Goal: Task Accomplishment & Management: Manage account settings

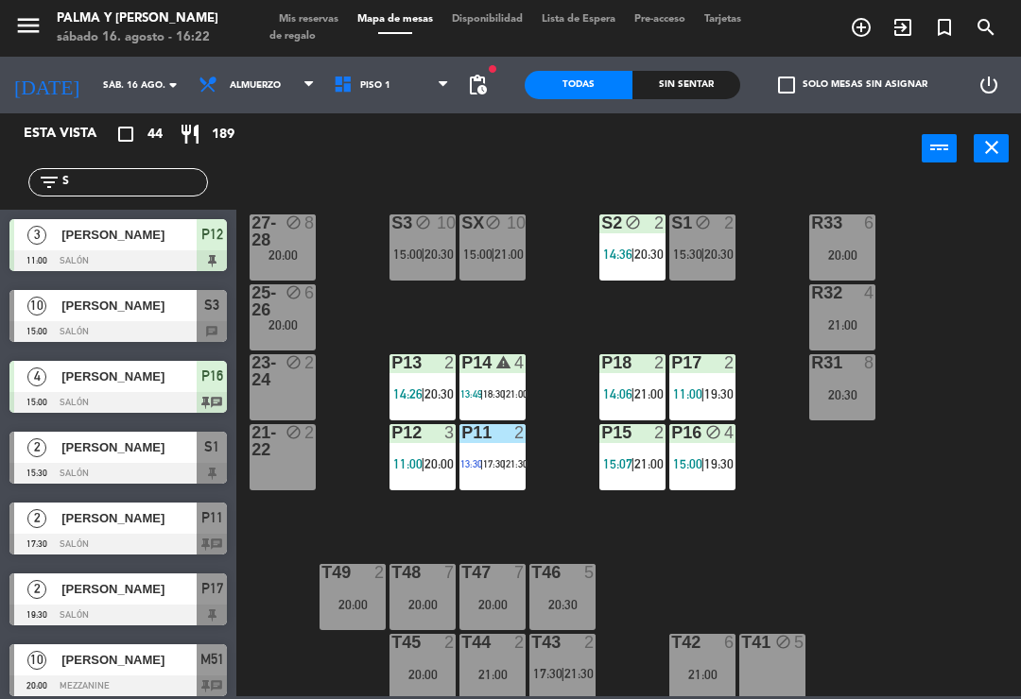
click at [85, 185] on input "S" at bounding box center [133, 182] width 146 height 21
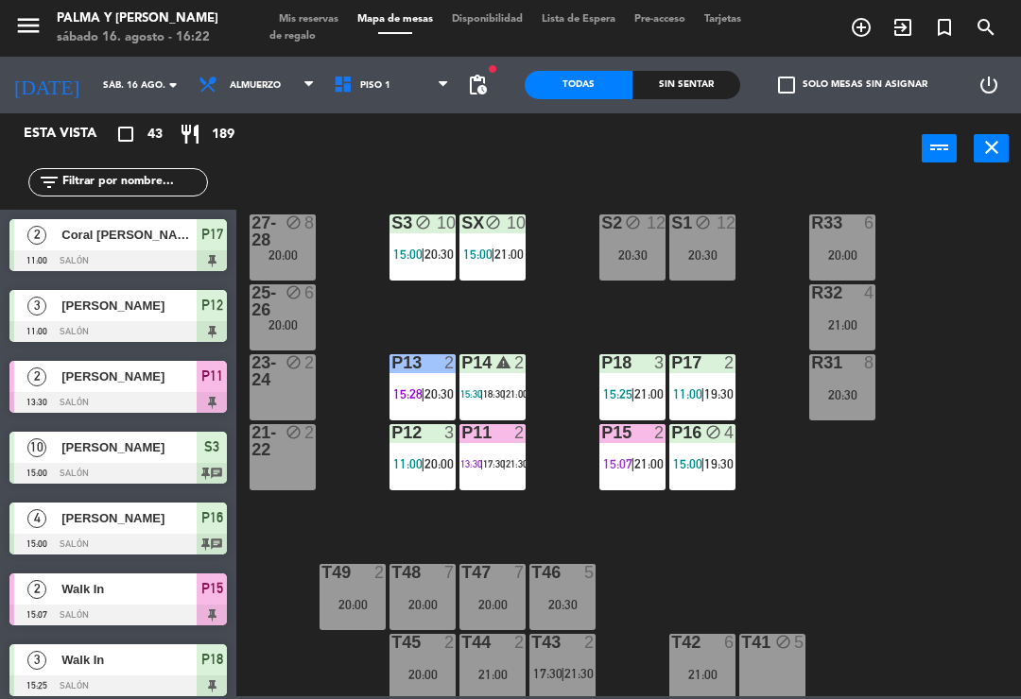
click at [1000, 246] on div "R33 6 20:00 S1 block 12 20:30 S2 block 12 20:30 S3 block 10 15:00 | 20:30 SX bl…" at bounding box center [634, 438] width 774 height 515
click at [175, 181] on input "text" at bounding box center [133, 182] width 146 height 21
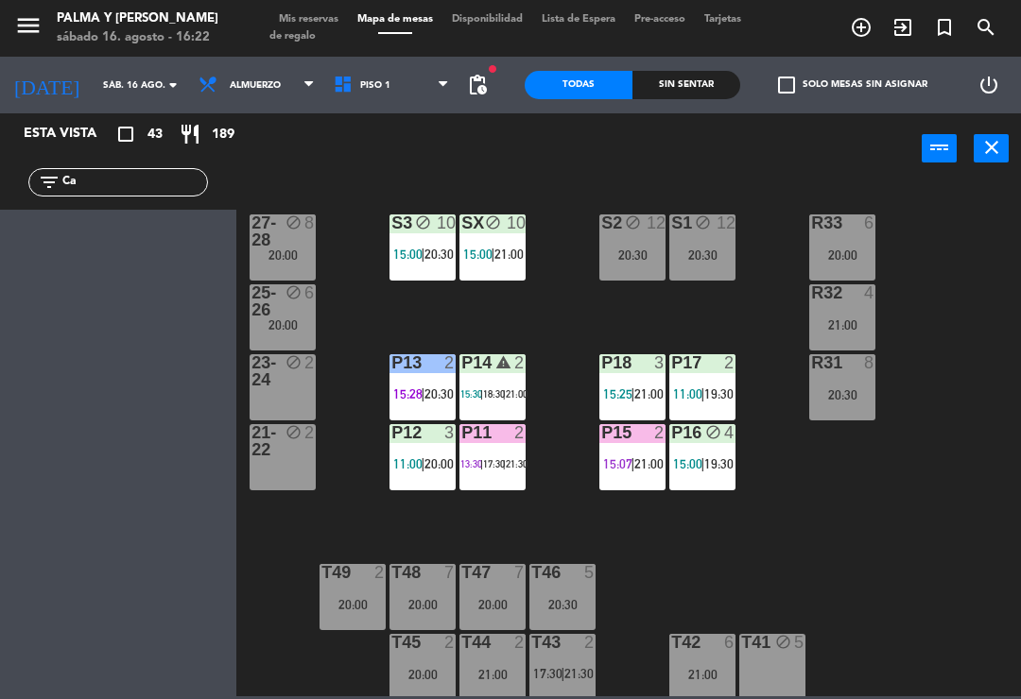
type input "C"
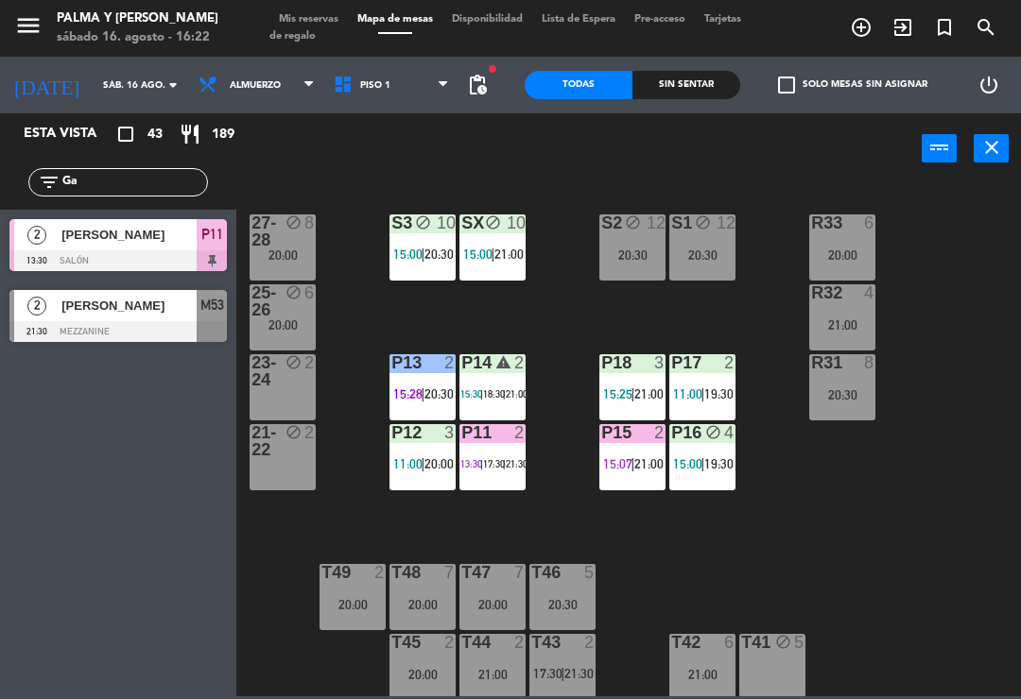
click at [976, 249] on div "R33 6 20:00 S1 block 12 20:30 S2 block 12 20:30 S3 block 10 15:00 | 20:30 SX bl…" at bounding box center [634, 438] width 774 height 515
click at [146, 192] on input "Ga" at bounding box center [133, 182] width 146 height 21
type input "G"
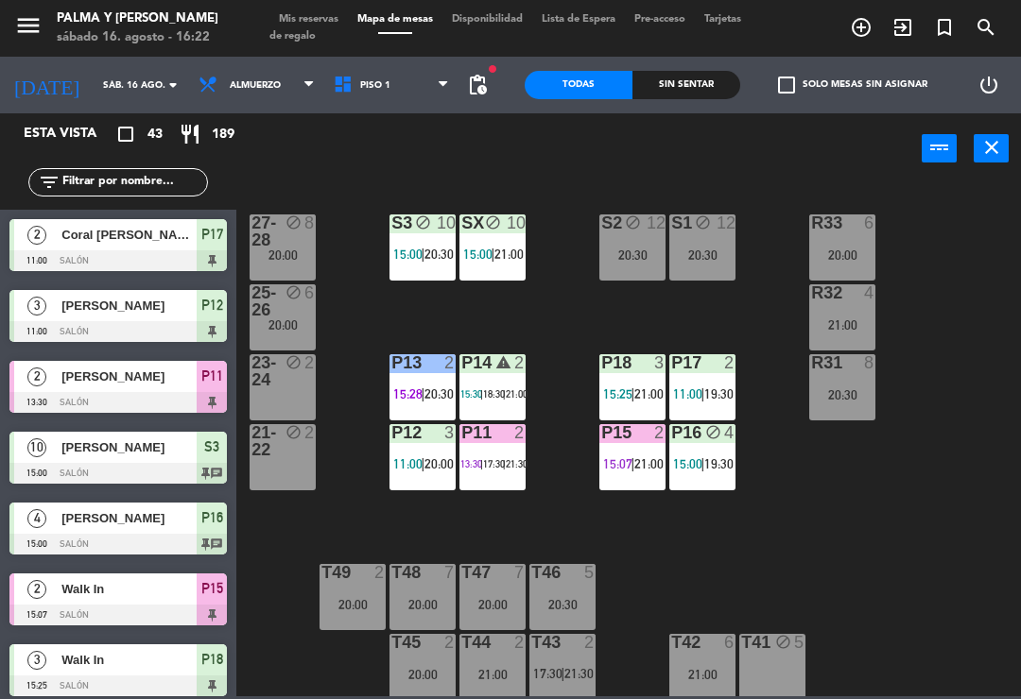
click at [985, 254] on div "R33 6 20:00 S1 block 12 20:30 S2 block 12 20:30 S3 block 10 15:00 | 20:30 SX bl…" at bounding box center [634, 438] width 774 height 515
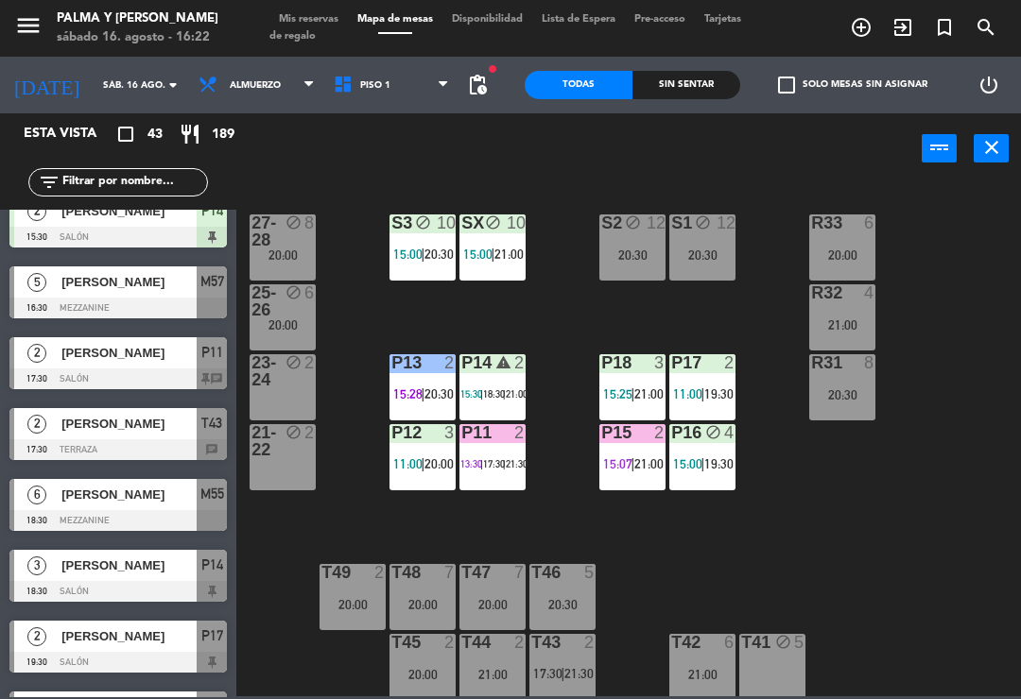
scroll to position [593, 0]
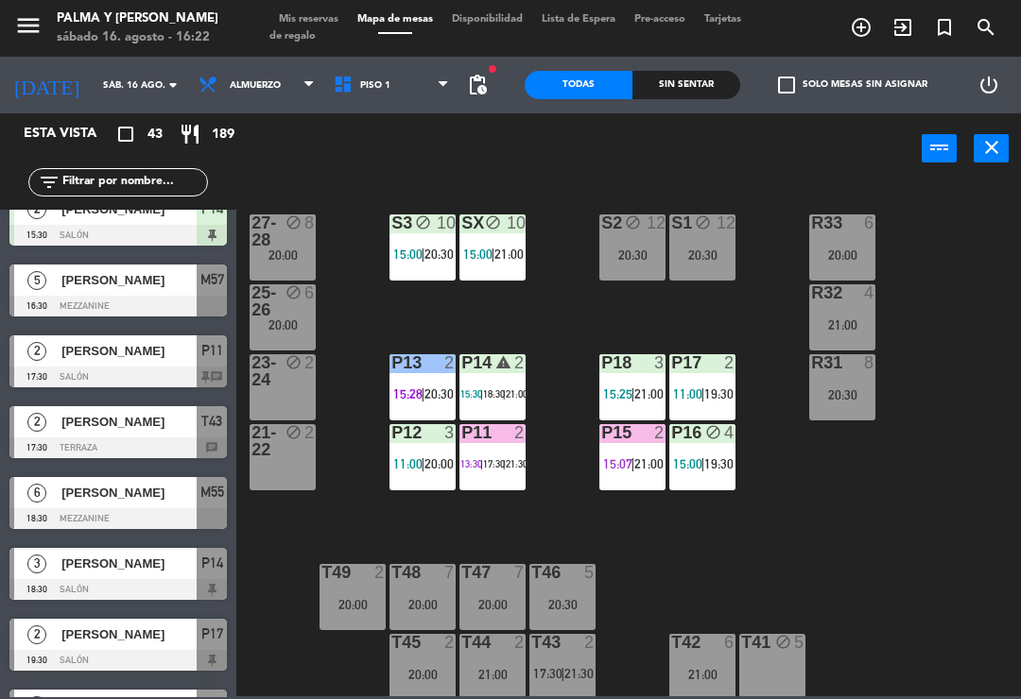
click at [120, 178] on input "text" at bounding box center [133, 182] width 146 height 21
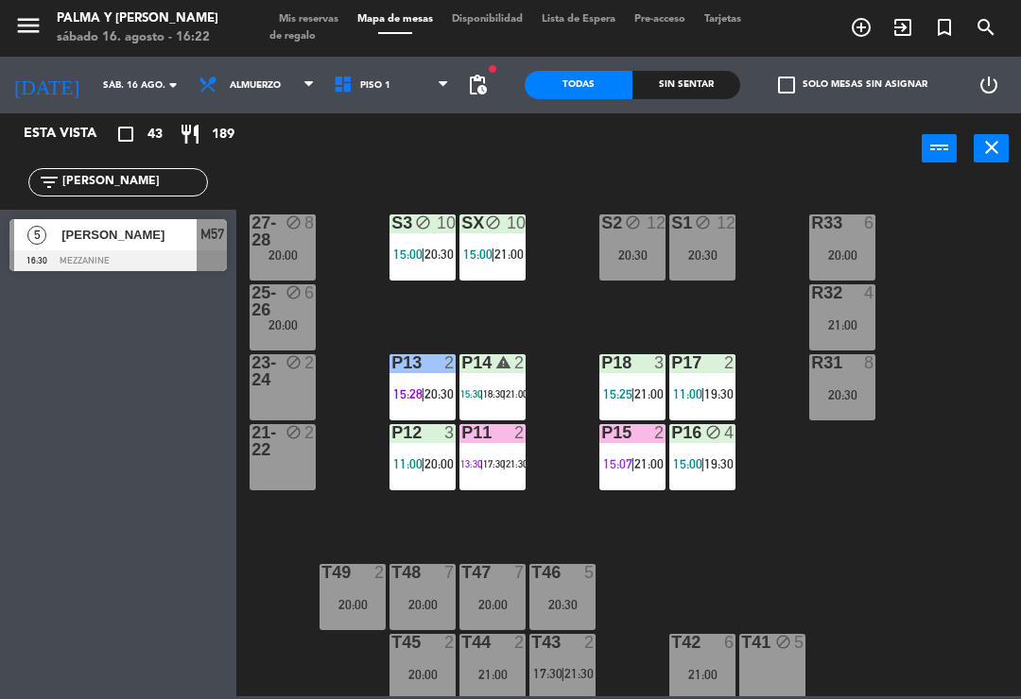
scroll to position [0, 0]
type input "[PERSON_NAME]"
click at [169, 237] on span "[PERSON_NAME]" at bounding box center [128, 235] width 135 height 20
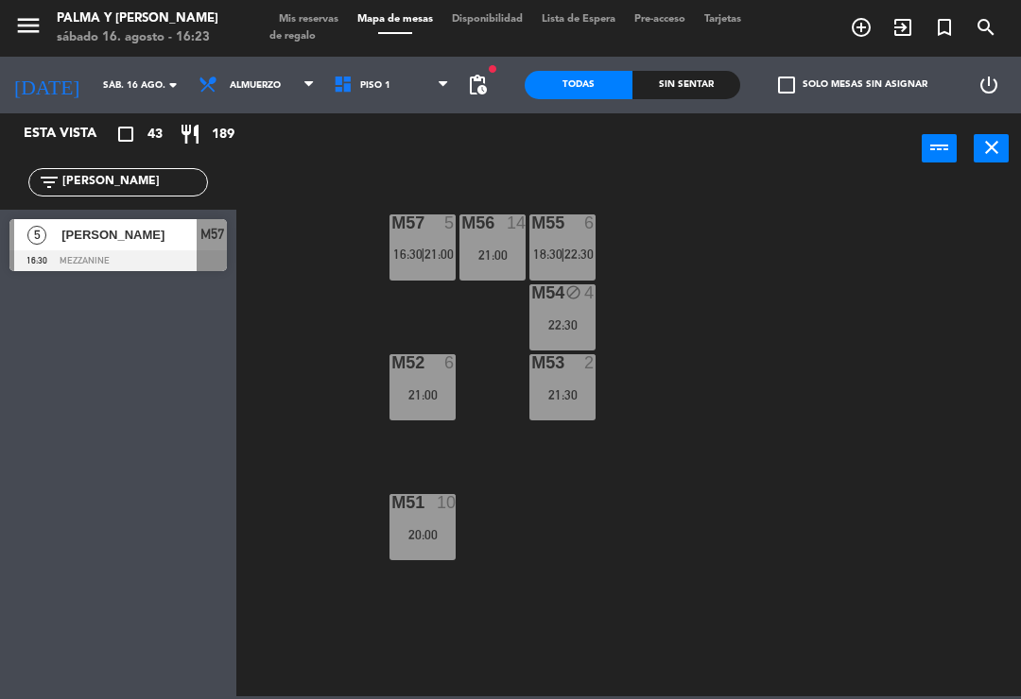
click at [505, 258] on div "21:00" at bounding box center [492, 255] width 66 height 13
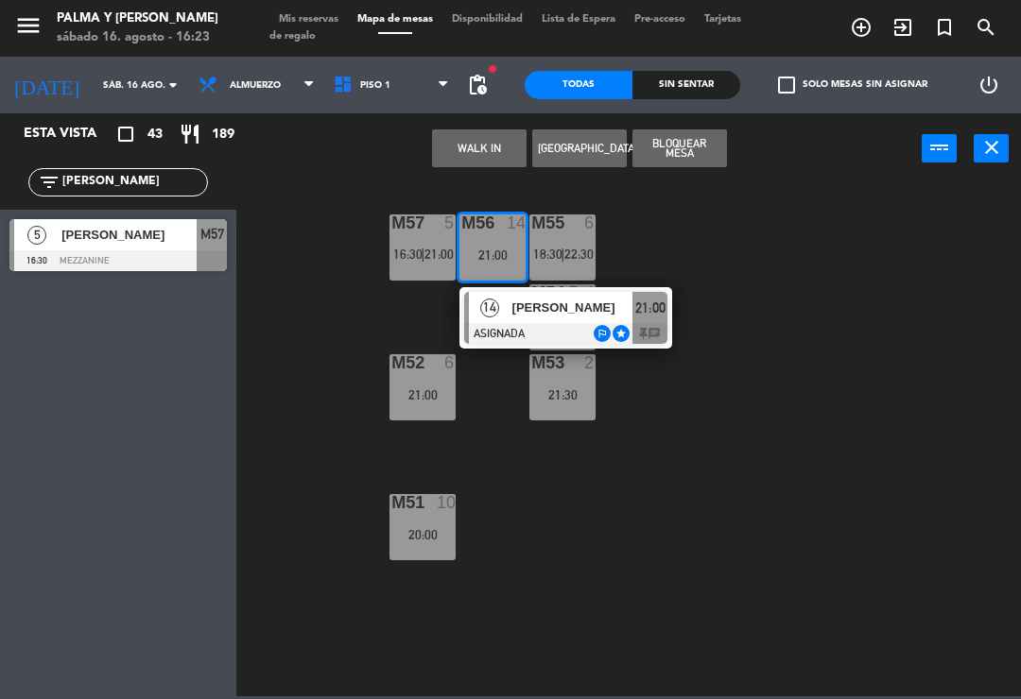
click at [576, 328] on div at bounding box center [565, 333] width 203 height 21
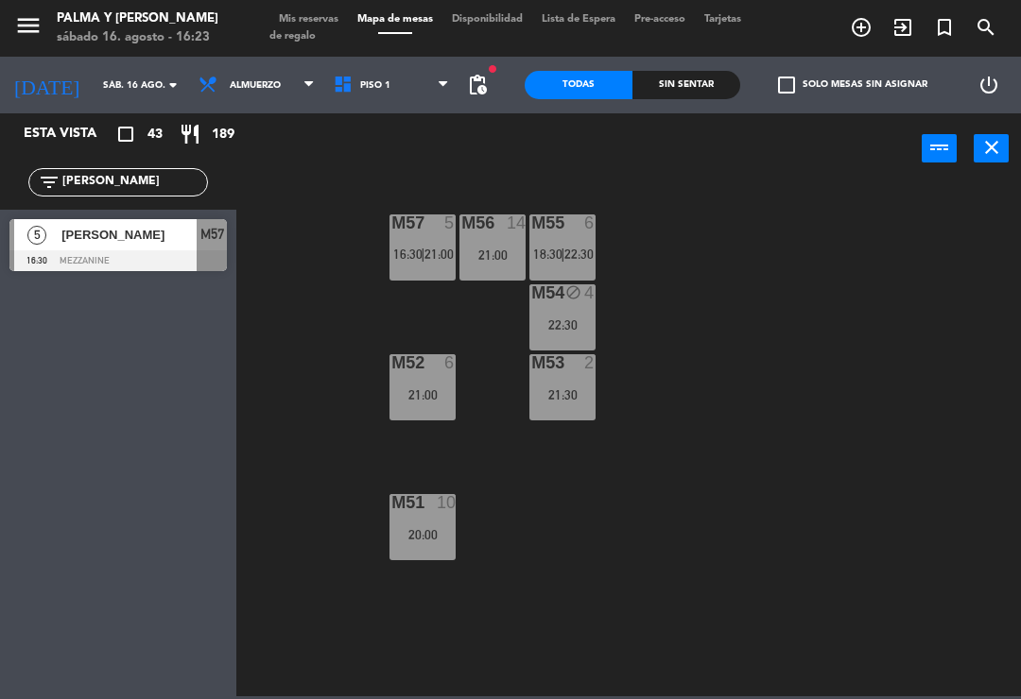
click at [421, 264] on div "M57 5 16:30 | 21:00" at bounding box center [422, 248] width 66 height 66
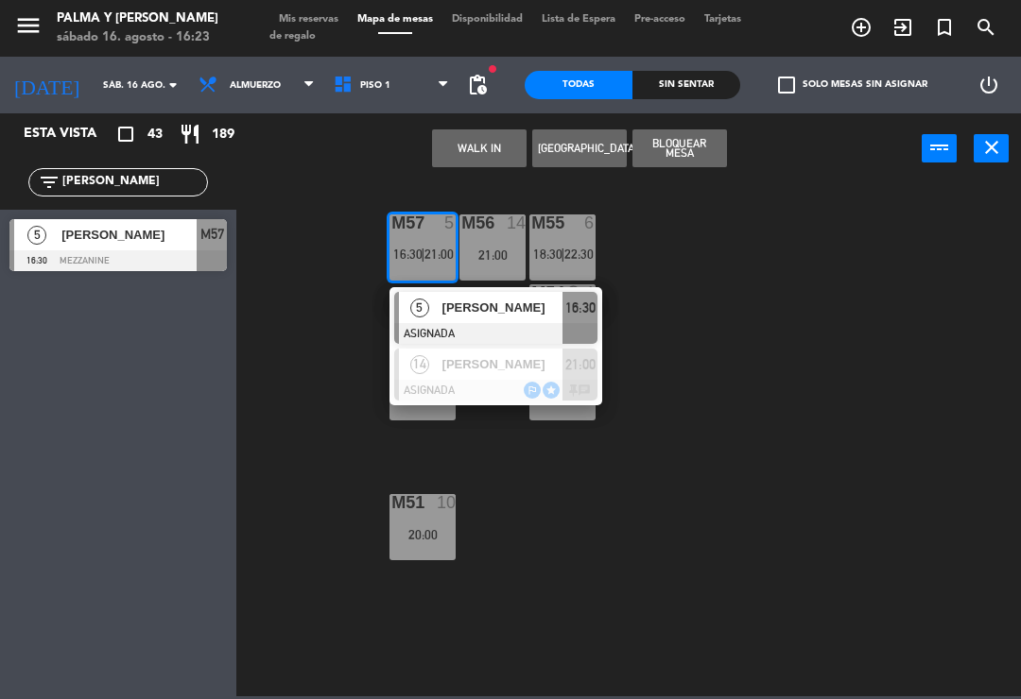
click at [566, 311] on span "16:30" at bounding box center [580, 308] width 30 height 23
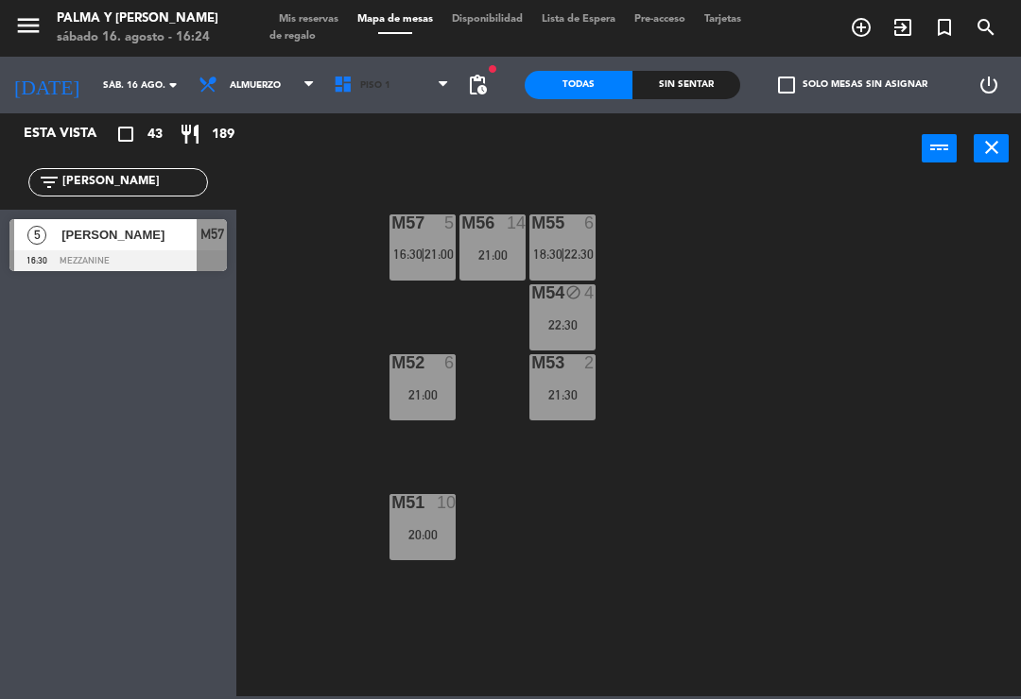
click at [356, 98] on span "Piso 1" at bounding box center [391, 85] width 135 height 42
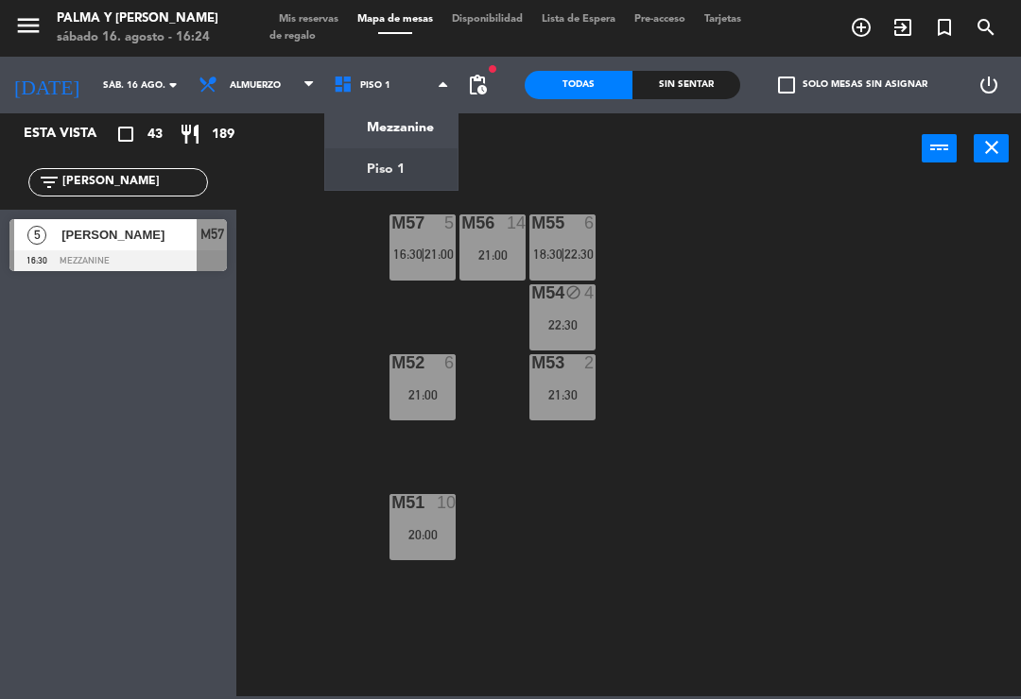
click at [345, 180] on ng-component "menu Palma y [PERSON_NAME][DATE] 16. agosto - 16:24 Mis reservas Mapa de mesas …" at bounding box center [510, 348] width 1021 height 697
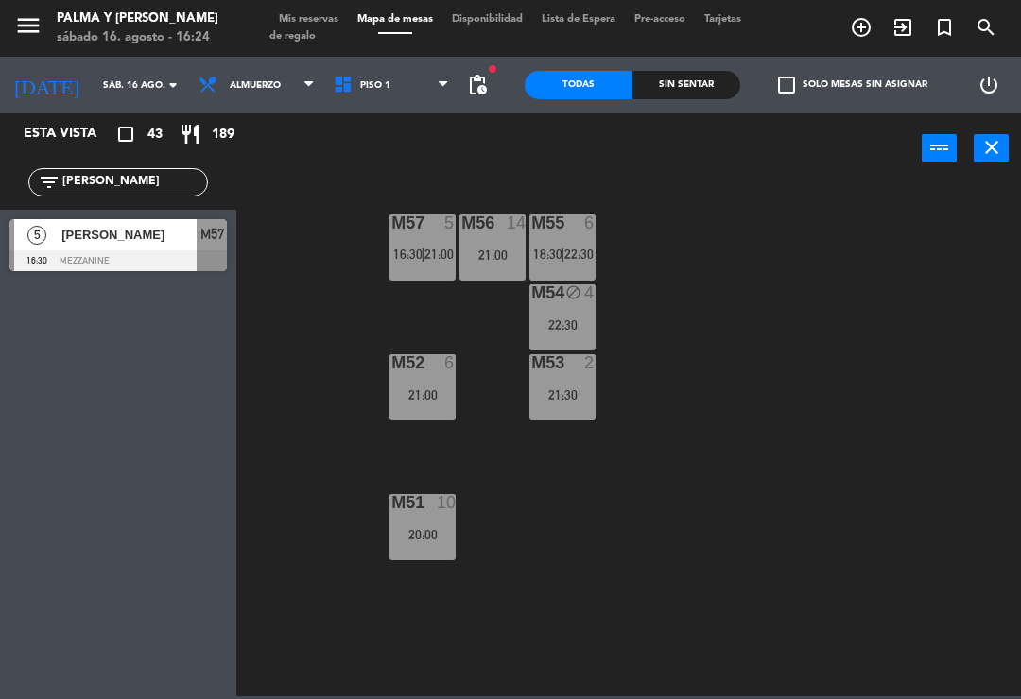
click at [361, 90] on span "Piso 1" at bounding box center [375, 85] width 30 height 10
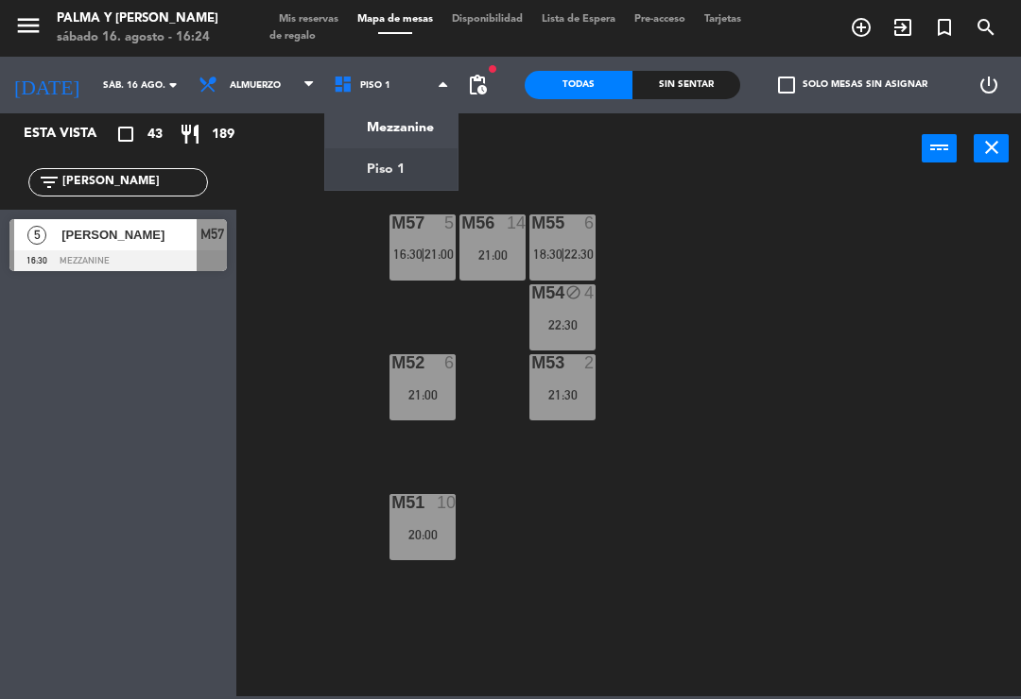
click at [347, 133] on ng-component "menu Palma y [PERSON_NAME][DATE] 16. agosto - 16:24 Mis reservas Mapa de mesas …" at bounding box center [510, 348] width 1021 height 697
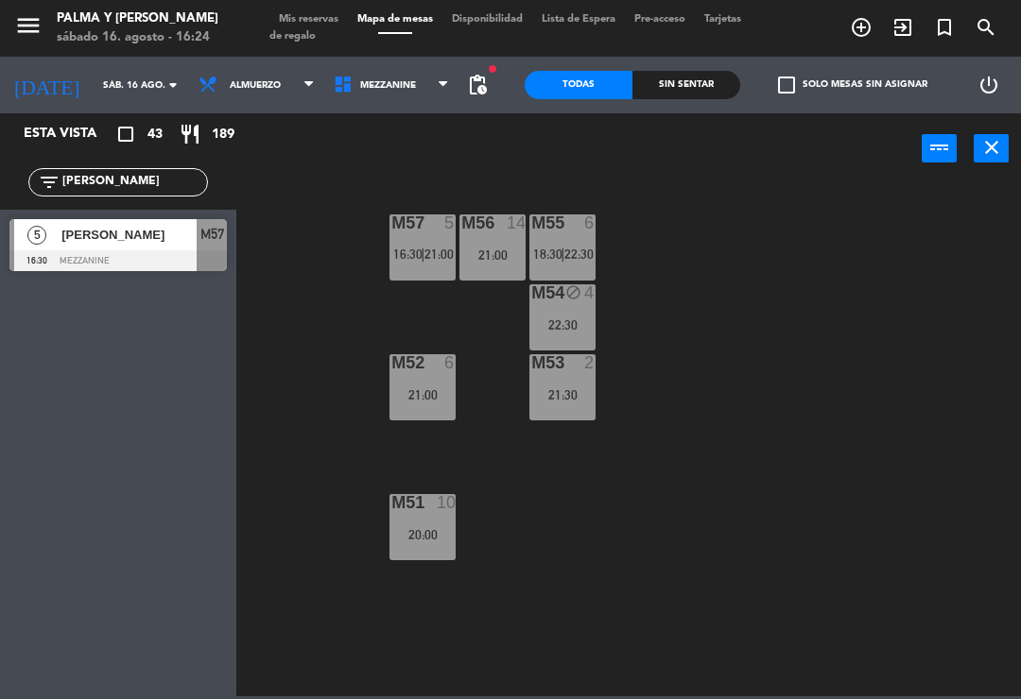
click at [344, 86] on icon at bounding box center [346, 85] width 27 height 21
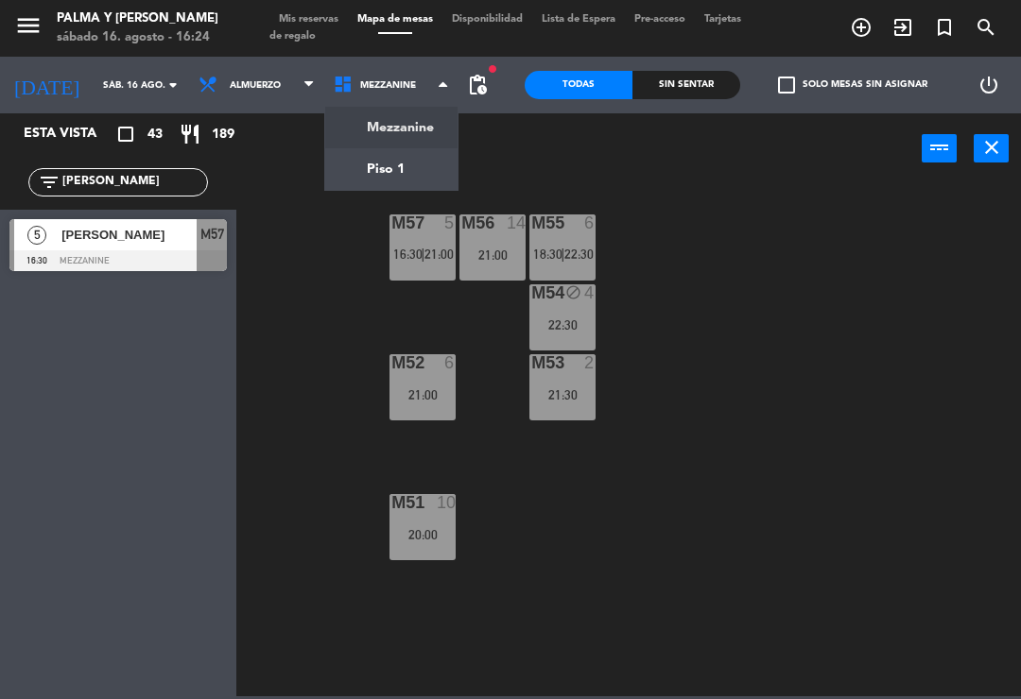
click at [350, 160] on ng-component "menu Palma y [PERSON_NAME][DATE] 16. agosto - 16:24 Mis reservas Mapa de mesas …" at bounding box center [510, 348] width 1021 height 697
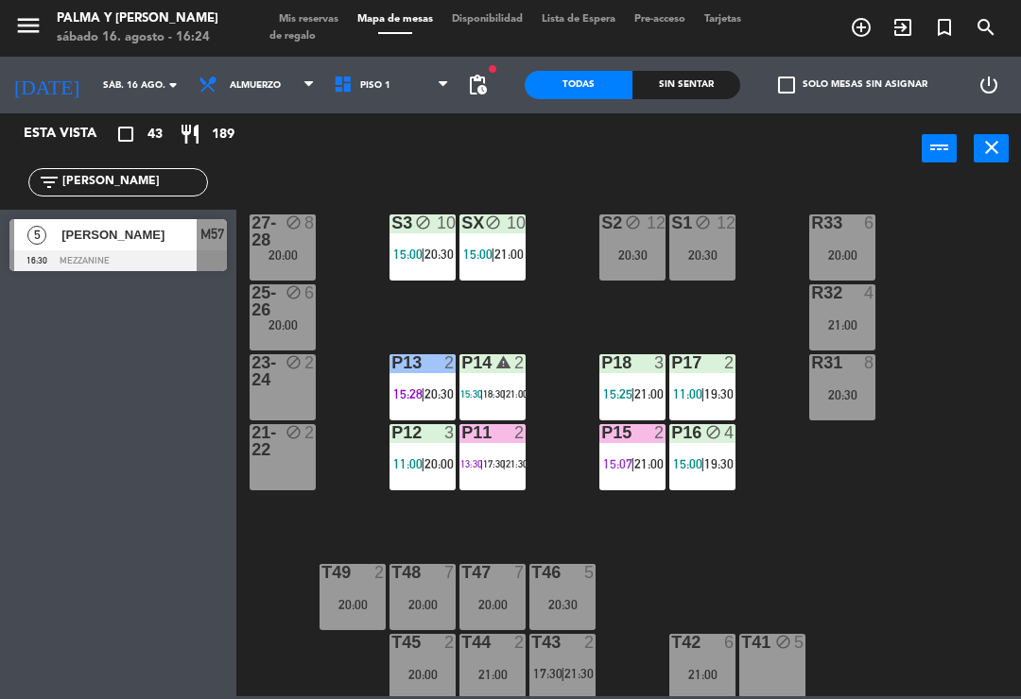
click at [710, 367] on div at bounding box center [702, 362] width 31 height 17
click at [995, 398] on div "R33 6 20:00 S1 block 12 20:30 S2 block 12 20:30 S3 block 10 15:00 | 20:30 SX bl…" at bounding box center [634, 438] width 774 height 515
click at [387, 77] on span "Piso 1" at bounding box center [391, 85] width 135 height 42
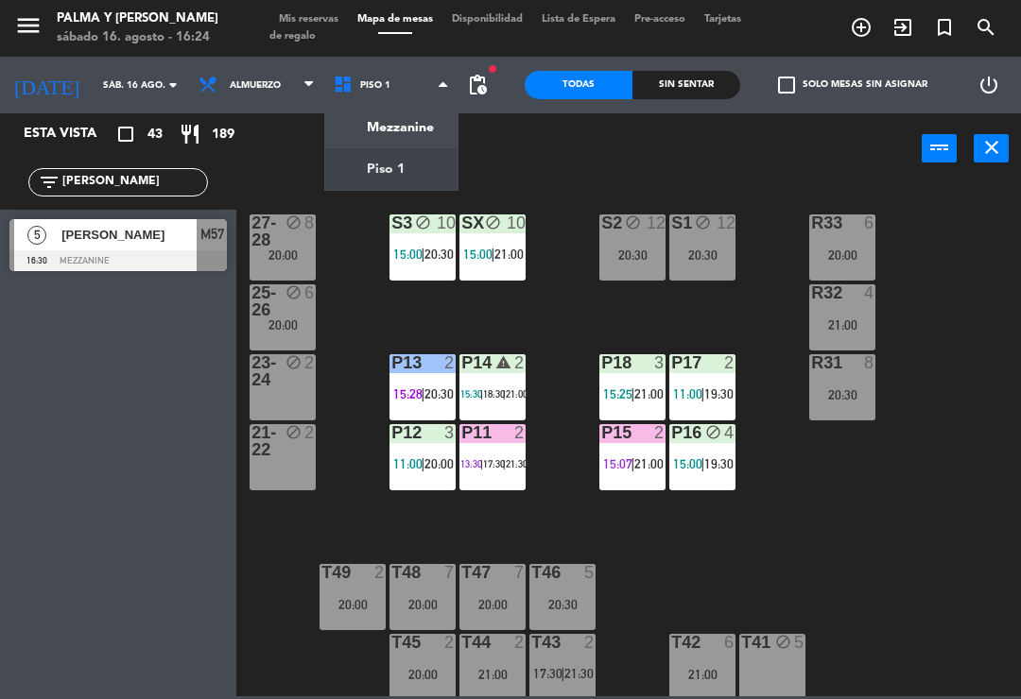
click at [414, 125] on ng-component "menu Palma y [PERSON_NAME][DATE] 16. agosto - 16:24 Mis reservas Mapa de mesas …" at bounding box center [510, 348] width 1021 height 697
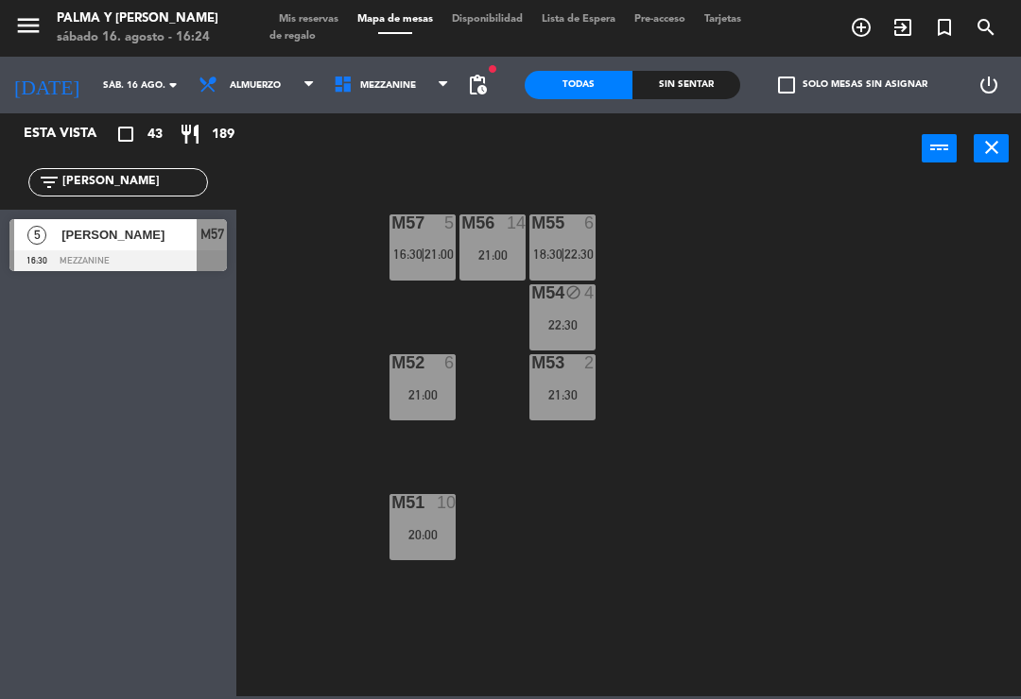
click at [570, 391] on div "21:30" at bounding box center [562, 394] width 66 height 13
click at [911, 433] on div "M57 5 16:30 | 21:00 M56 14 21:00 M55 6 18:30 | 22:30 M54 block 4 22:30 M52 6 21…" at bounding box center [634, 438] width 774 height 515
click at [759, 450] on div "M57 5 16:30 | 21:00 M56 14 21:00 M55 6 18:30 | 22:30 M54 block 4 22:30 M52 6 21…" at bounding box center [634, 438] width 774 height 515
click at [497, 238] on div "M56 14 21:00" at bounding box center [492, 248] width 66 height 66
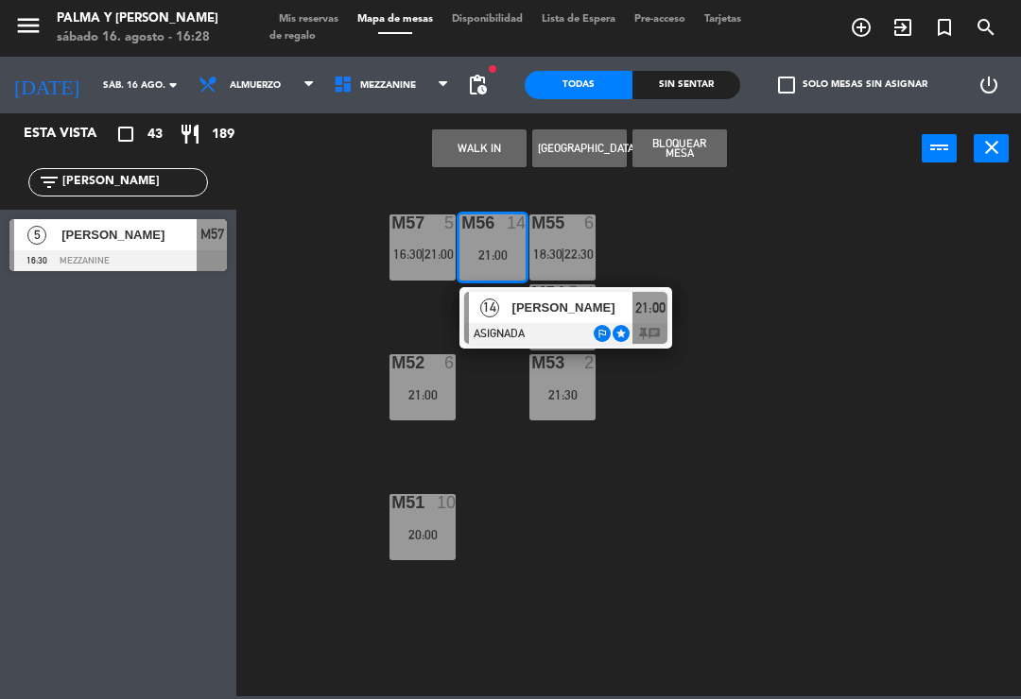
click at [619, 307] on span "[PERSON_NAME]" at bounding box center [572, 308] width 121 height 20
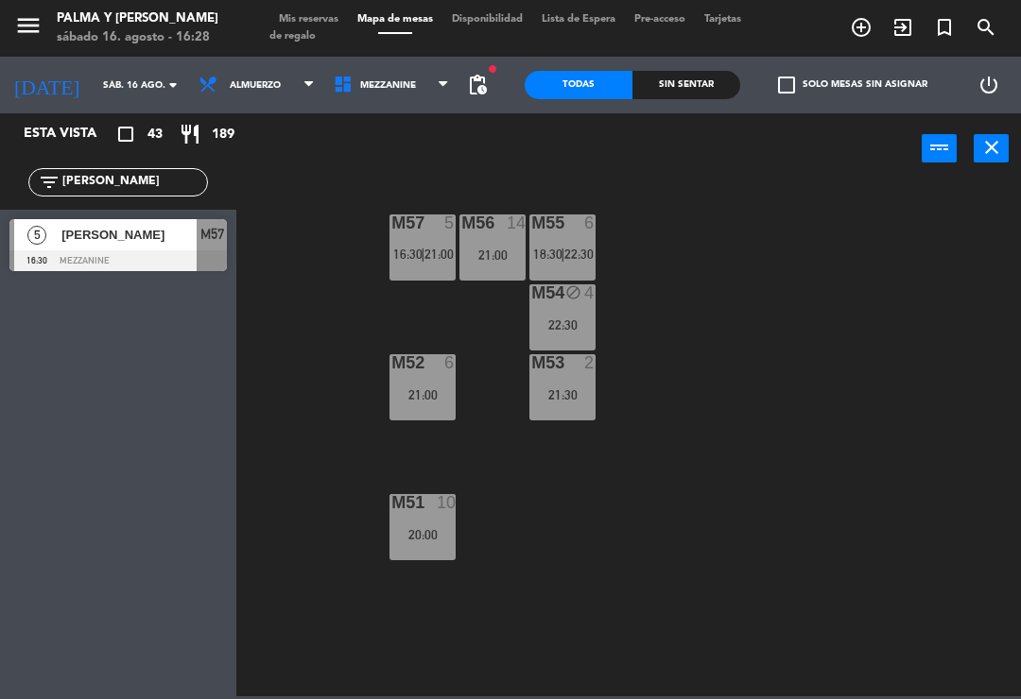
click at [418, 250] on span "16:30" at bounding box center [407, 254] width 29 height 15
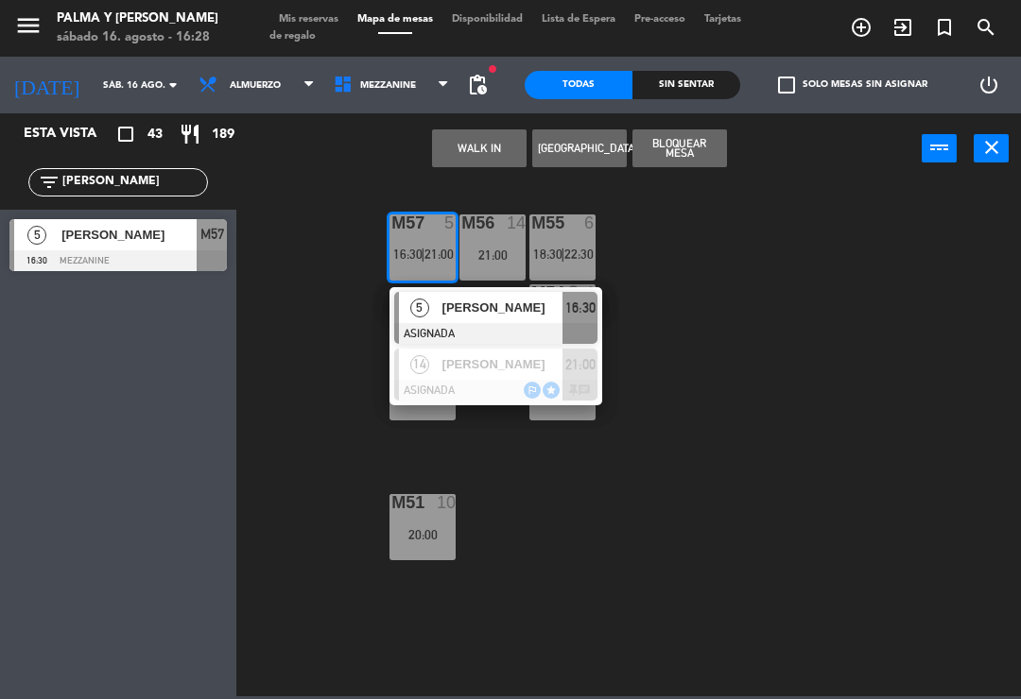
click at [538, 310] on span "[PERSON_NAME]" at bounding box center [502, 308] width 121 height 20
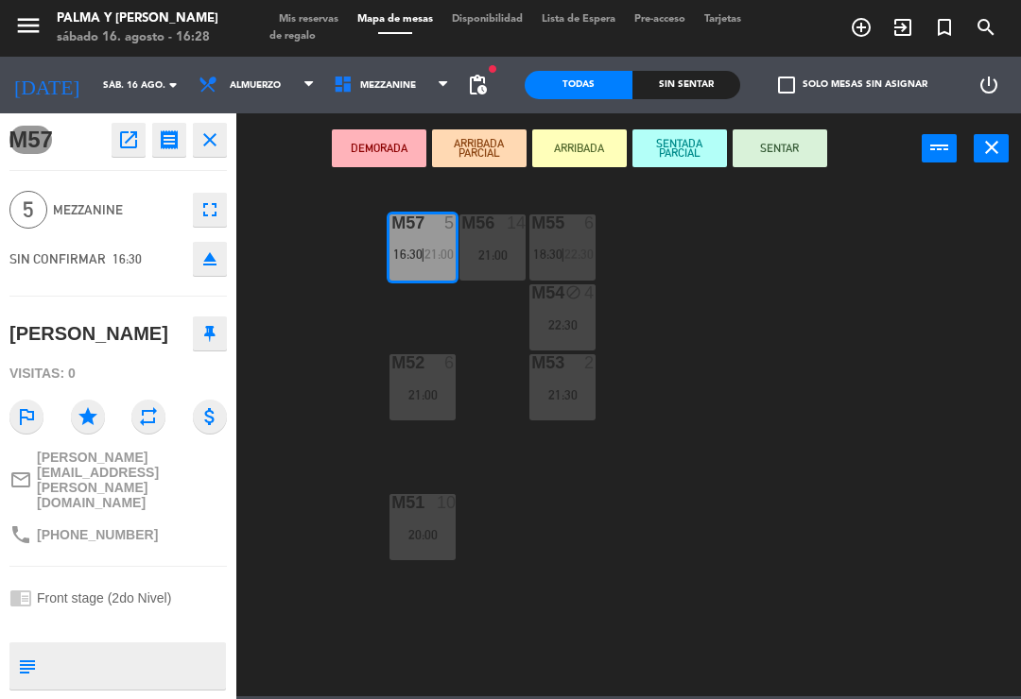
click at [799, 139] on button "SENTAR" at bounding box center [779, 148] width 95 height 38
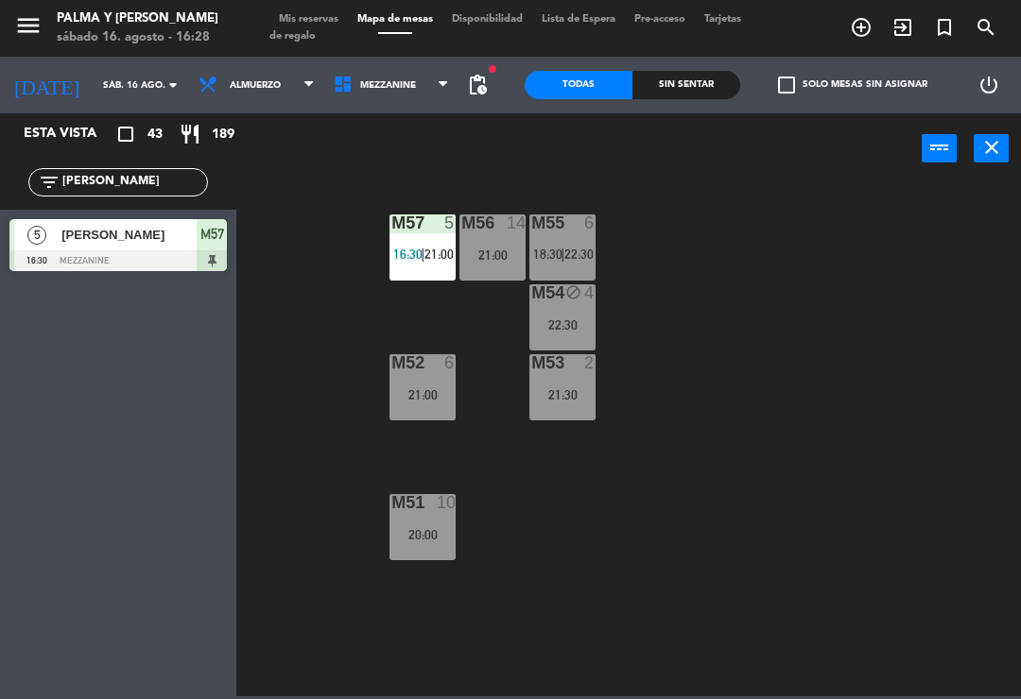
click at [105, 191] on input "[PERSON_NAME]" at bounding box center [133, 182] width 146 height 21
type input "J"
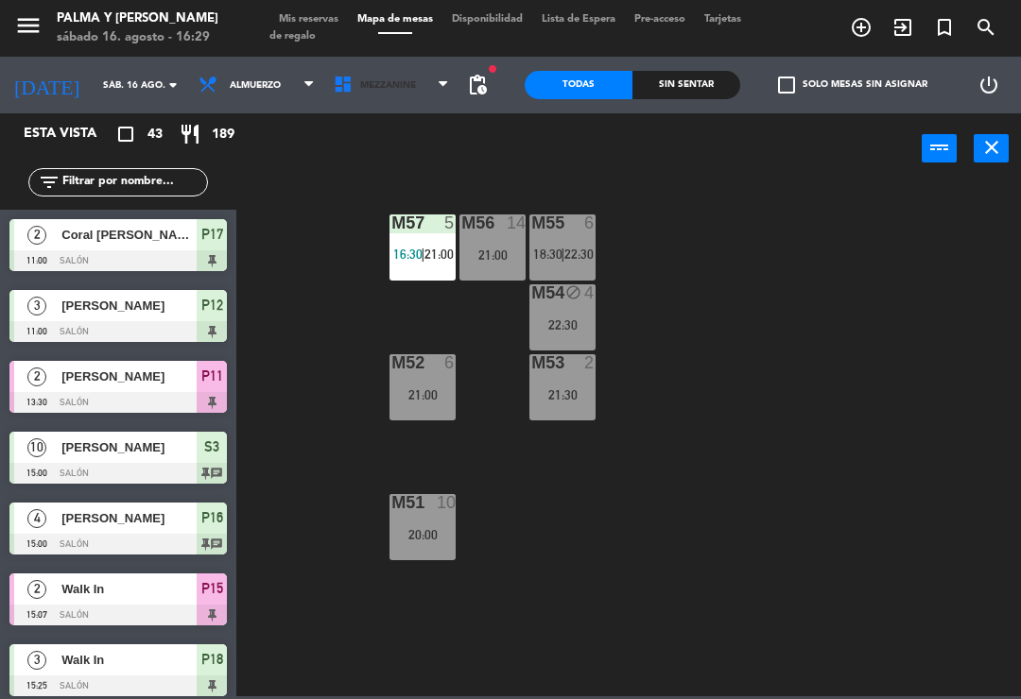
click at [353, 104] on span "Mezzanine" at bounding box center [391, 85] width 135 height 42
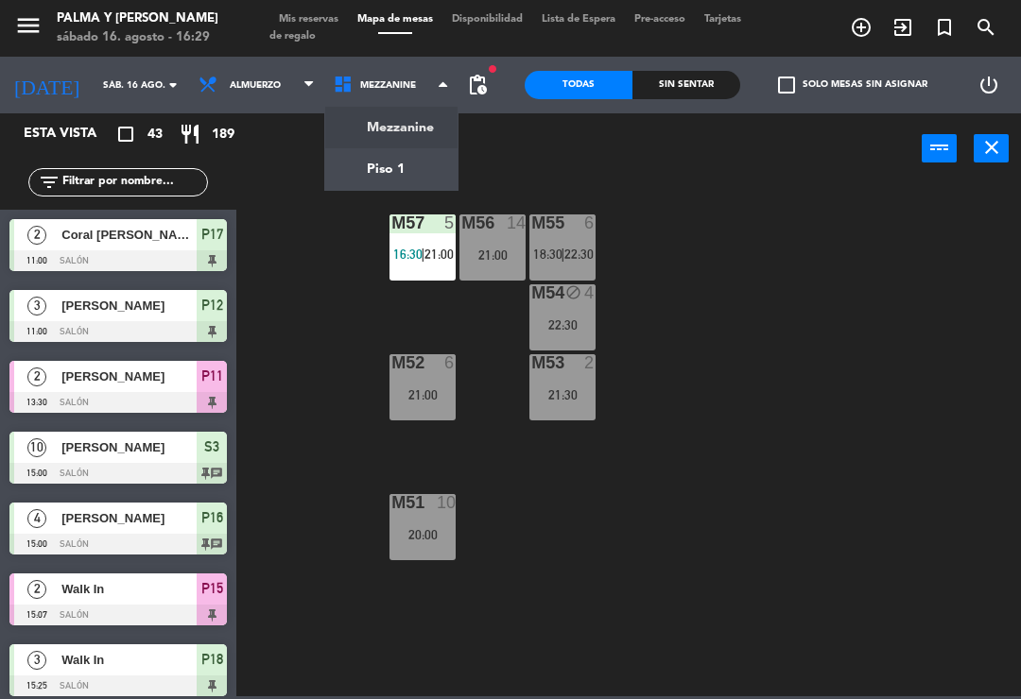
click at [365, 170] on ng-component "menu Palma y [PERSON_NAME][DATE] 16. agosto - 16:29 Mis reservas Mapa de mesas …" at bounding box center [510, 348] width 1021 height 697
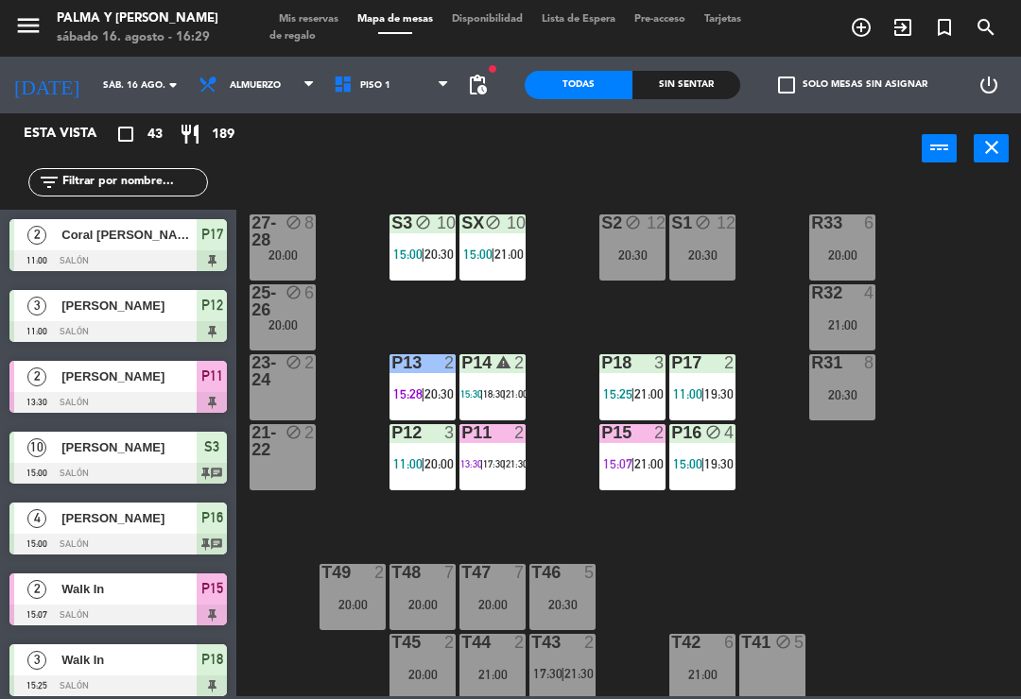
click at [645, 464] on span "21:00" at bounding box center [648, 463] width 29 height 15
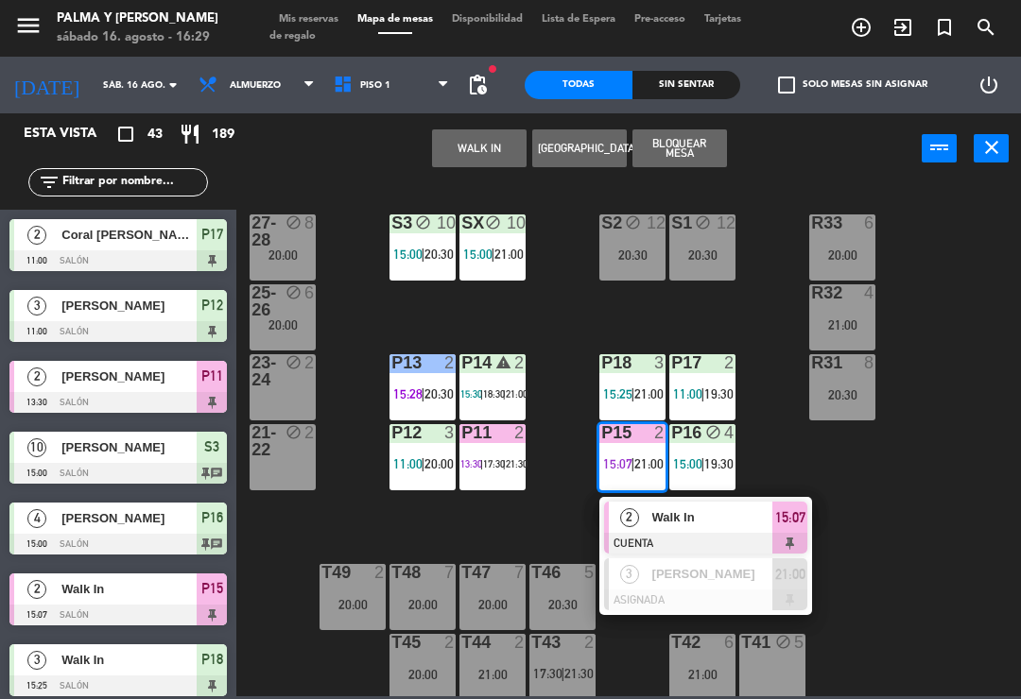
click at [739, 510] on span "Walk In" at bounding box center [712, 518] width 121 height 20
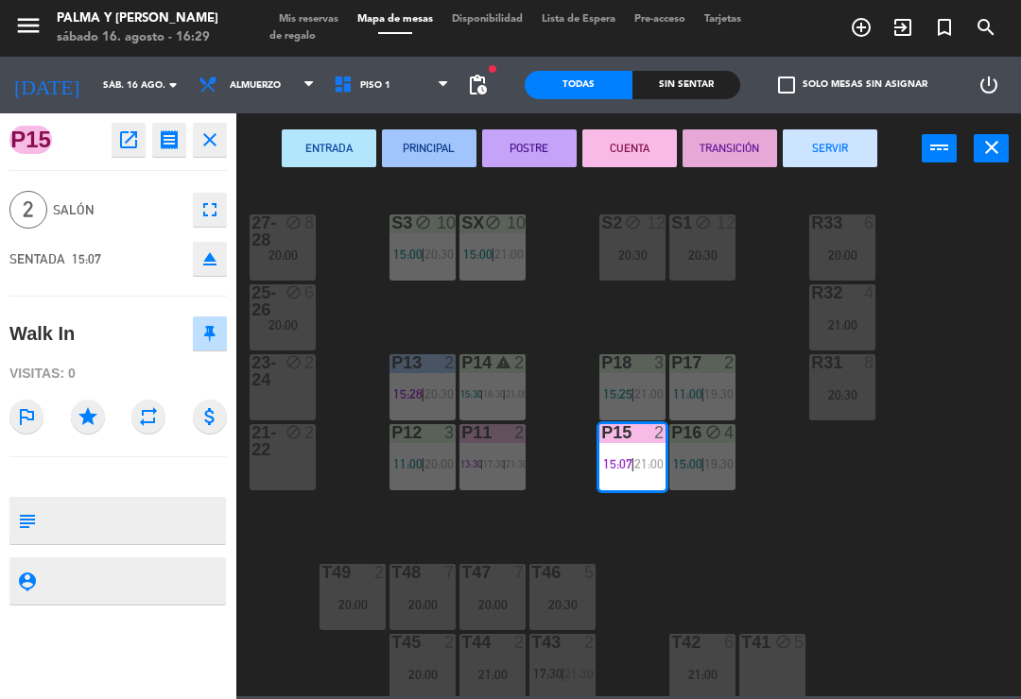
click at [838, 143] on button "SERVIR" at bounding box center [830, 148] width 95 height 38
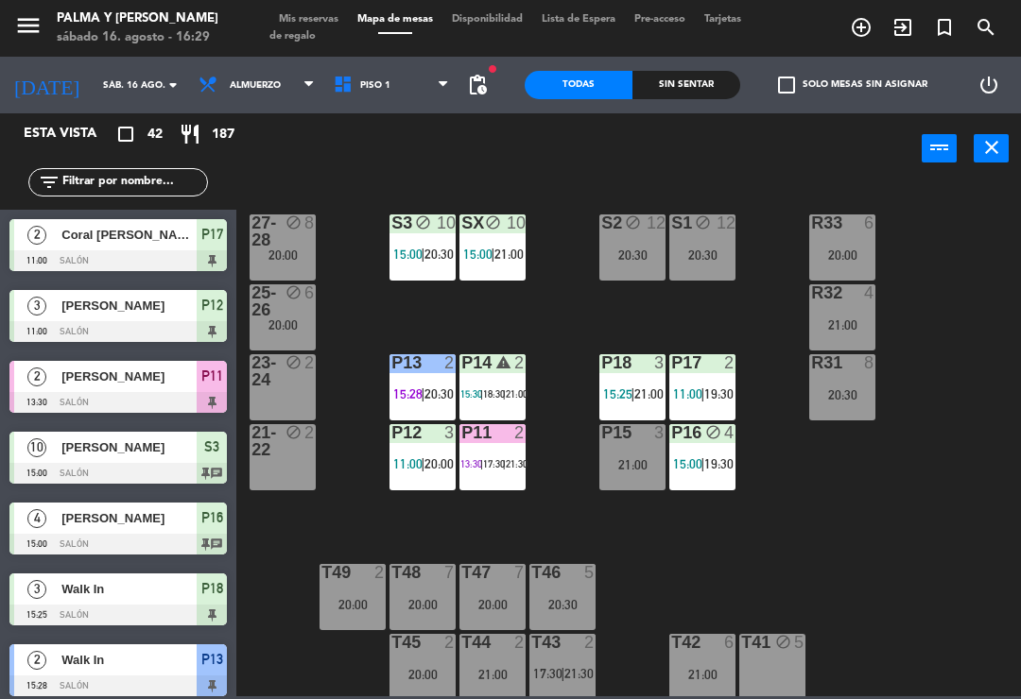
click at [995, 478] on div "R33 6 20:00 S1 block 12 20:30 S2 block 12 20:30 S3 block 10 15:00 | 20:30 SX bl…" at bounding box center [634, 438] width 774 height 515
click at [343, 102] on span "Piso 1" at bounding box center [391, 85] width 135 height 42
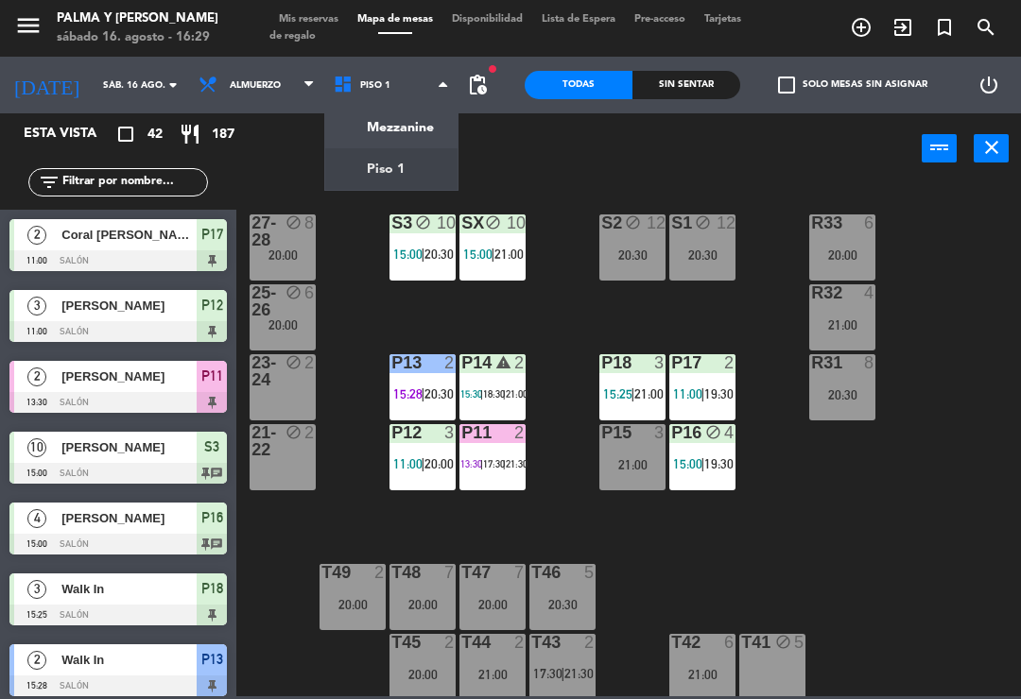
click at [406, 170] on ng-component "menu Palma y [PERSON_NAME][DATE] 16. agosto - 16:29 Mis reservas Mapa de mesas …" at bounding box center [510, 348] width 1021 height 697
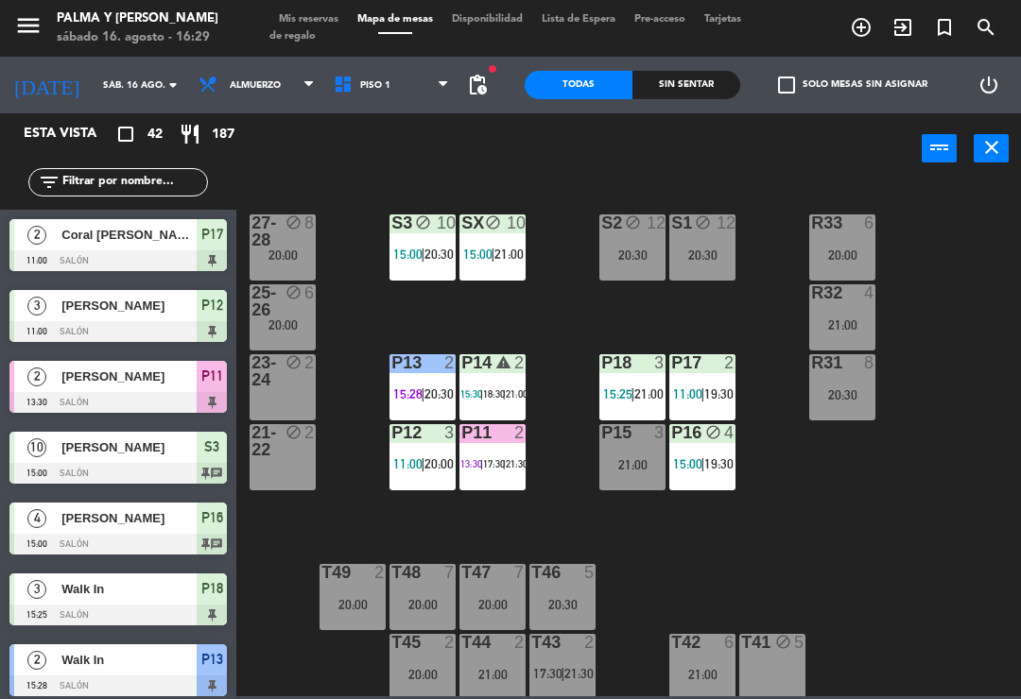
click at [365, 91] on span "Piso 1" at bounding box center [375, 85] width 30 height 10
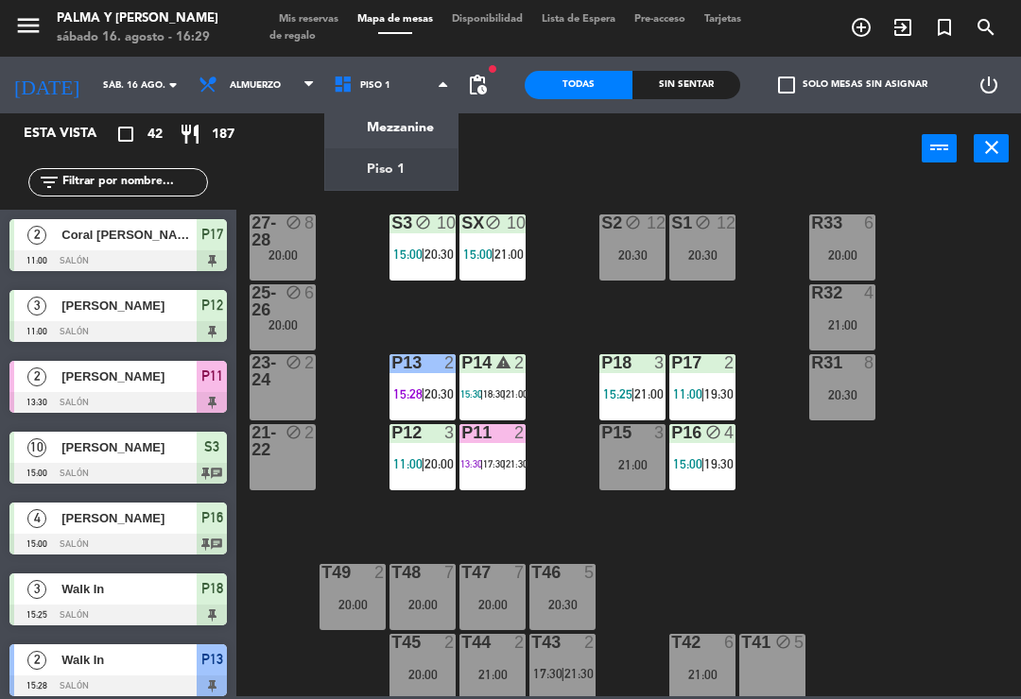
click at [419, 171] on ng-component "menu Palma y [PERSON_NAME][DATE] 16. agosto - 16:29 Mis reservas Mapa de mesas …" at bounding box center [510, 348] width 1021 height 697
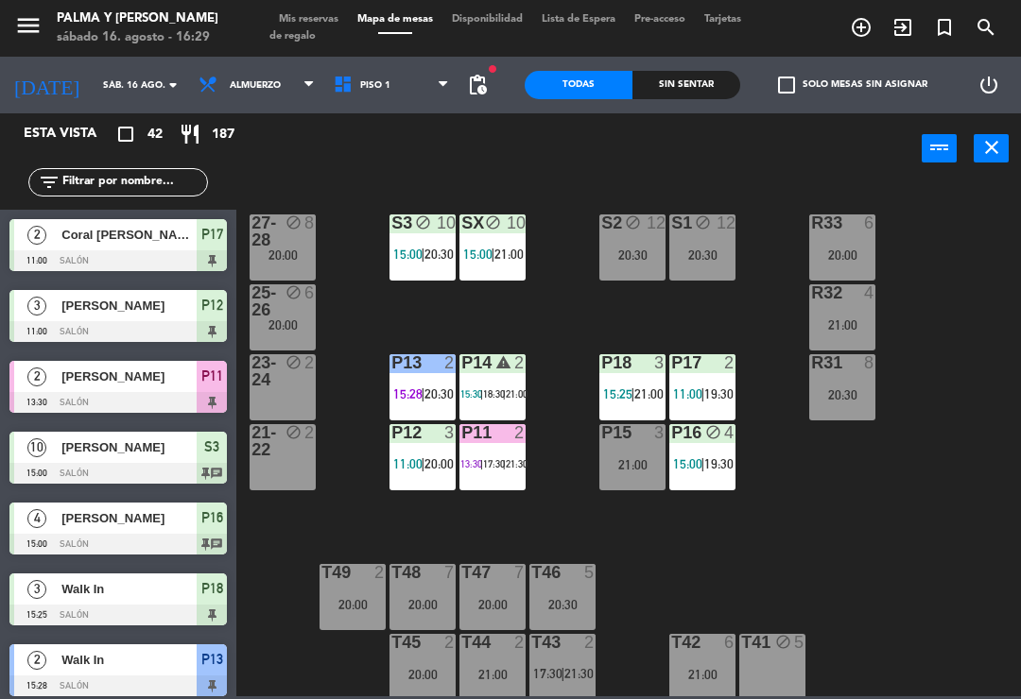
click at [376, 104] on span "Piso 1" at bounding box center [391, 85] width 135 height 42
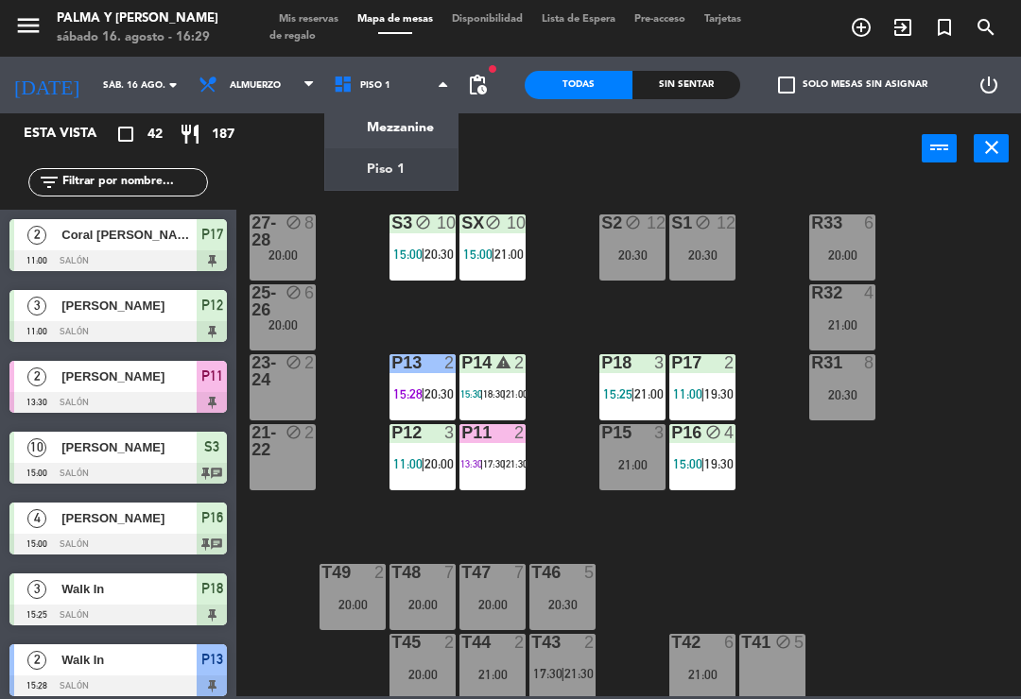
click at [422, 129] on ng-component "menu Palma y [PERSON_NAME][DATE] 16. agosto - 16:29 Mis reservas Mapa de mesas …" at bounding box center [510, 348] width 1021 height 697
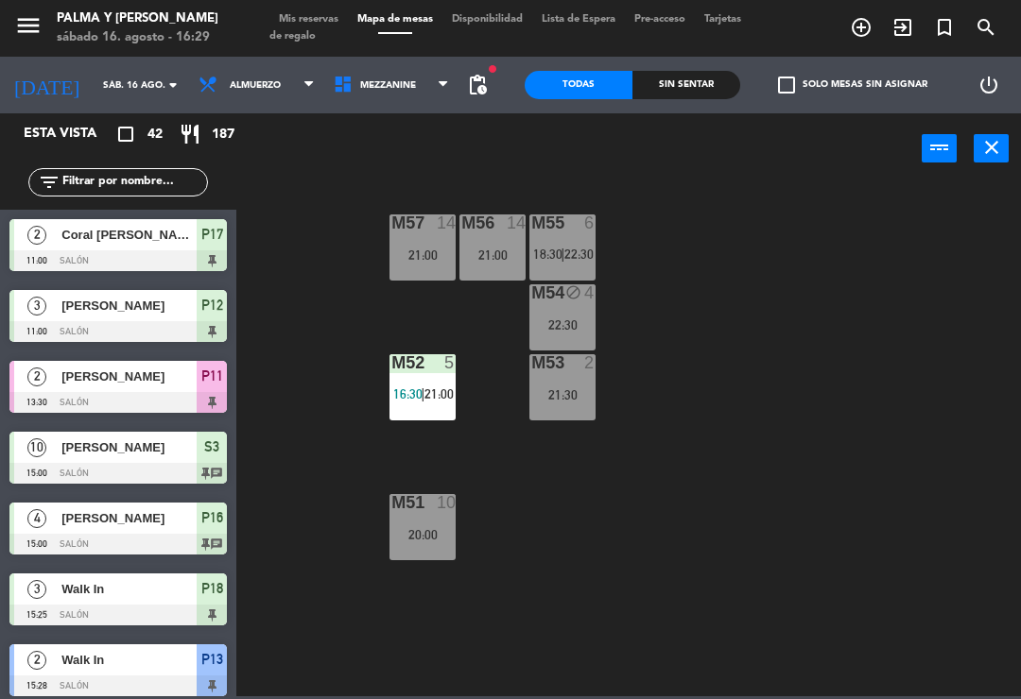
click at [416, 242] on div "M57 14 21:00" at bounding box center [422, 248] width 66 height 66
click at [777, 422] on div "M57 14 21:00 M56 14 21:00 M55 6 18:30 | 22:30 M54 block 4 22:30 M52 5 16:30 | 2…" at bounding box center [634, 438] width 774 height 515
click at [490, 238] on div "M56 14 21:00" at bounding box center [492, 248] width 66 height 66
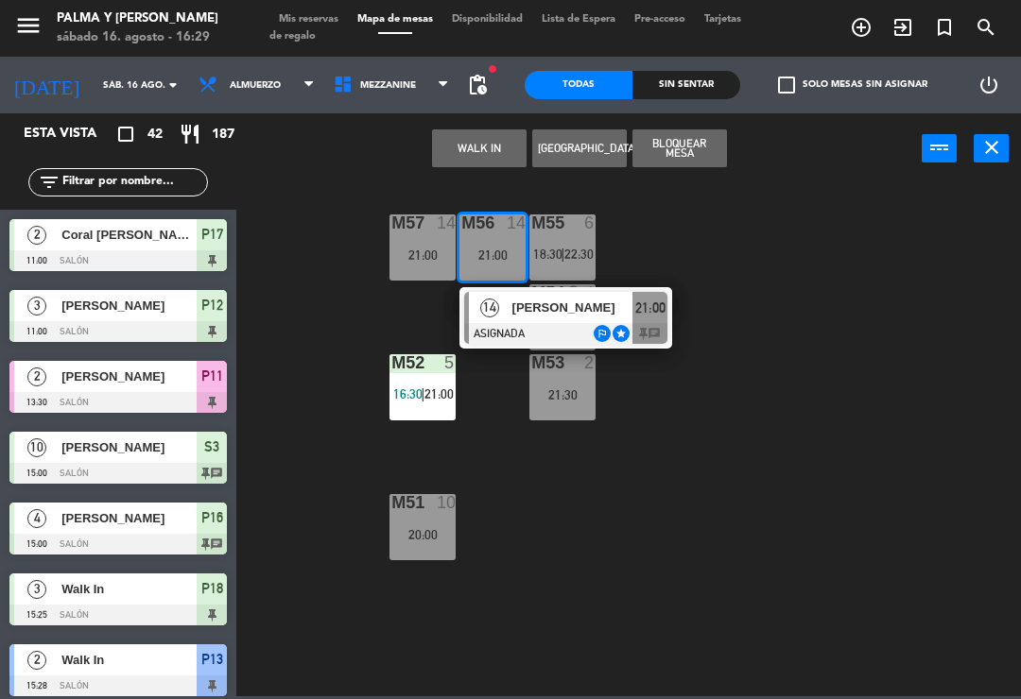
click at [549, 307] on span "[PERSON_NAME]" at bounding box center [572, 308] width 121 height 20
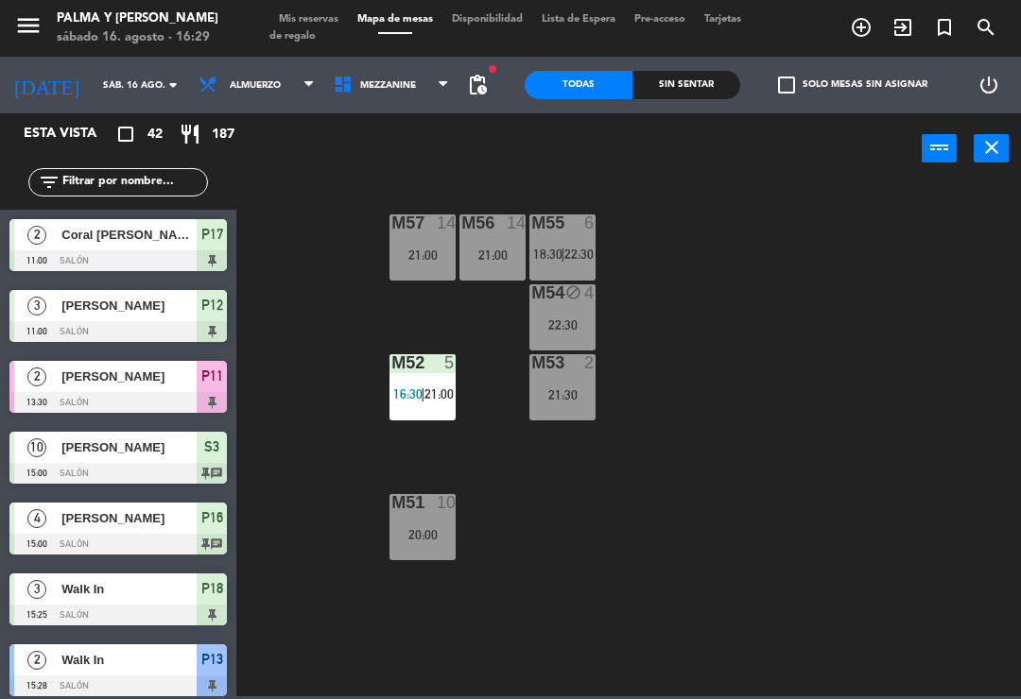
scroll to position [199, 0]
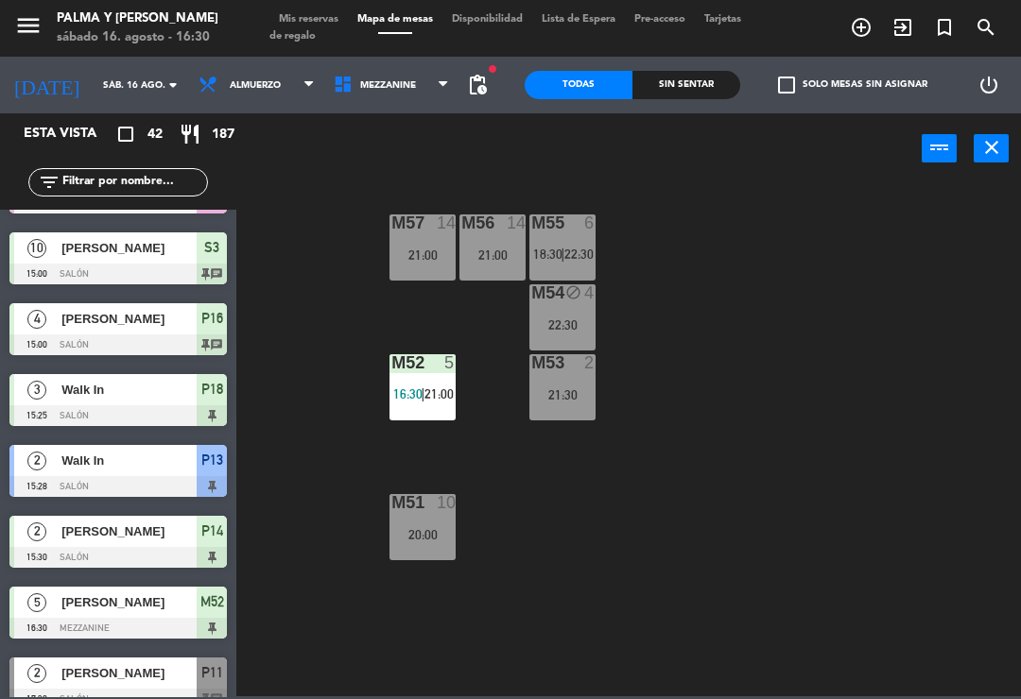
click at [421, 405] on div "M52 5 16:30 | 21:00" at bounding box center [422, 387] width 66 height 66
click at [927, 279] on div "M57 14 21:00 M56 14 21:00 M55 6 18:30 | 22:30 M54 block 4 22:30 M52 5 16:30 | 2…" at bounding box center [634, 438] width 774 height 515
click at [441, 377] on div "M52 5 16:30 | 21:00" at bounding box center [422, 387] width 66 height 66
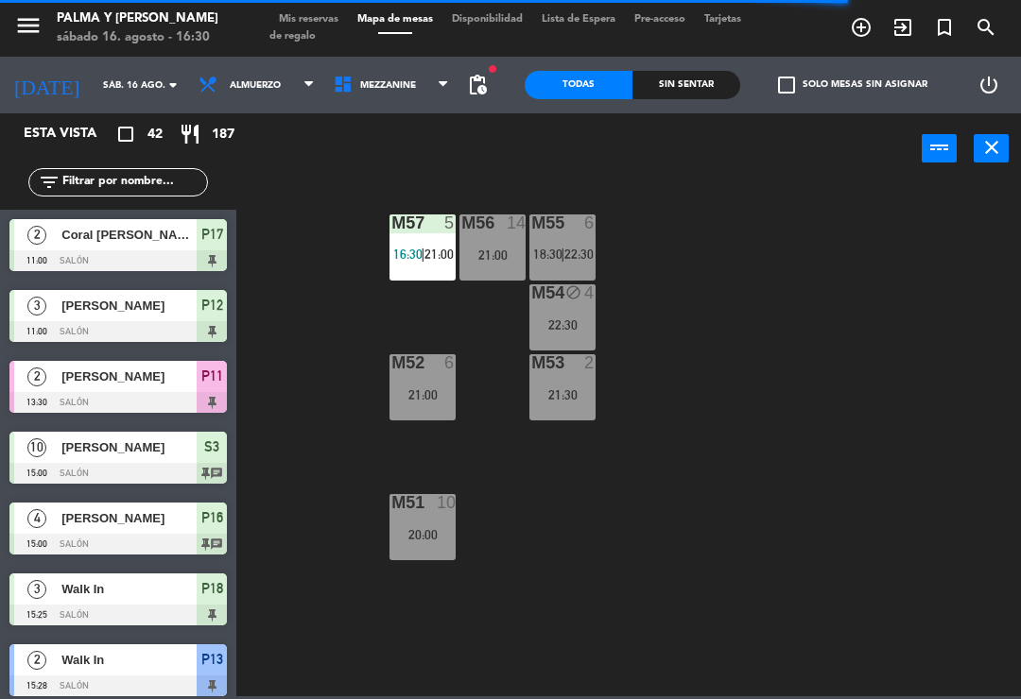
click at [420, 248] on span "16:30" at bounding box center [407, 254] width 29 height 15
click at [787, 389] on div "M57 5 16:30 | 21:00 M56 14 21:00 M55 6 18:30 | 22:30 M54 block 4 22:30 M52 6 21…" at bounding box center [634, 438] width 774 height 515
click at [432, 252] on span "21:00" at bounding box center [438, 254] width 29 height 15
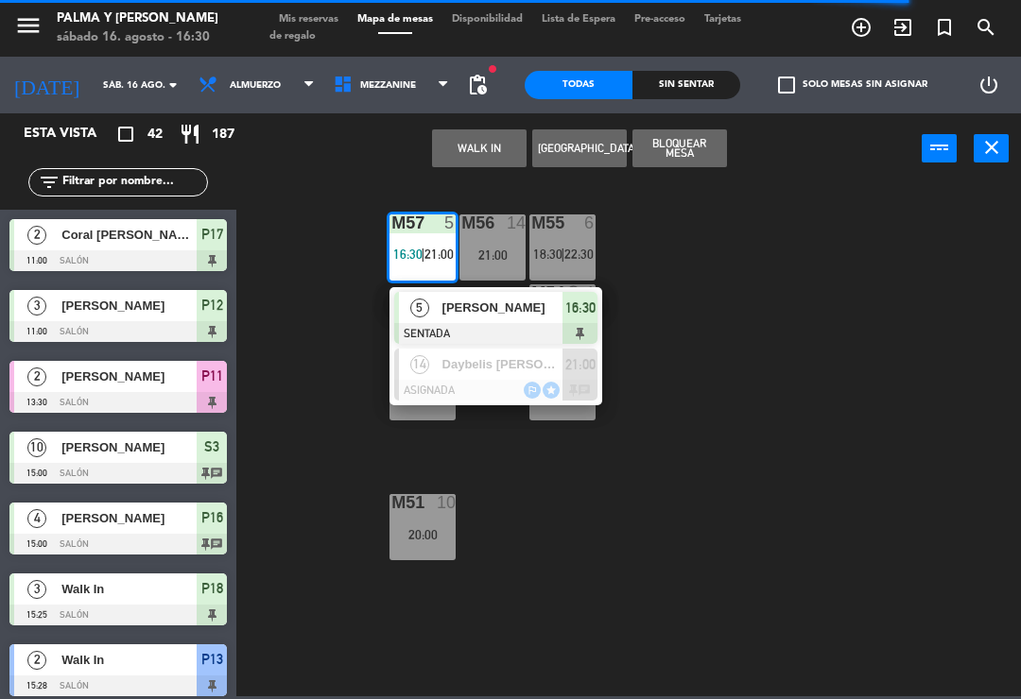
click at [542, 393] on div at bounding box center [495, 390] width 203 height 21
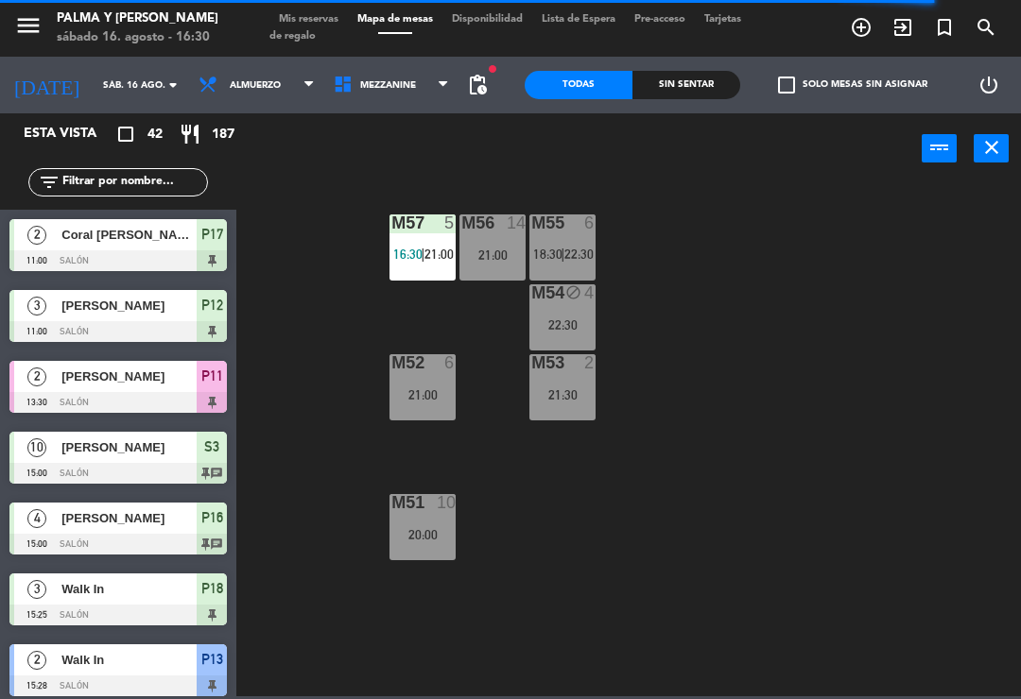
scroll to position [199, 0]
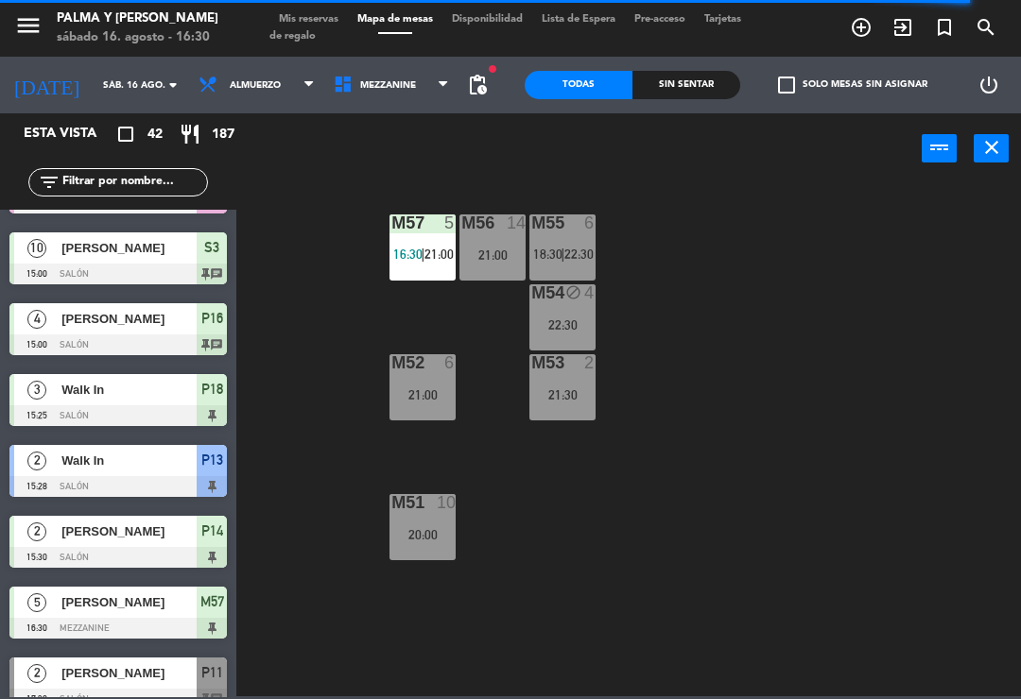
click at [608, 287] on div "4" at bounding box center [593, 293] width 31 height 18
click at [905, 491] on div "M57 5 16:30 | 21:00 M56 14 21:00 M55 6 18:30 | 22:30 M54 block 4 22:30 M52 6 21…" at bounding box center [634, 438] width 774 height 515
click at [582, 336] on div "M54 block 4 22:30" at bounding box center [562, 317] width 66 height 66
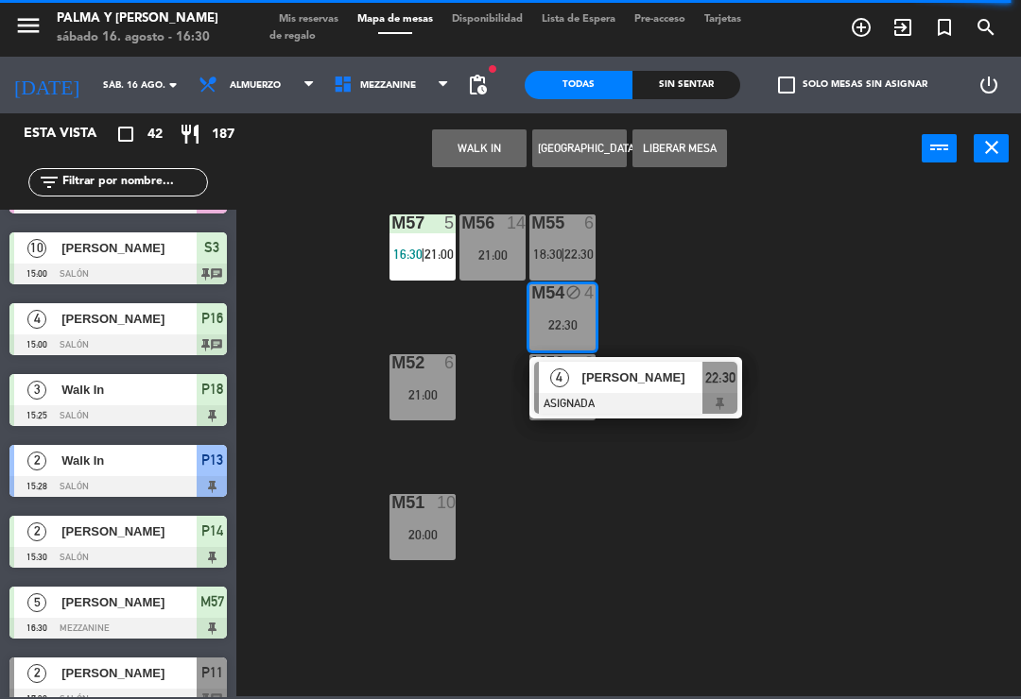
click at [885, 387] on div "M57 5 16:30 | 21:00 M56 14 21:00 M55 6 18:30 | 22:30 M54 block 4 22:30 4 Jean C…" at bounding box center [634, 438] width 774 height 515
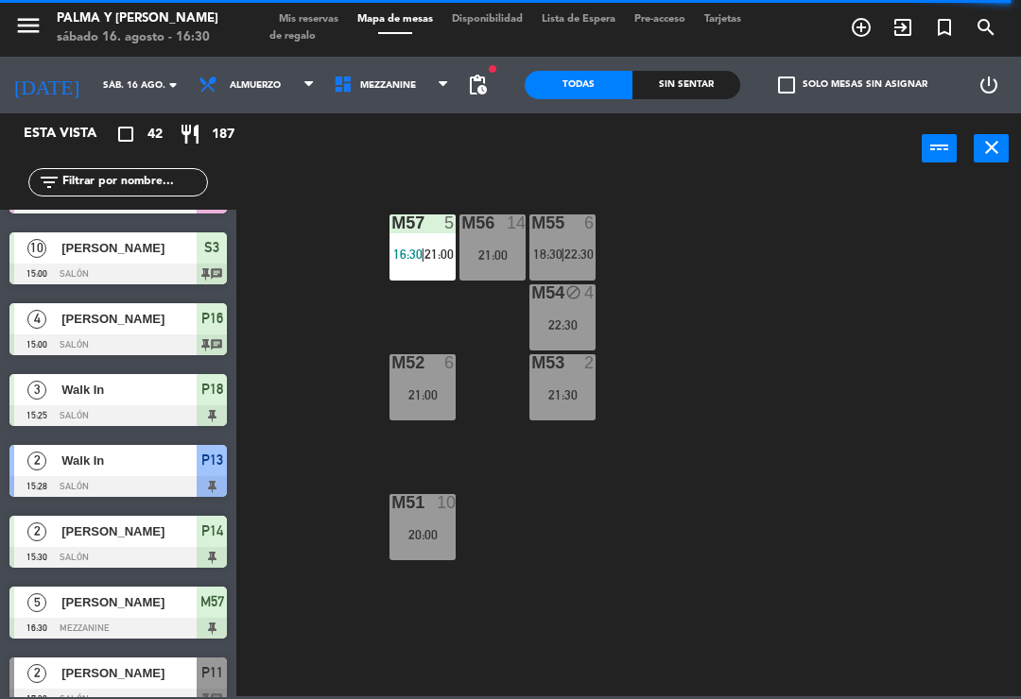
click at [525, 241] on div "M56 14 21:00" at bounding box center [492, 248] width 66 height 66
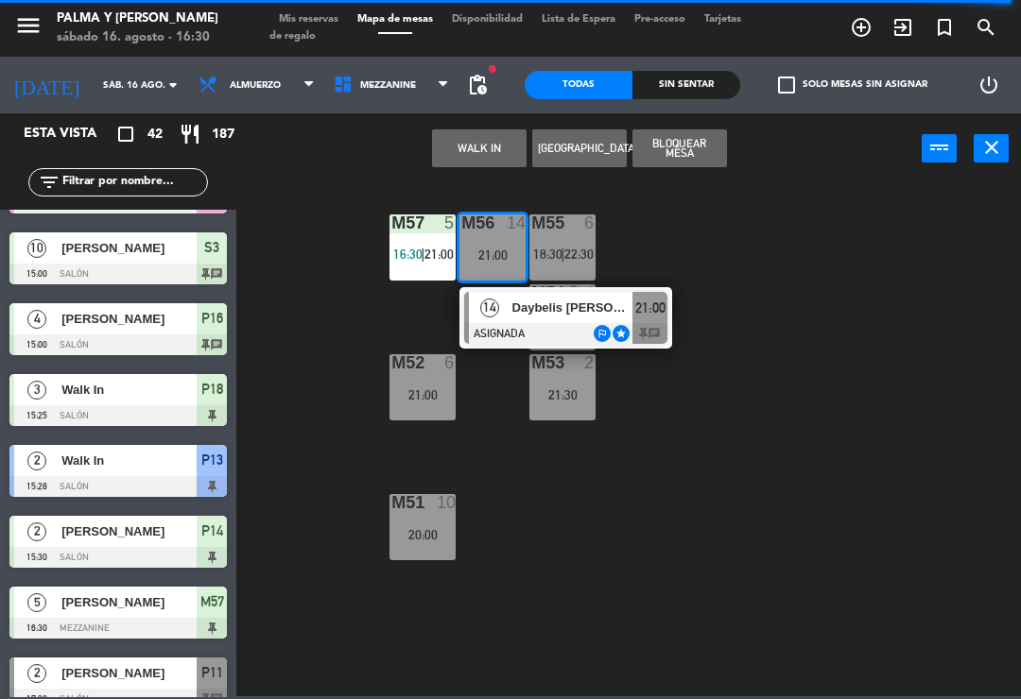
click at [803, 221] on div "M57 5 16:30 | 21:00 M56 14 21:00 14 Daybelis Vidal ASIGNADA outlined_flag star …" at bounding box center [634, 438] width 774 height 515
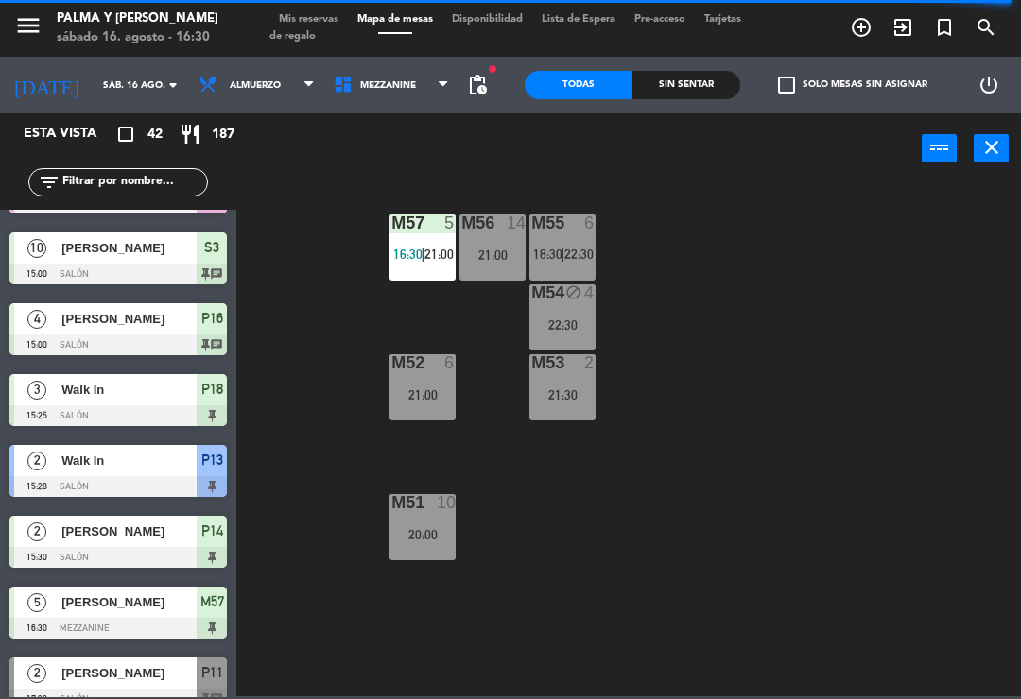
click at [515, 253] on div "21:00" at bounding box center [492, 255] width 66 height 13
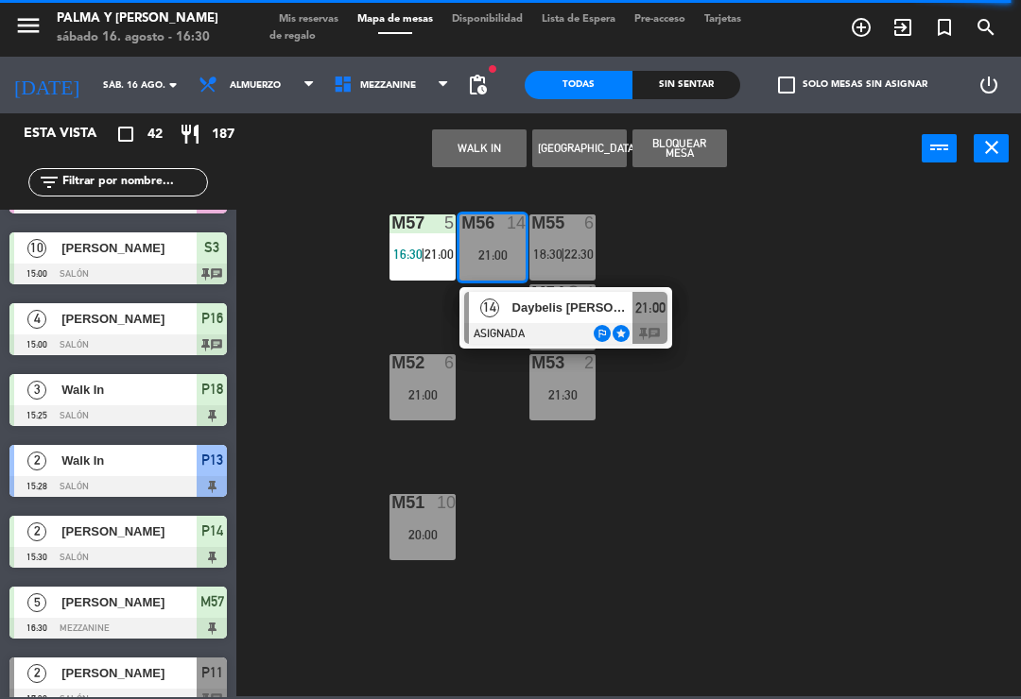
click at [590, 306] on span "[PERSON_NAME]" at bounding box center [572, 308] width 121 height 20
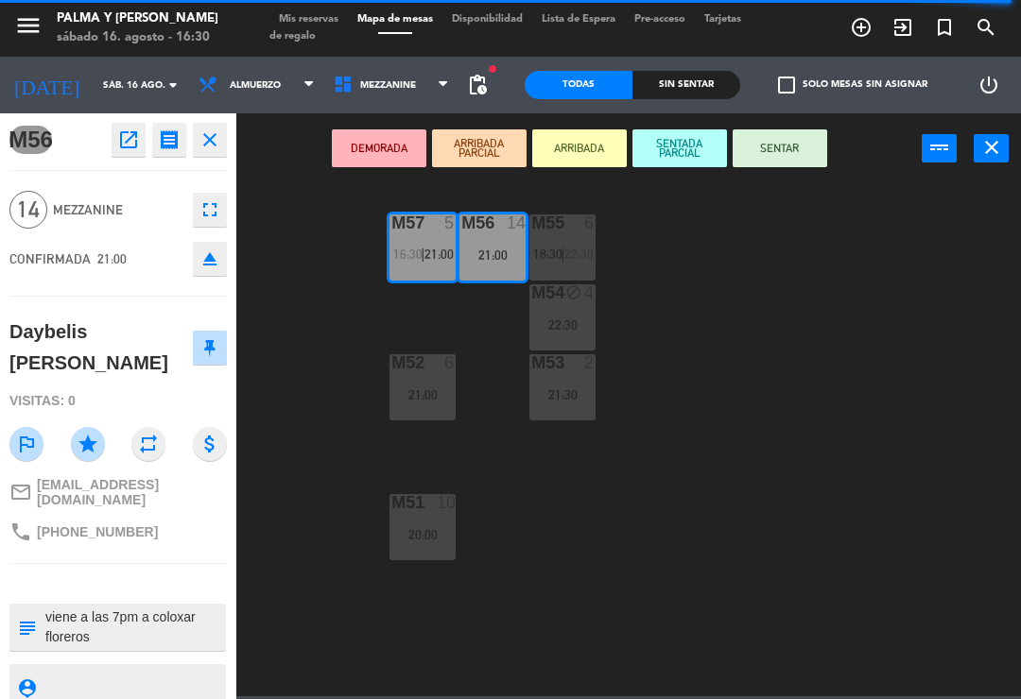
click at [432, 250] on span "21:00" at bounding box center [438, 254] width 29 height 15
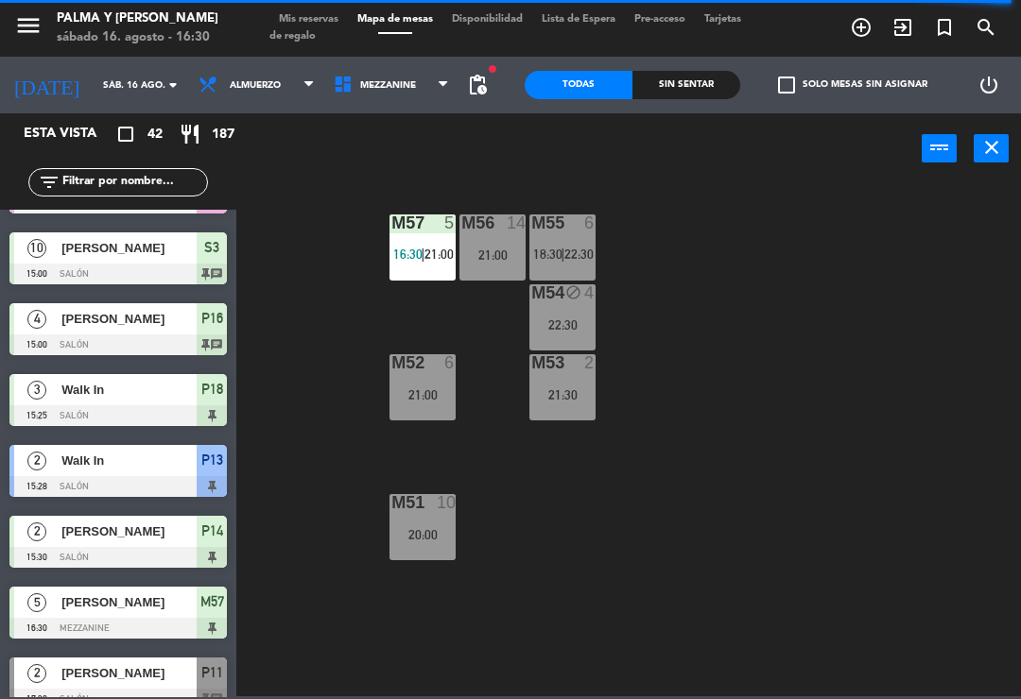
click at [480, 249] on div "21:00" at bounding box center [492, 255] width 66 height 13
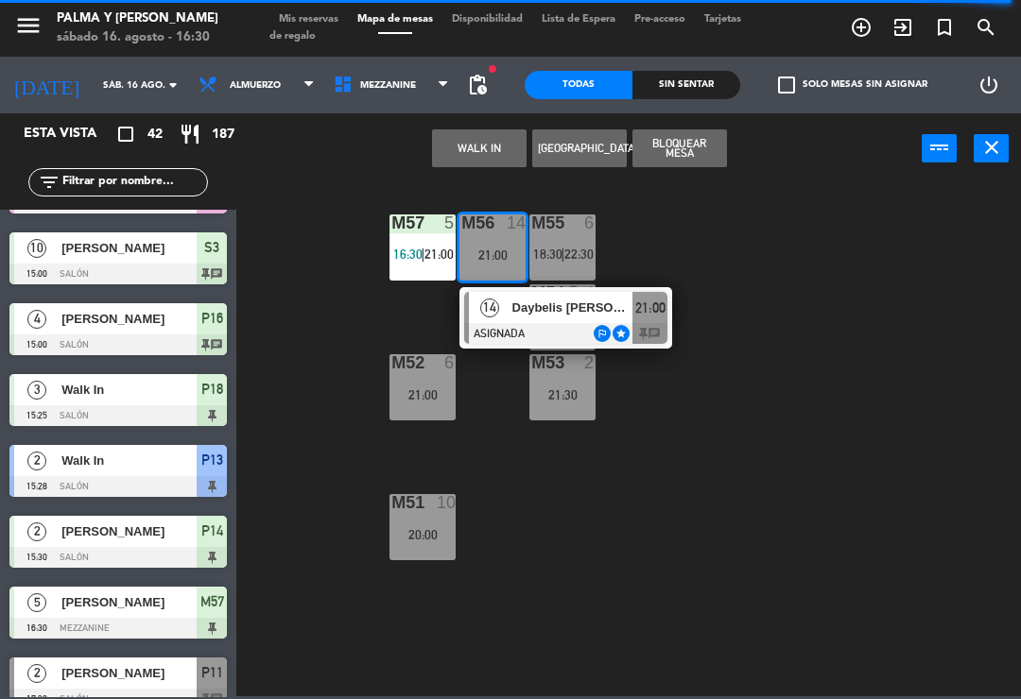
click at [555, 323] on div at bounding box center [565, 333] width 203 height 21
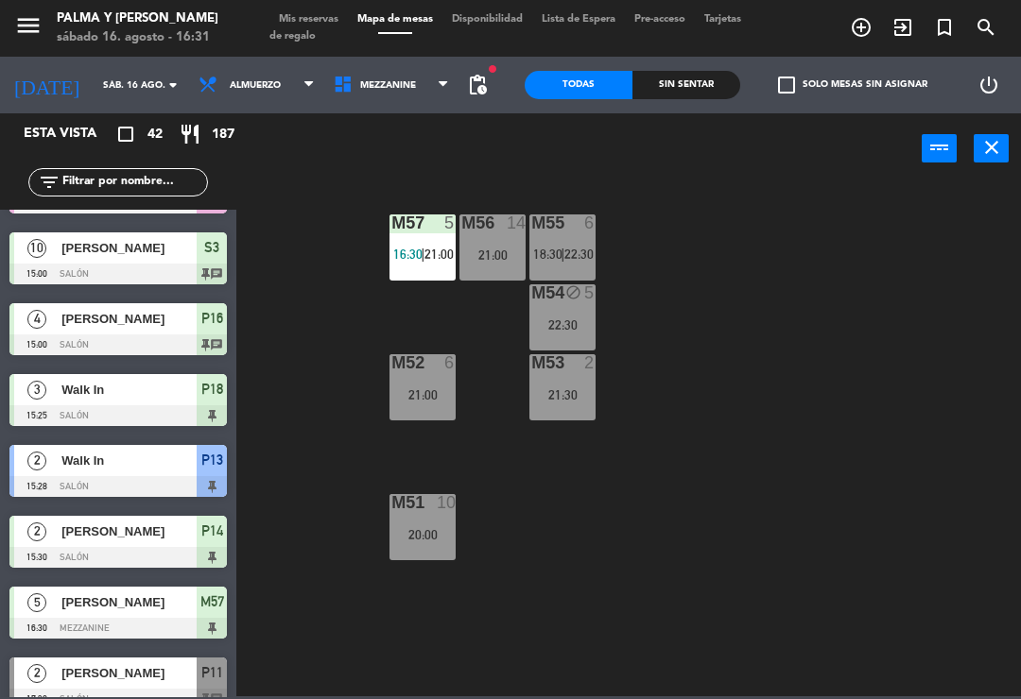
click at [942, 441] on div "M57 5 16:30 | 21:00 M56 14 21:00 M55 6 18:30 | 22:30 M54 block 5 22:30 M52 6 21…" at bounding box center [634, 438] width 774 height 515
click at [391, 80] on span "Mezzanine" at bounding box center [388, 85] width 56 height 10
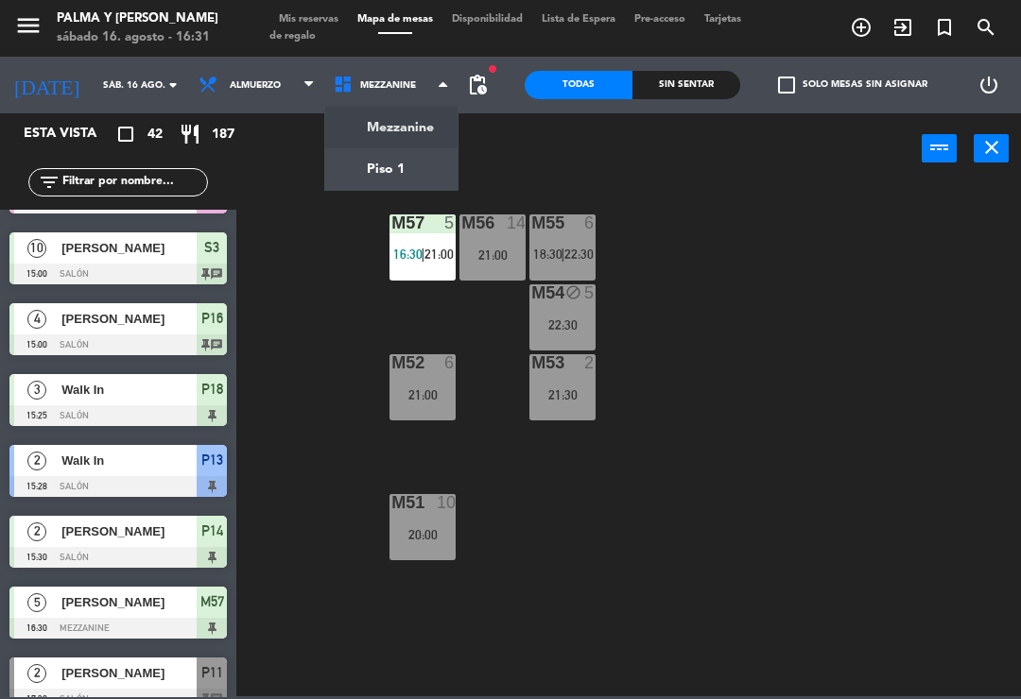
click at [833, 428] on div "M57 5 16:30 | 21:00 M56 14 21:00 M55 6 18:30 | 22:30 M54 block 5 22:30 M52 6 21…" at bounding box center [634, 438] width 774 height 515
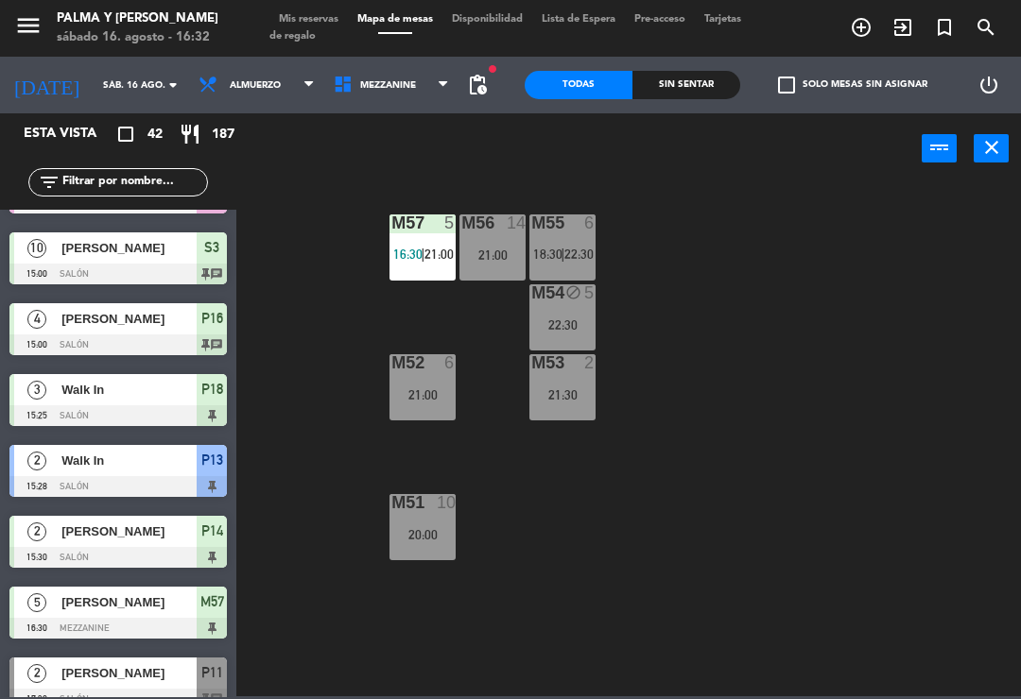
click at [412, 239] on div "M57 5 16:30 | 21:00" at bounding box center [422, 248] width 66 height 66
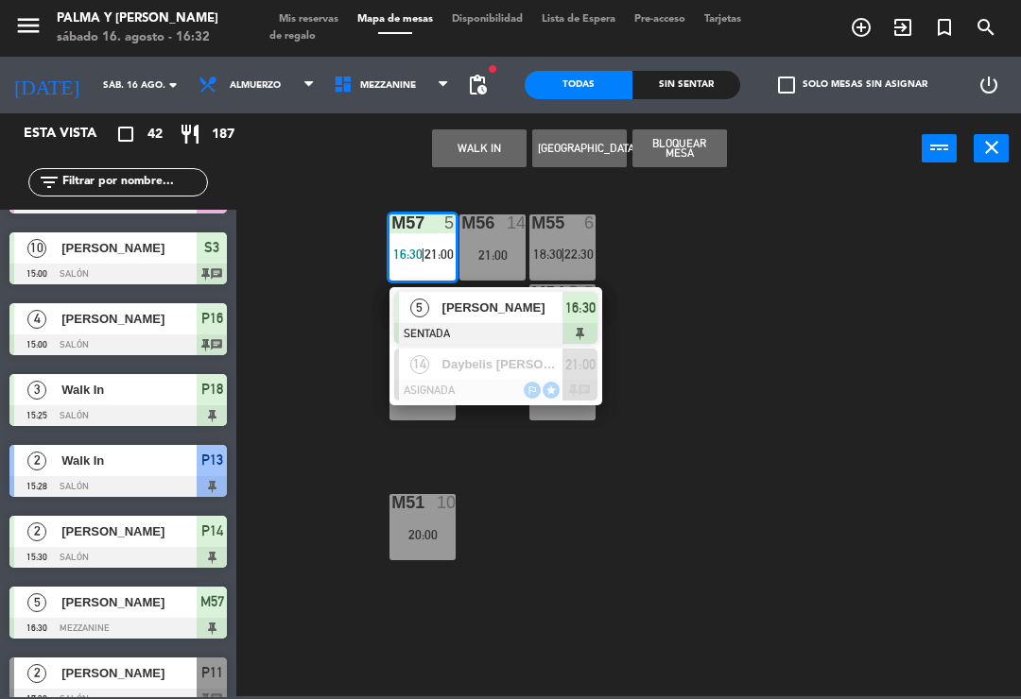
click at [496, 314] on span "[PERSON_NAME]" at bounding box center [502, 308] width 121 height 20
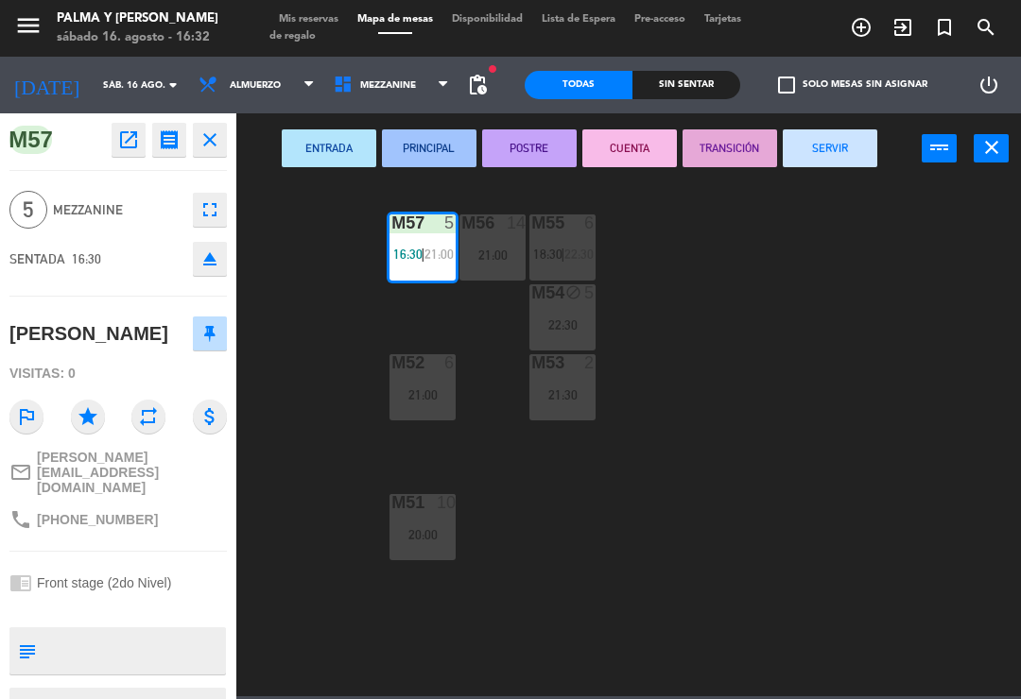
click at [814, 150] on button "SERVIR" at bounding box center [830, 148] width 95 height 38
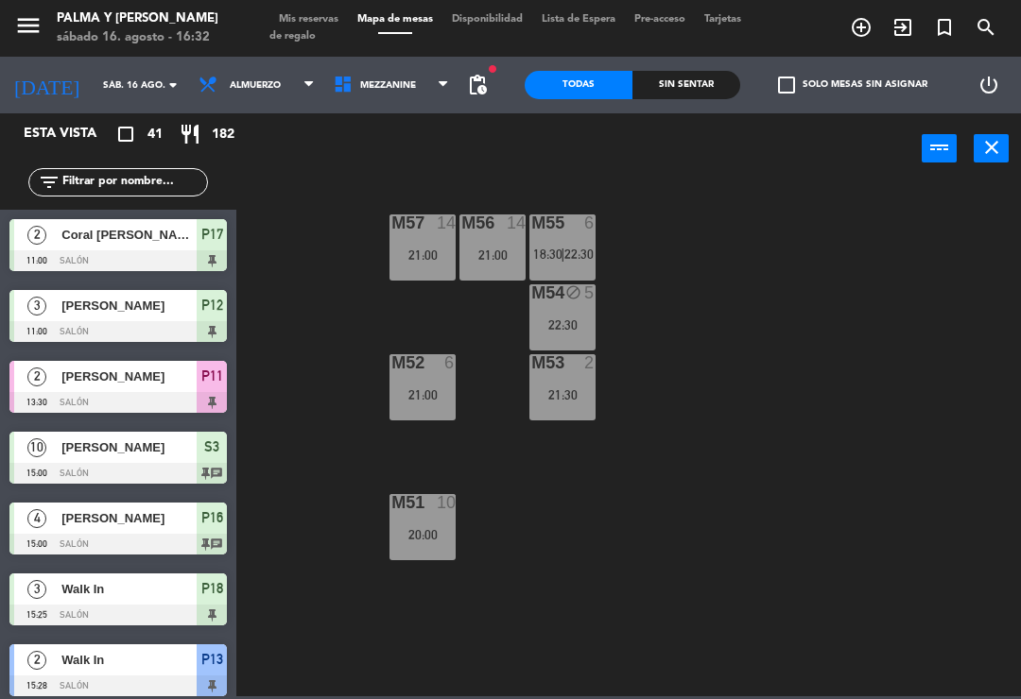
click at [489, 351] on div "M57 14 21:00 M56 14 21:00 M55 6 18:30 | 22:30 M54 block 5 22:30 M52 6 21:00 M53…" at bounding box center [634, 438] width 774 height 515
click at [594, 262] on span "22:30" at bounding box center [578, 254] width 29 height 15
click at [884, 384] on div "M57 14 21:00 M56 14 21:00 M55 6 18:30 | 22:30 M54 block 5 22:30 M52 6 21:00 M53…" at bounding box center [634, 438] width 774 height 515
click at [553, 255] on span "18:30" at bounding box center [547, 254] width 29 height 15
click at [763, 471] on div "M57 14 21:00 M56 14 21:00 M55 6 18:30 | 22:30 M54 block 5 22:30 M52 6 21:00 M53…" at bounding box center [634, 438] width 774 height 515
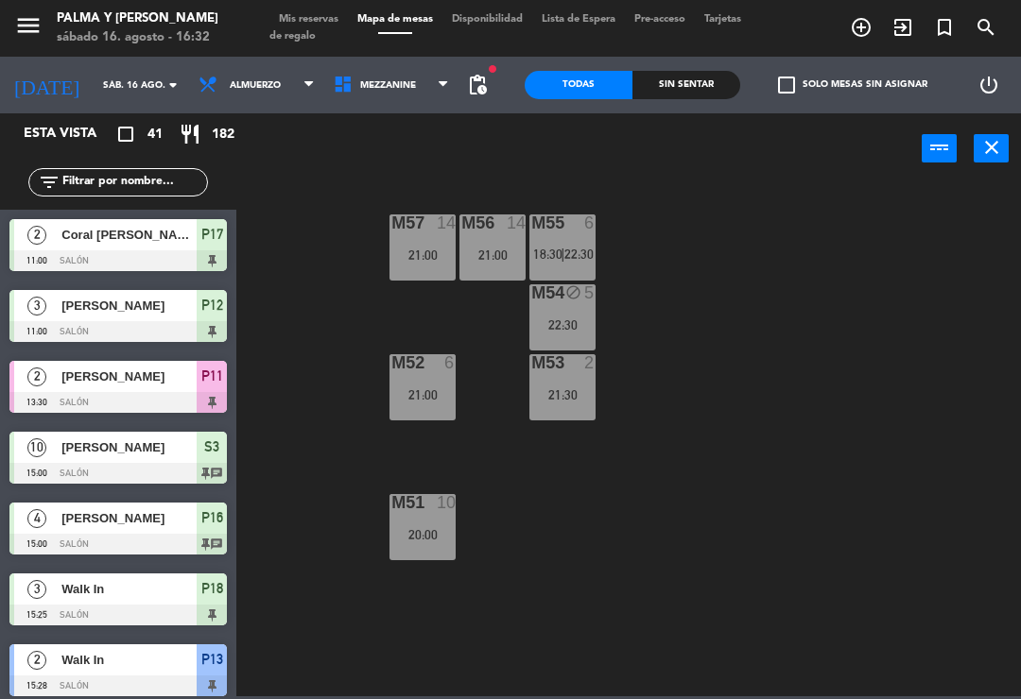
click at [323, 414] on div "M57 14 21:00 M56 14 21:00 M55 6 18:30 | 22:30 M54 block 5 22:30 M52 6 21:00 M53…" at bounding box center [634, 438] width 774 height 515
click at [812, 63] on div "check_box_outline_blank Solo mesas sin asignar" at bounding box center [847, 85] width 215 height 57
click at [778, 94] on span "check_box_outline_blank" at bounding box center [786, 85] width 17 height 17
click at [852, 85] on input "check_box_outline_blank Solo mesas sin asignar" at bounding box center [852, 85] width 0 height 0
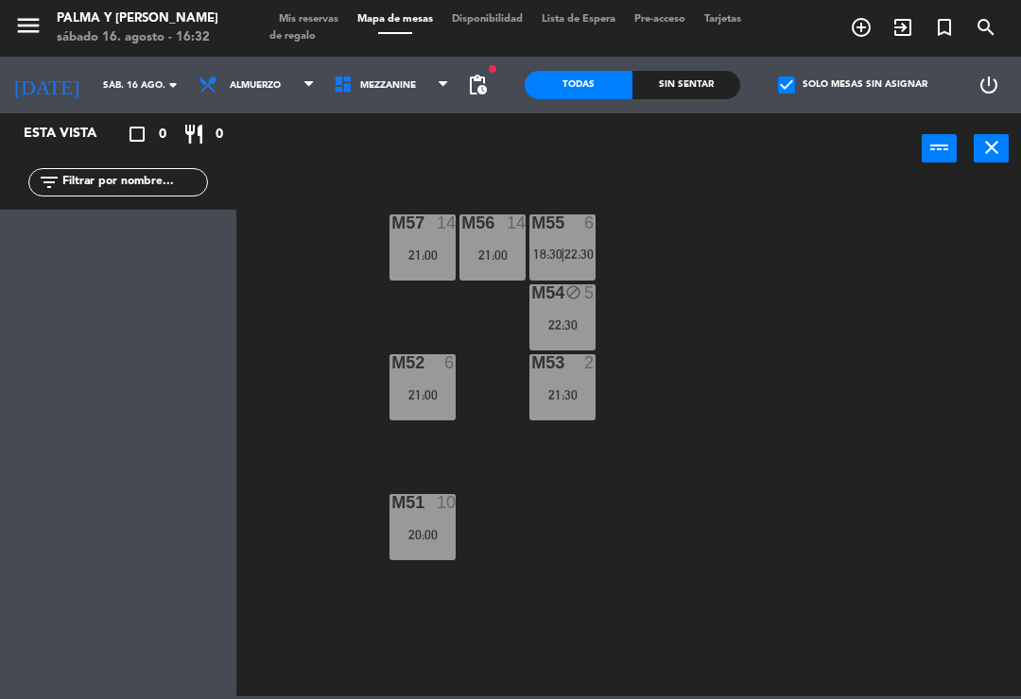
scroll to position [0, 0]
click at [818, 112] on div "check_box Solo mesas sin asignar" at bounding box center [847, 85] width 215 height 57
click at [795, 77] on span "check_box" at bounding box center [786, 85] width 17 height 17
click at [852, 85] on input "check_box Solo mesas sin asignar" at bounding box center [852, 85] width 0 height 0
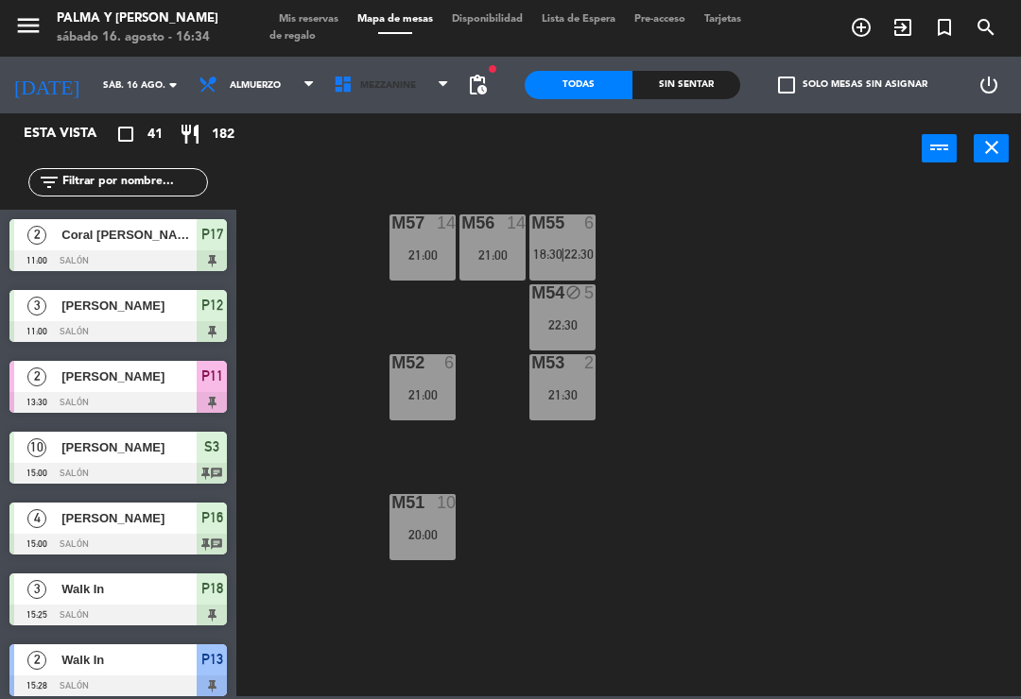
click at [396, 102] on span "Mezzanine" at bounding box center [391, 85] width 135 height 42
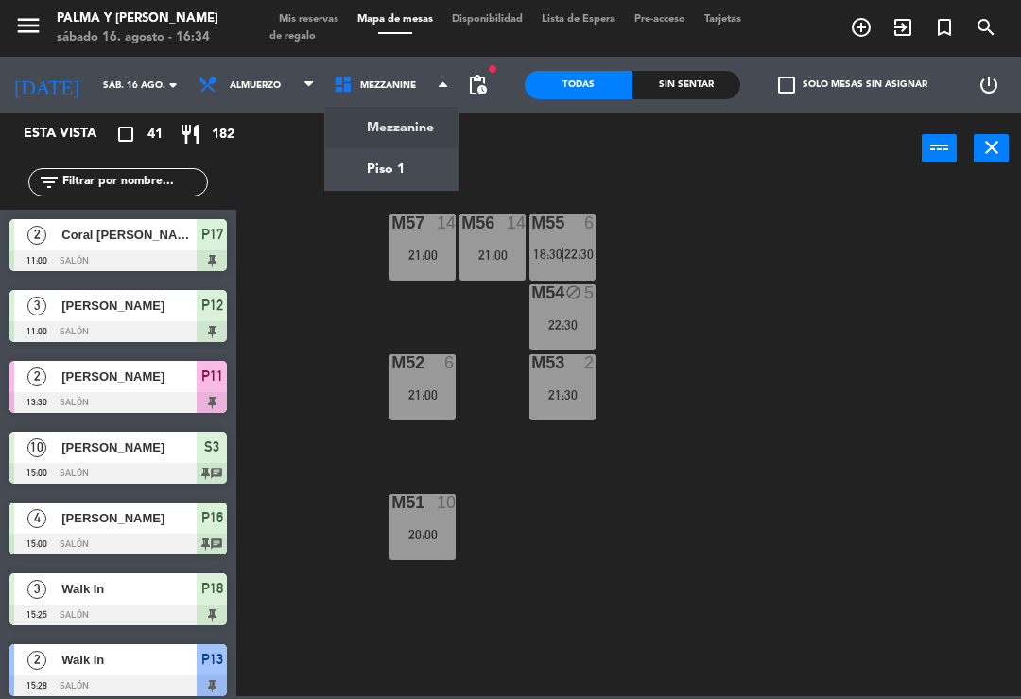
click at [387, 120] on ng-component "menu Palma y Celia sábado 16. agosto - 16:34 Mis reservas Mapa de mesas Disponi…" at bounding box center [510, 348] width 1021 height 697
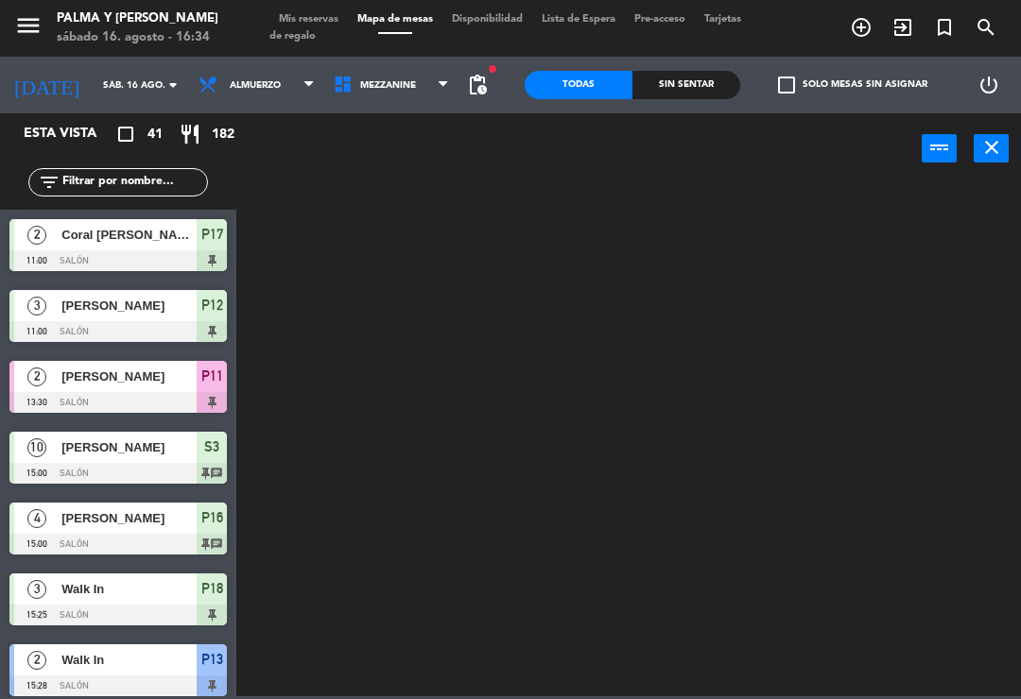
click at [351, 100] on span "Mezzanine" at bounding box center [391, 85] width 135 height 42
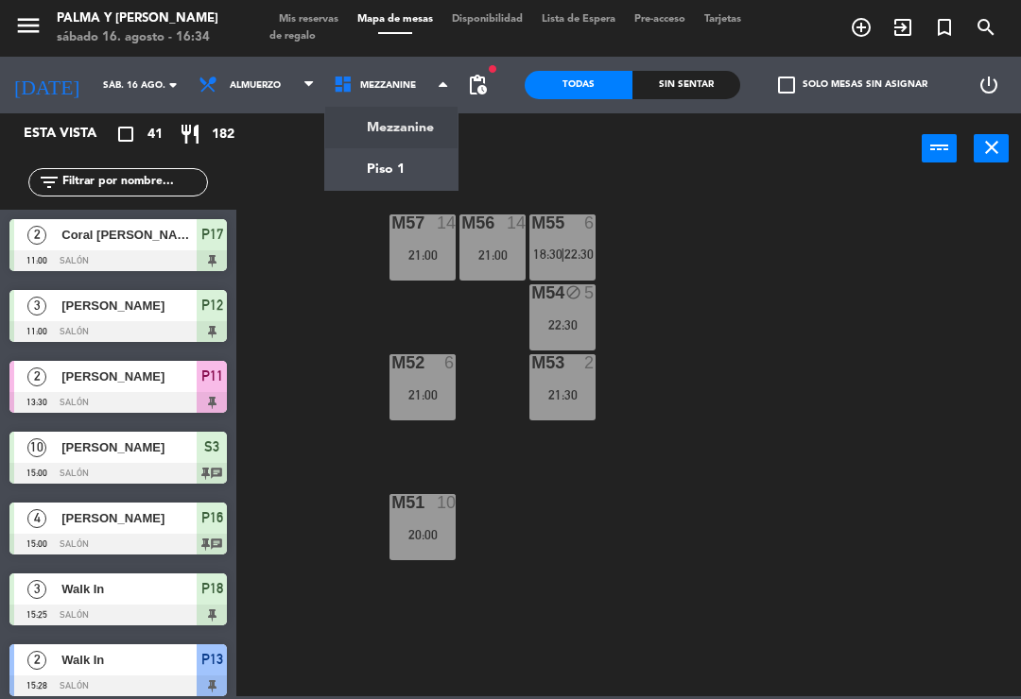
click at [370, 179] on ng-component "menu Palma y Celia sábado 16. agosto - 16:34 Mis reservas Mapa de mesas Disponi…" at bounding box center [510, 348] width 1021 height 697
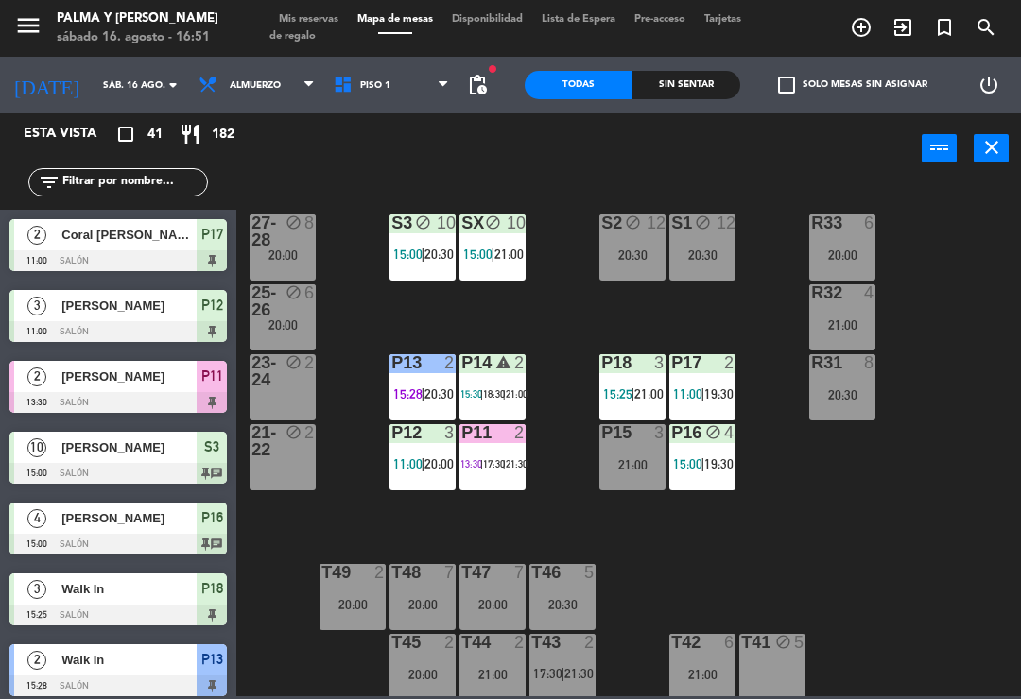
click at [101, 80] on input "sáb. 16 ago." at bounding box center [158, 85] width 129 height 29
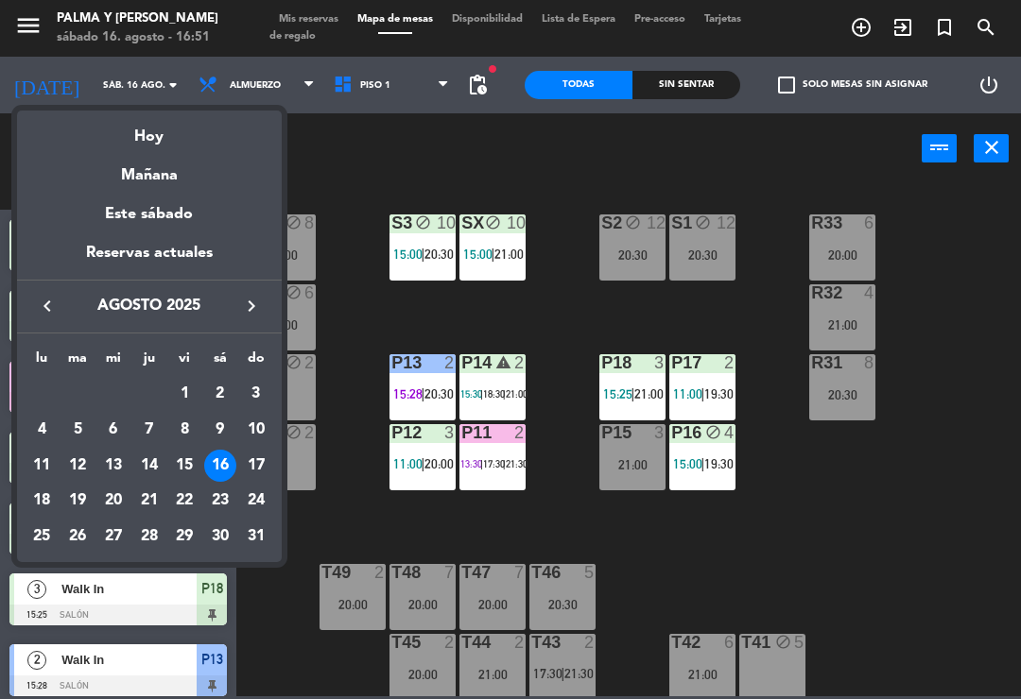
click at [245, 327] on div "keyboard_arrow_left agosto 2025 keyboard_arrow_right" at bounding box center [149, 306] width 265 height 53
click at [240, 316] on icon "keyboard_arrow_right" at bounding box center [251, 306] width 23 height 23
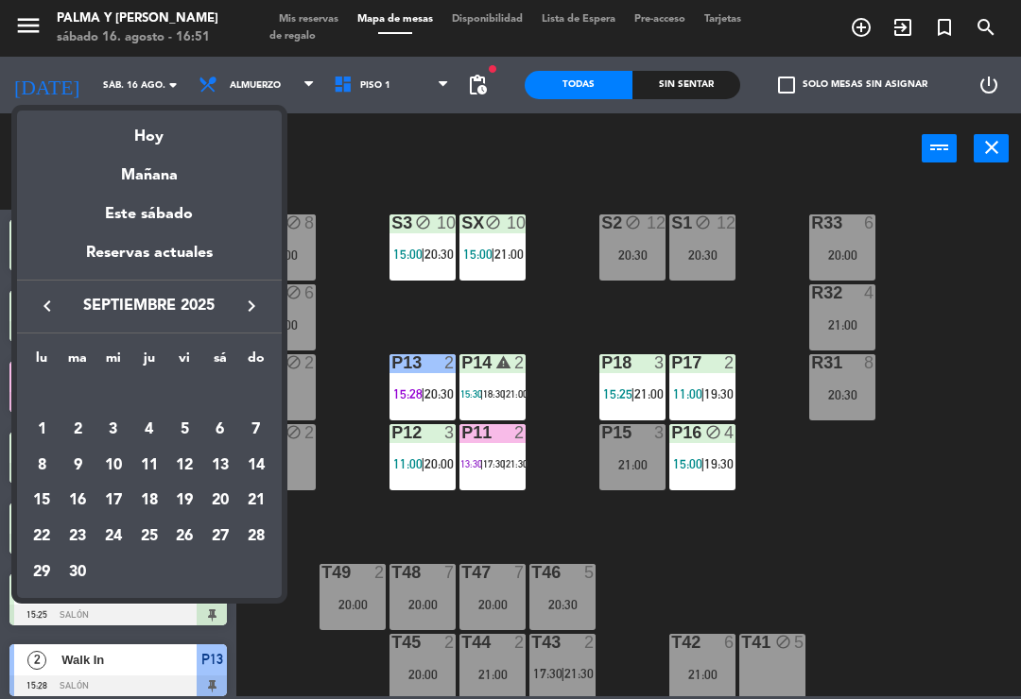
click at [115, 467] on div "10" at bounding box center [113, 466] width 32 height 32
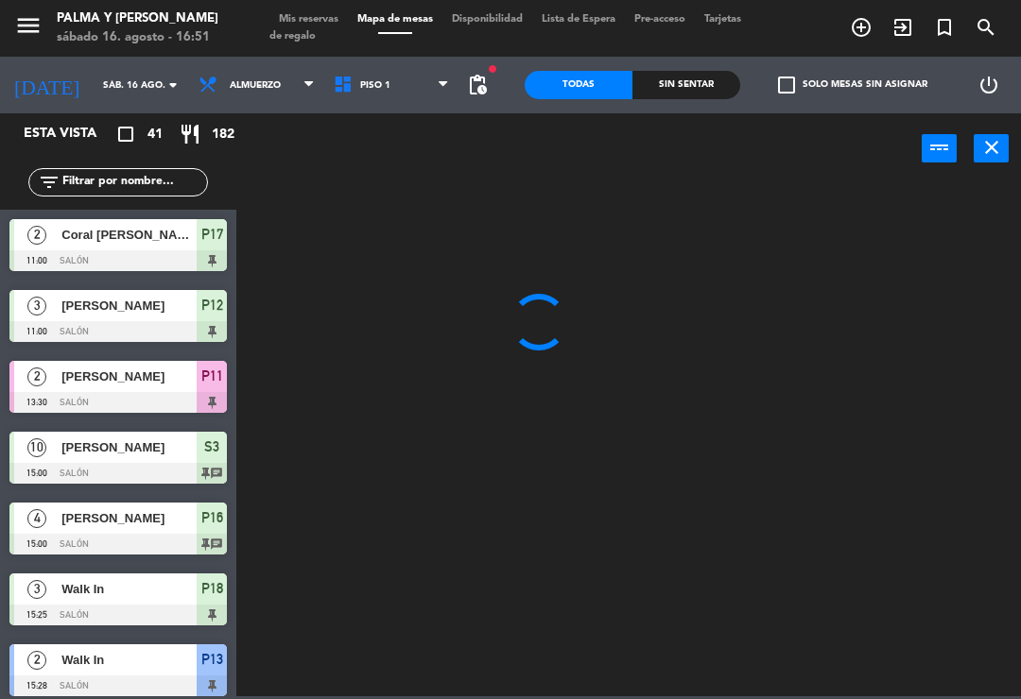
type input "mié. 10 sep."
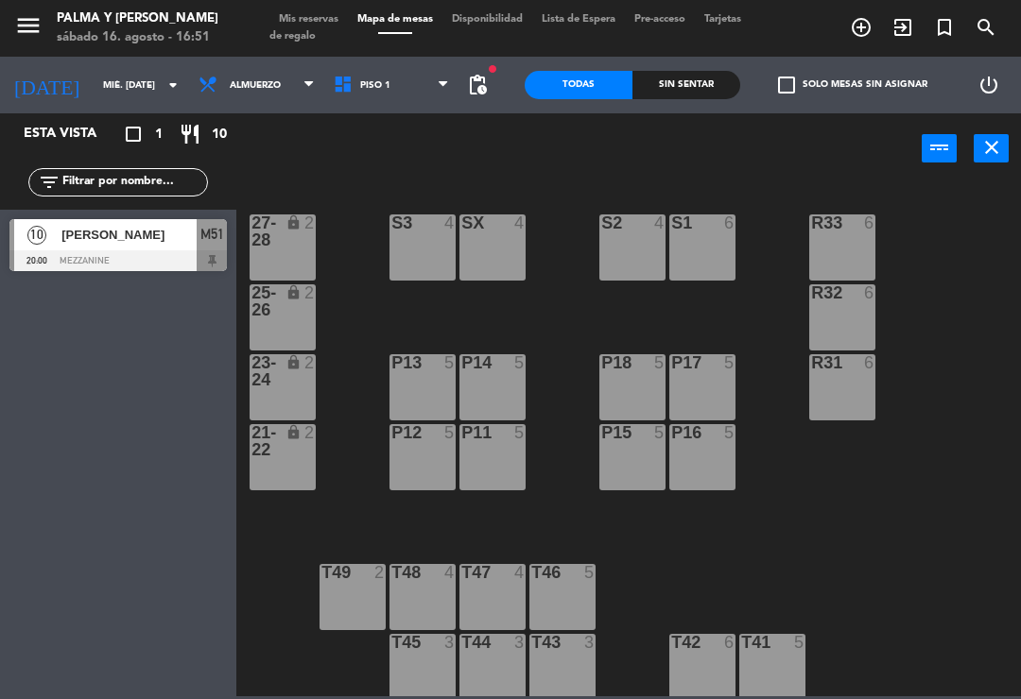
click at [187, 270] on div at bounding box center [117, 260] width 217 height 21
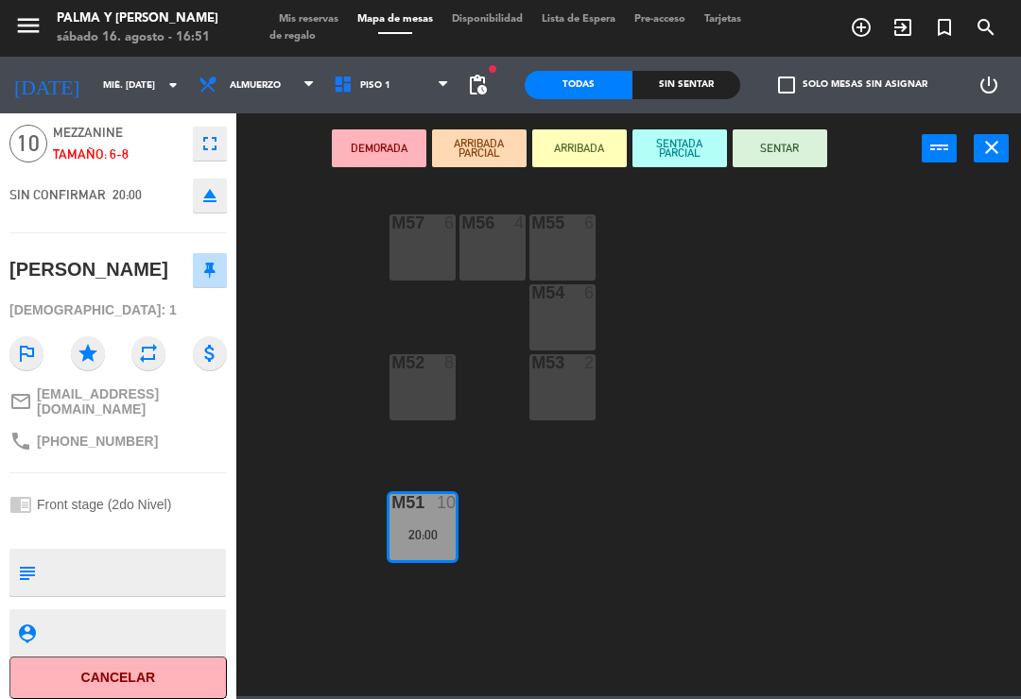
scroll to position [68, 0]
click at [115, 662] on button "Cancelar" at bounding box center [117, 679] width 217 height 43
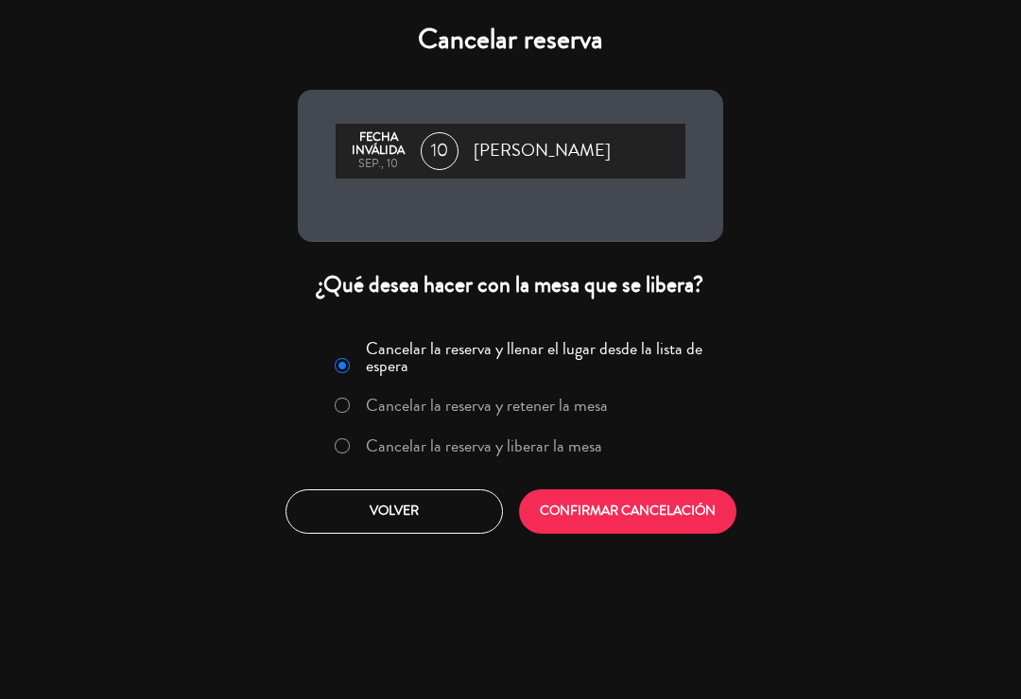
click at [498, 421] on label "Cancelar la reserva y retener la mesa" at bounding box center [470, 406] width 293 height 34
click at [491, 457] on label "Cancelar la reserva y liberar la mesa" at bounding box center [467, 447] width 287 height 34
click at [601, 510] on button "CONFIRMAR CANCELACIÓN" at bounding box center [627, 512] width 217 height 44
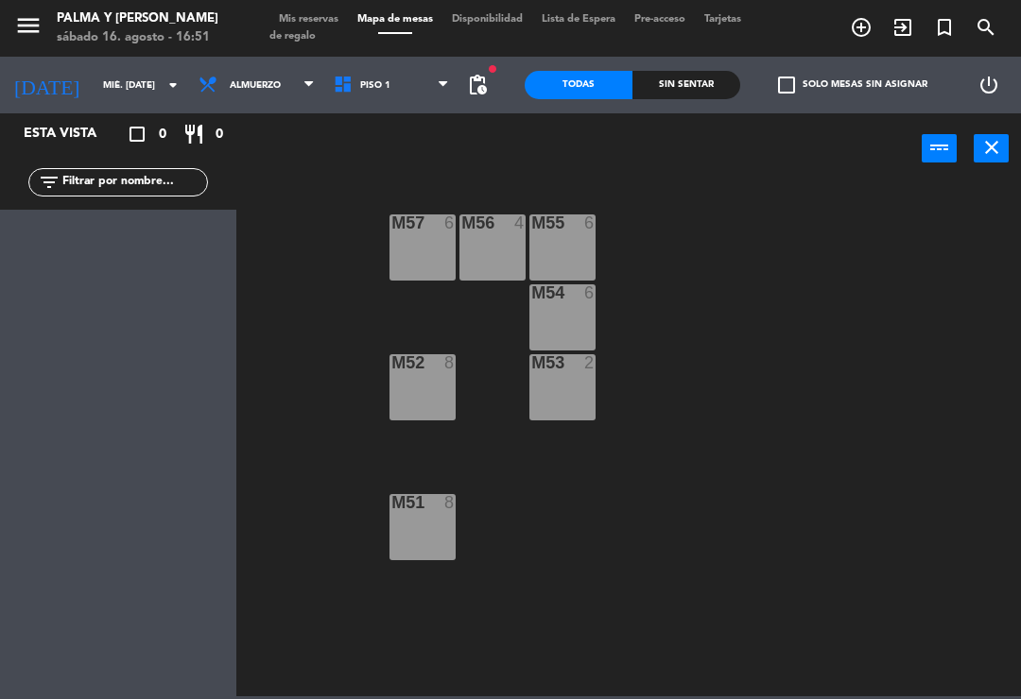
click at [748, 491] on div "M57 6 M56 4 M55 6 M54 6 M52 8 M53 2 M51 8" at bounding box center [634, 438] width 774 height 515
click at [309, 3] on div "menu Palma y Celia sábado 16. agosto - 16:51 Mis reservas Mapa de mesas Disponi…" at bounding box center [510, 28] width 1021 height 57
click at [301, 28] on span "Tarjetas de regalo" at bounding box center [505, 27] width 472 height 27
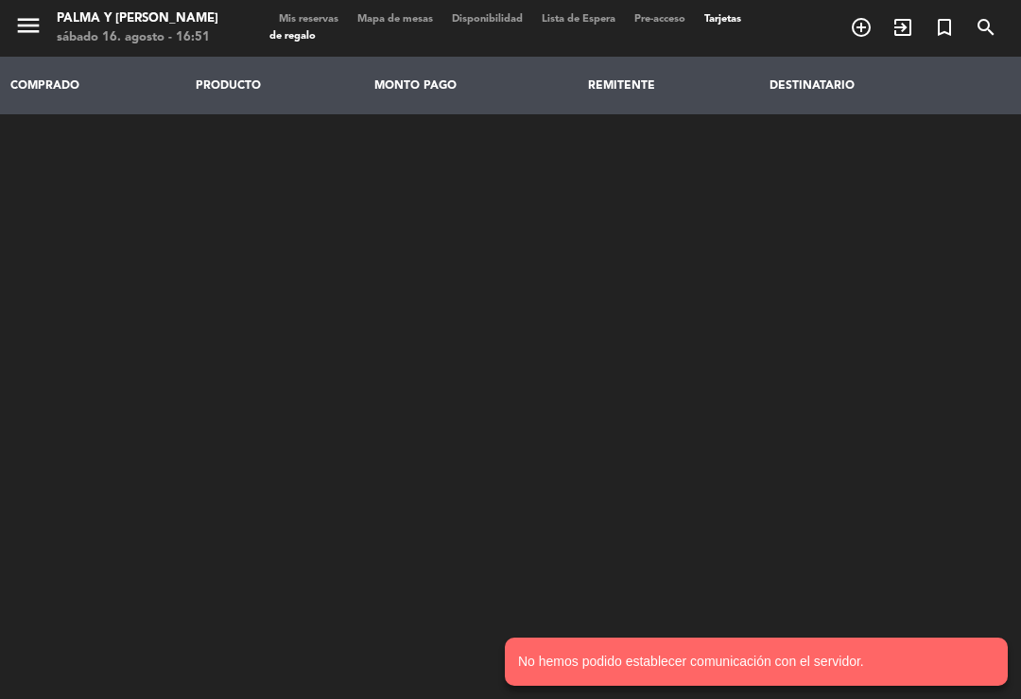
click at [330, 17] on span "Mis reservas" at bounding box center [308, 19] width 78 height 10
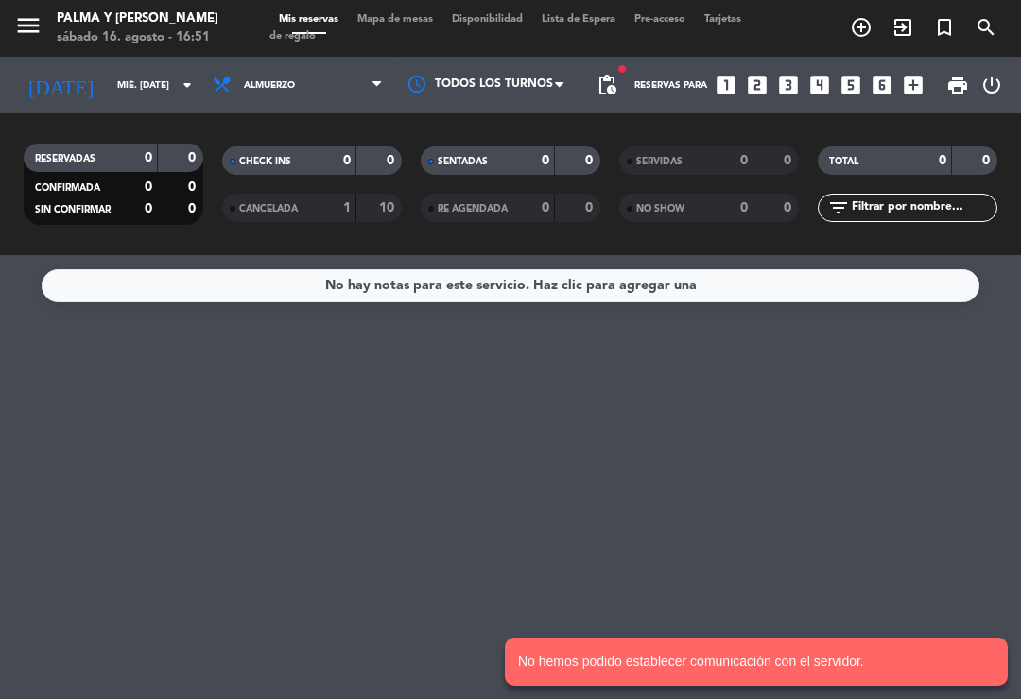
click at [265, 218] on div "CANCELADA 1 10" at bounding box center [312, 208] width 180 height 28
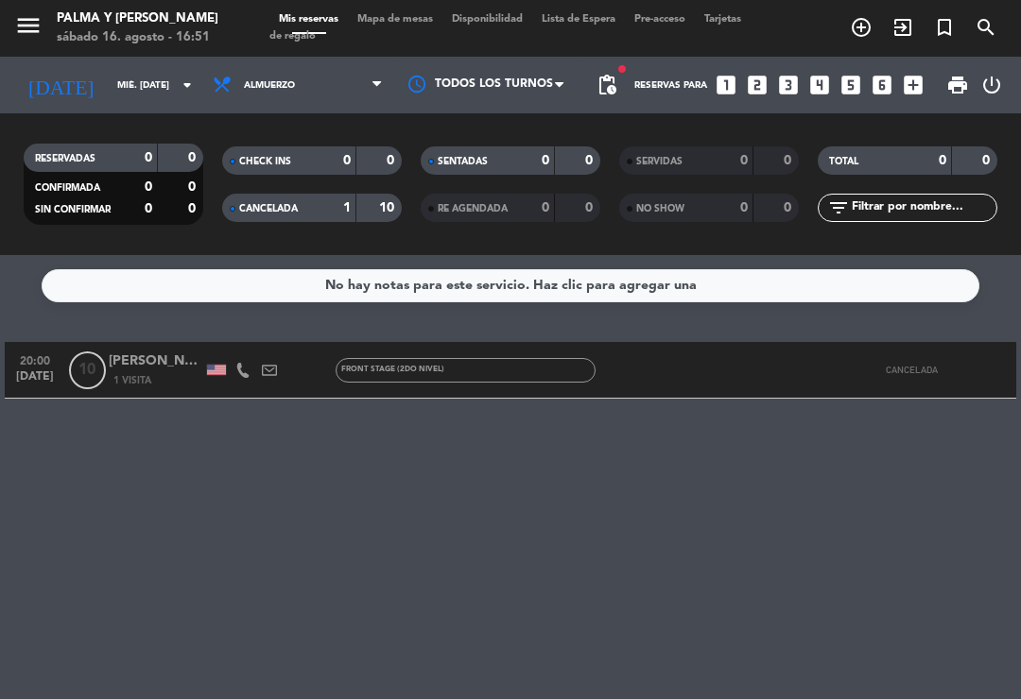
click at [164, 374] on div "1 Visita" at bounding box center [156, 380] width 95 height 16
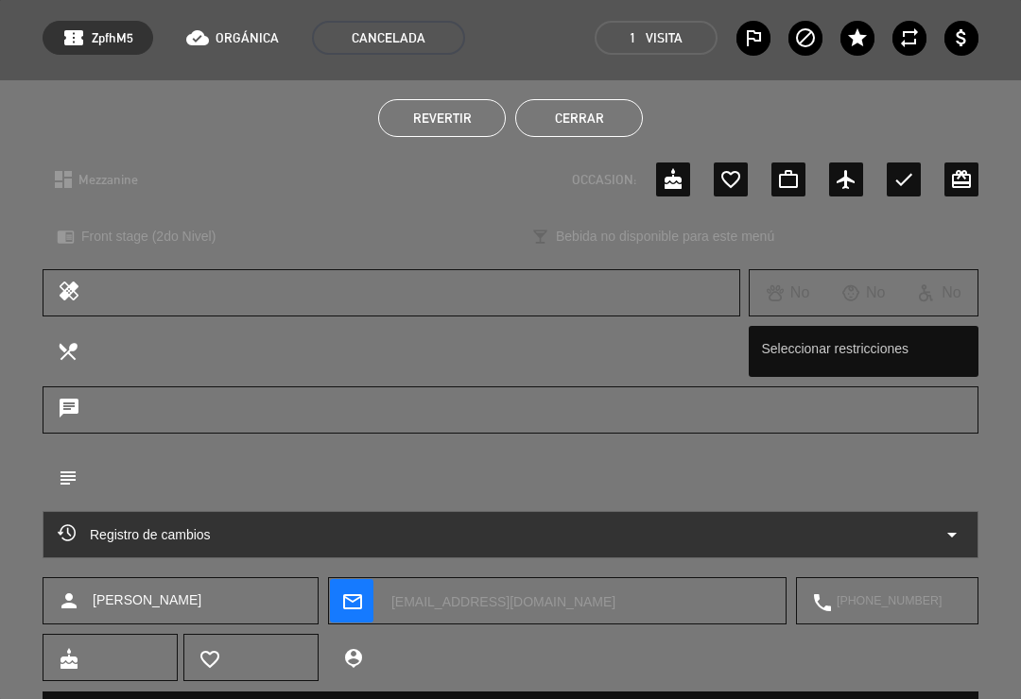
scroll to position [72, 0]
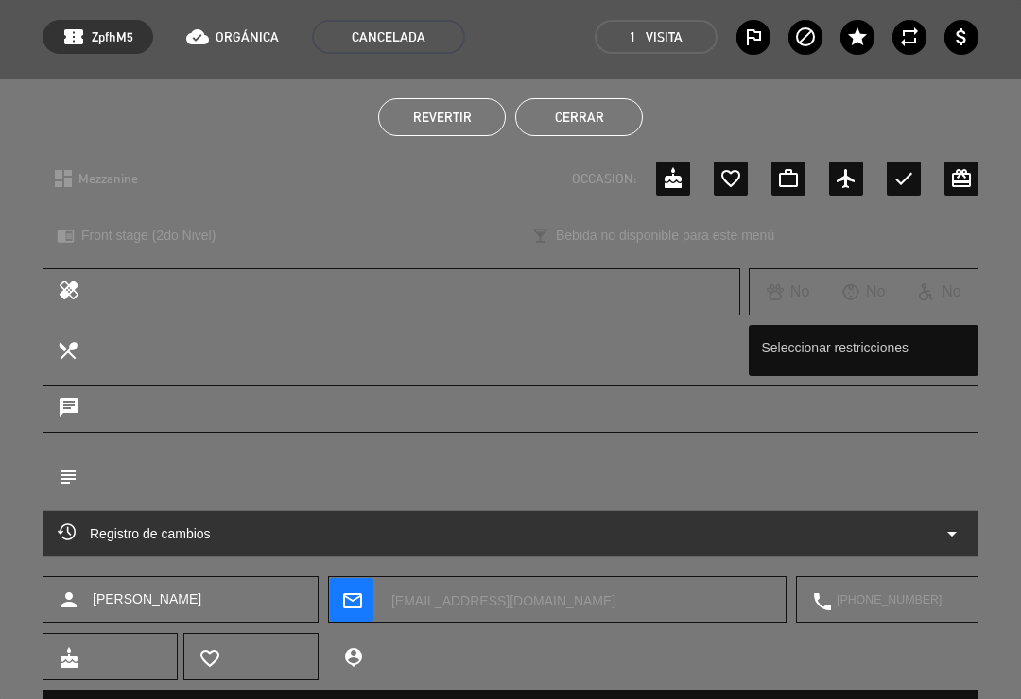
click at [467, 134] on button "Revertir" at bounding box center [442, 117] width 128 height 38
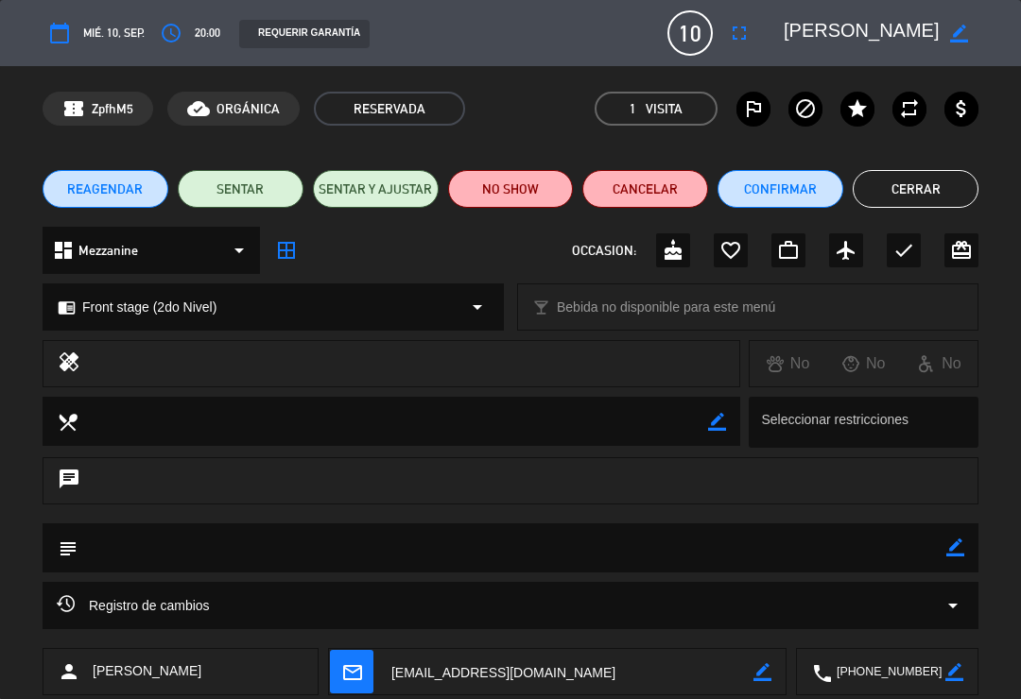
scroll to position [0, 0]
click at [961, 157] on div "REAGENDAR SENTAR SENTAR Y AJUSTAR NO SHOW Cancelar Confirmar Cerrar" at bounding box center [510, 189] width 1021 height 76
click at [931, 156] on div "REAGENDAR SENTAR SENTAR Y AJUSTAR NO SHOW Cancelar Confirmar Cerrar" at bounding box center [510, 189] width 1021 height 76
click at [900, 186] on button "Cerrar" at bounding box center [915, 189] width 126 height 38
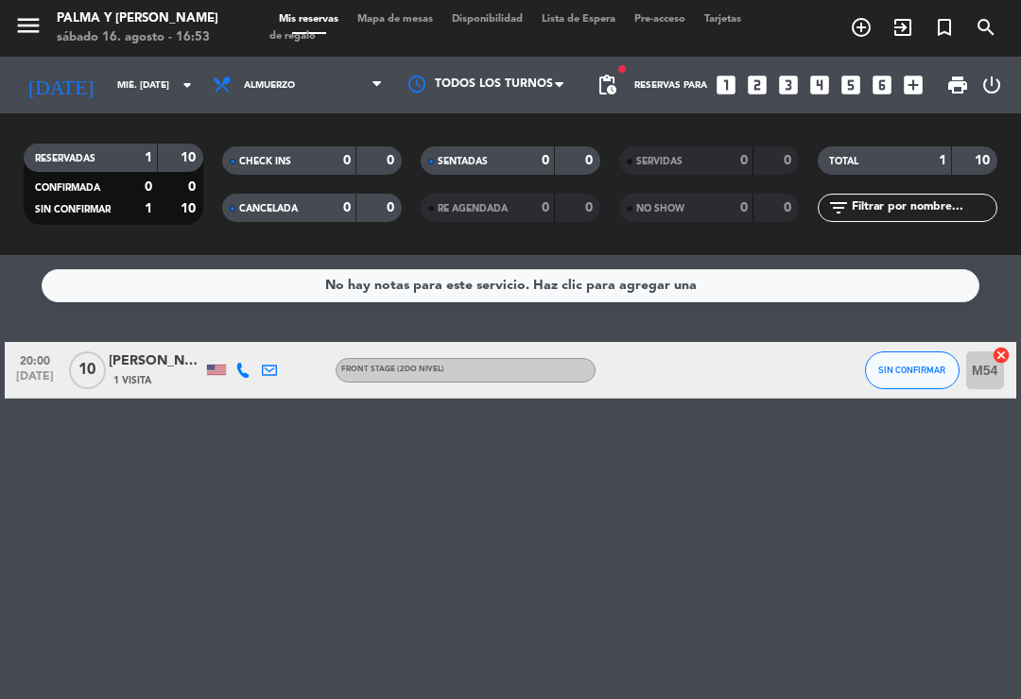
click at [397, 25] on span "Mapa de mesas" at bounding box center [395, 19] width 95 height 10
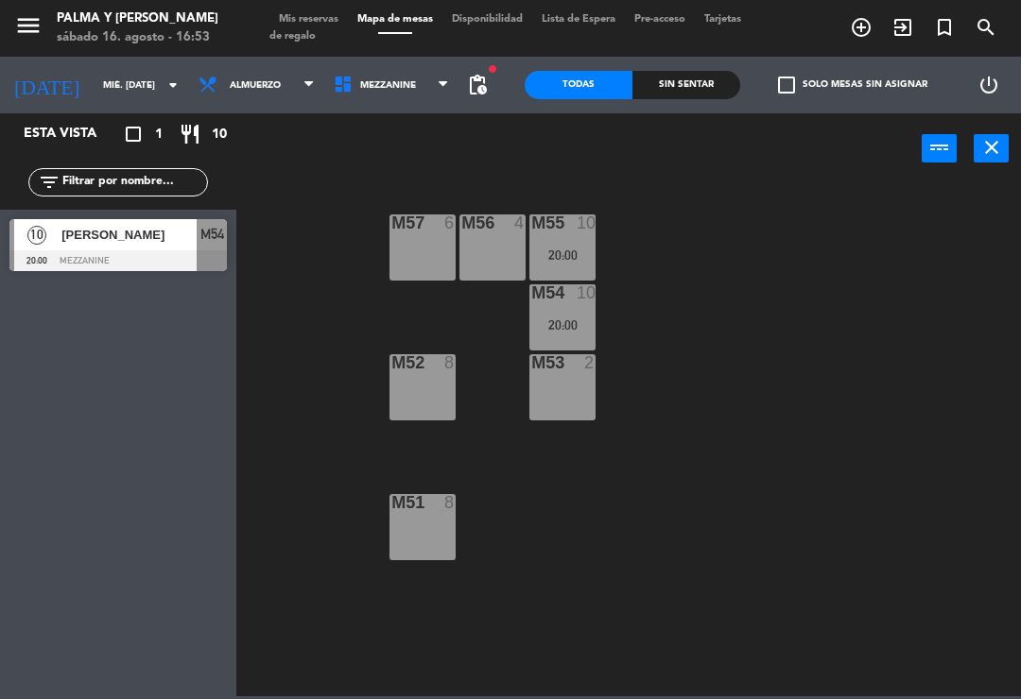
click at [417, 258] on div "M57 6" at bounding box center [422, 248] width 66 height 66
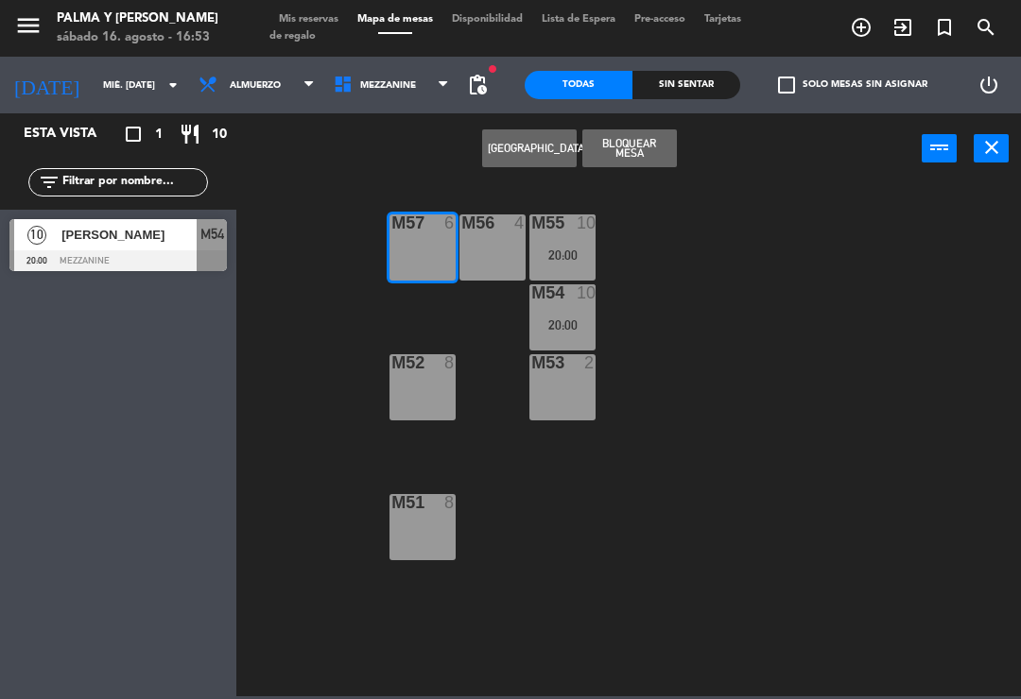
click at [473, 253] on div "M56 4" at bounding box center [492, 248] width 66 height 66
click at [548, 245] on div "M55 10 20:00" at bounding box center [562, 248] width 66 height 66
click at [562, 383] on div "M53 2" at bounding box center [562, 387] width 66 height 66
click at [567, 301] on div at bounding box center [562, 292] width 31 height 17
click at [560, 242] on div "M55 10 20:00" at bounding box center [562, 248] width 66 height 66
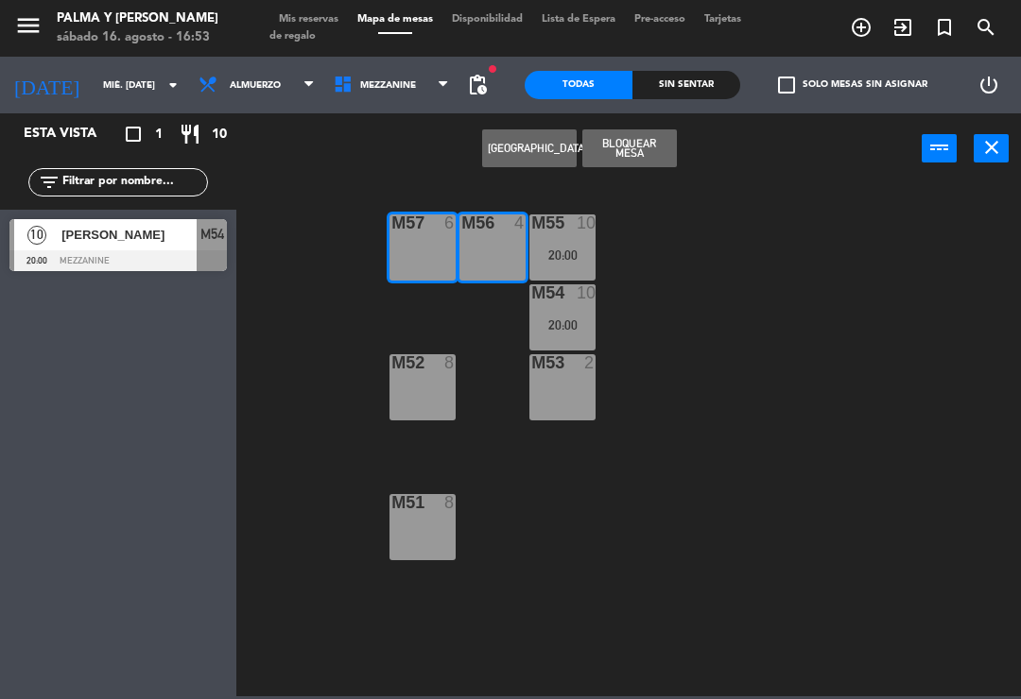
click at [660, 147] on button "Bloquear Mesa" at bounding box center [629, 148] width 95 height 38
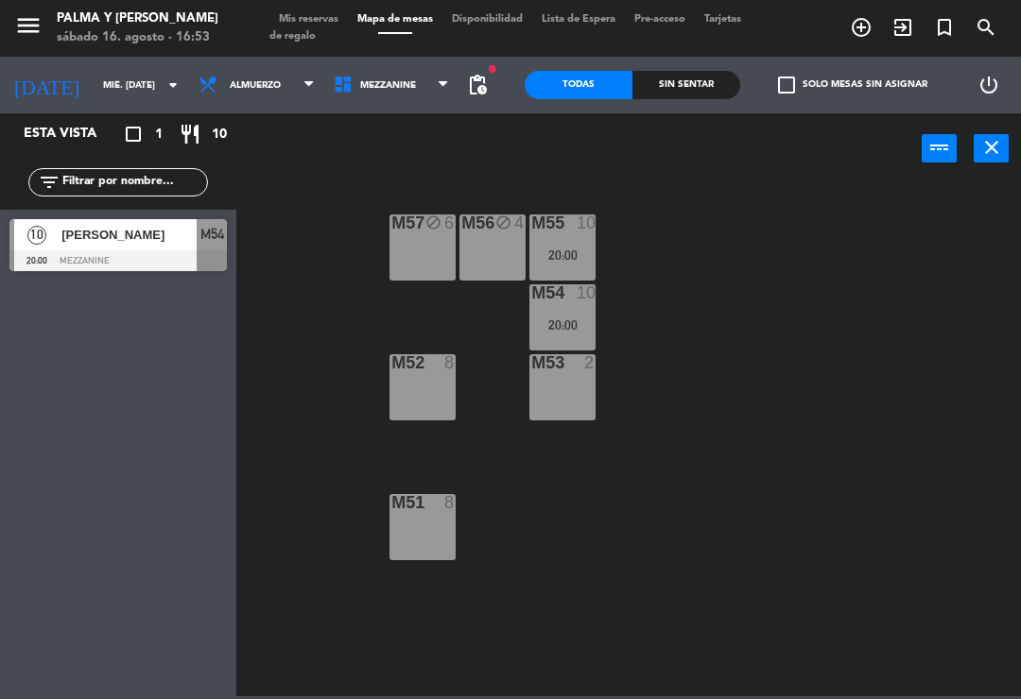
click at [573, 245] on div "M55 10 20:00" at bounding box center [562, 248] width 66 height 66
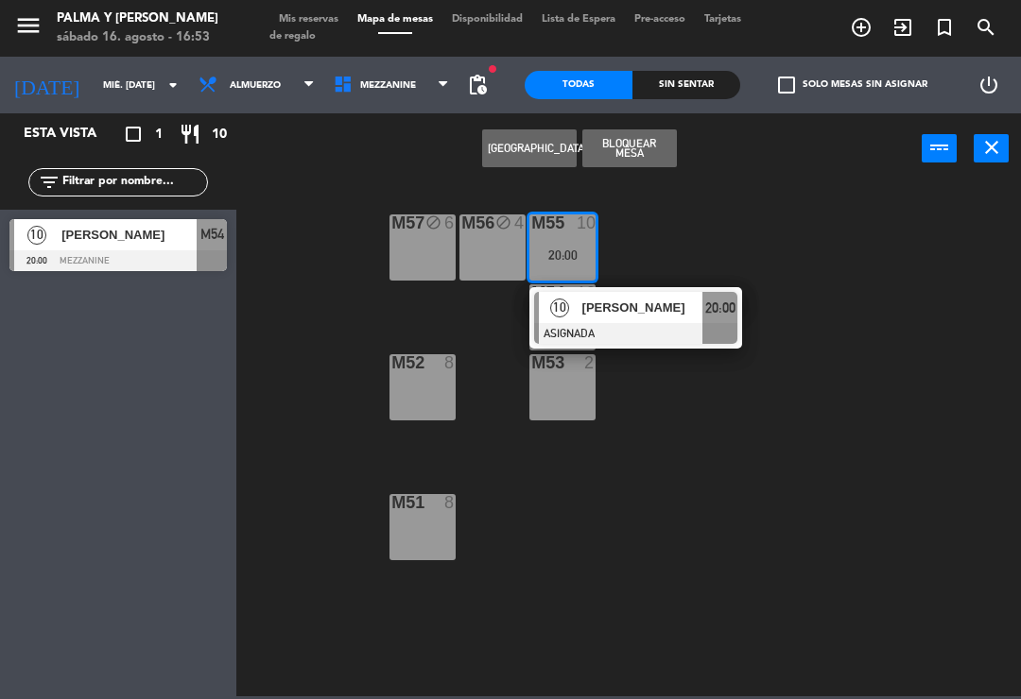
click at [574, 319] on div "10" at bounding box center [559, 307] width 41 height 31
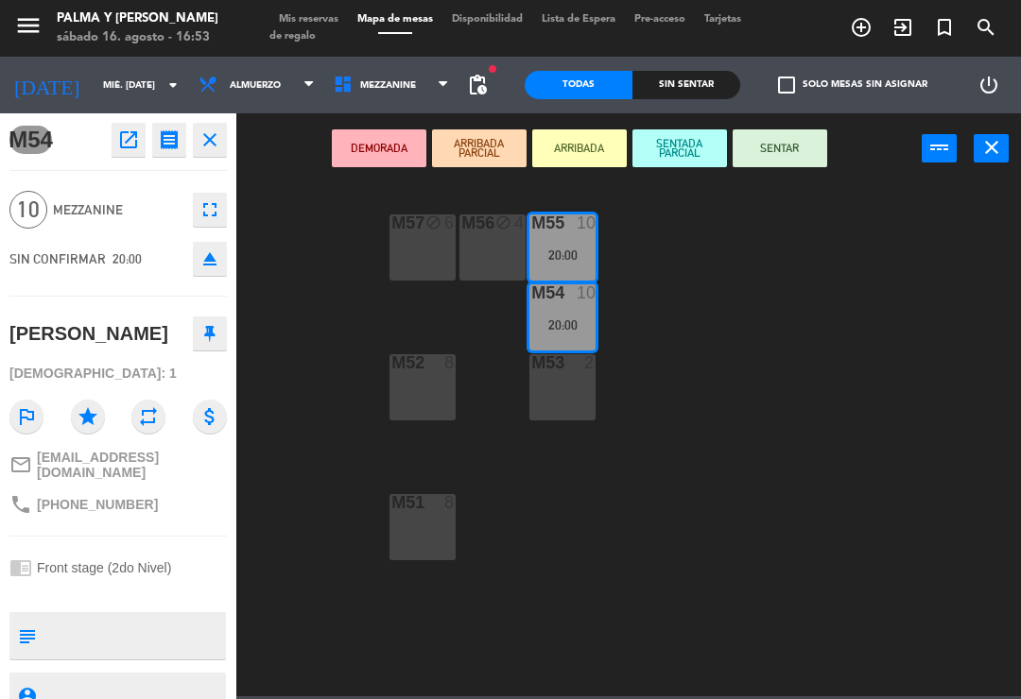
click at [564, 387] on div "M53 2" at bounding box center [562, 387] width 66 height 66
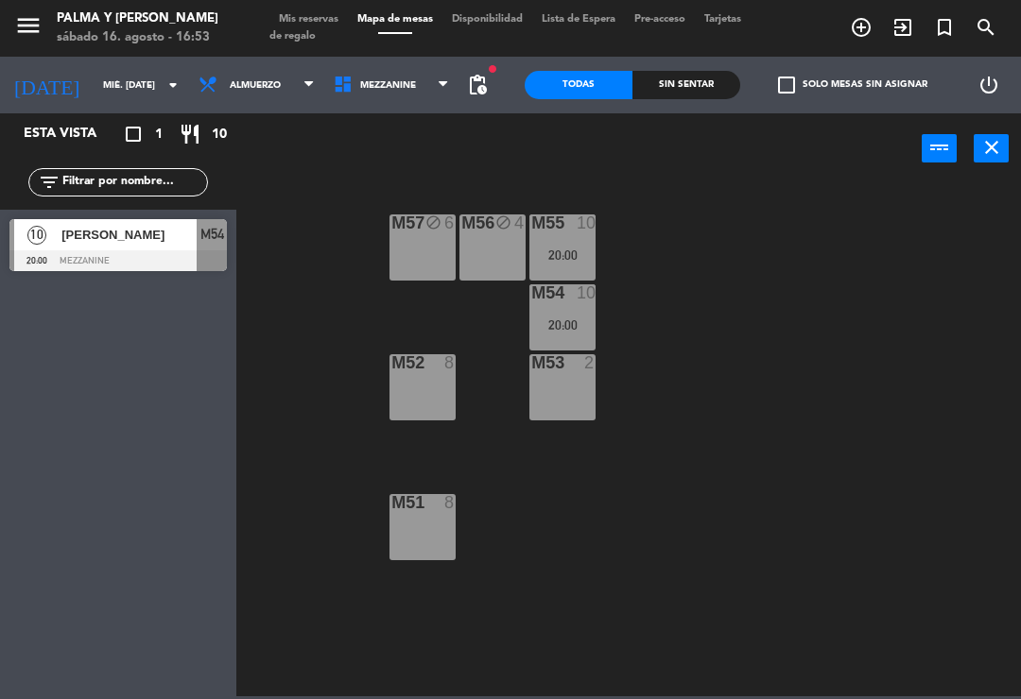
click at [569, 242] on div "M55 10 20:00" at bounding box center [562, 248] width 66 height 66
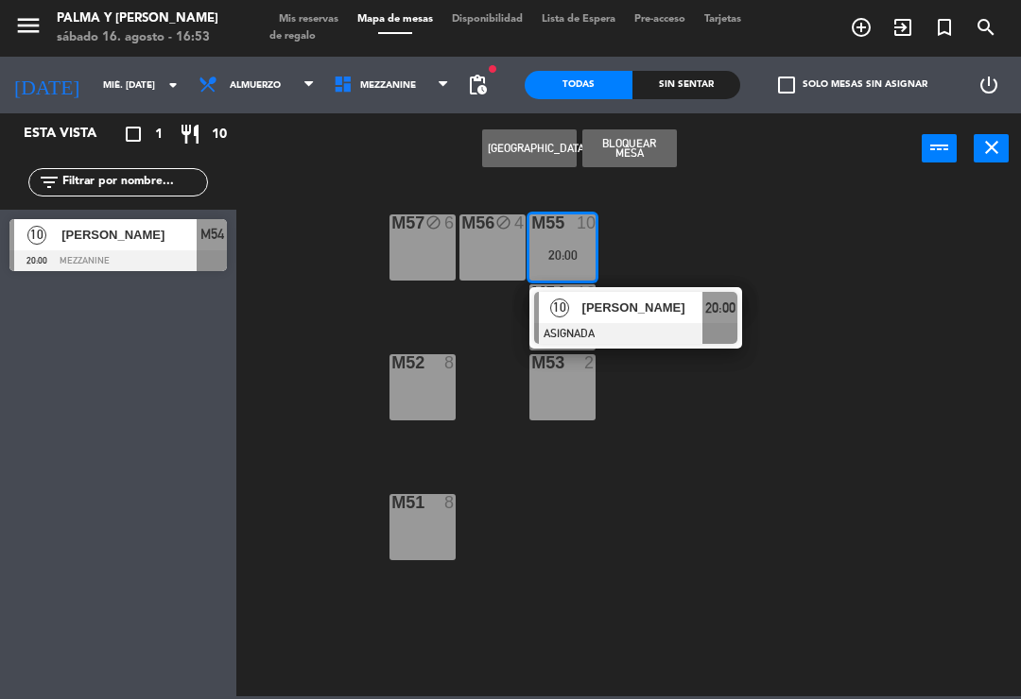
click at [571, 324] on div at bounding box center [635, 333] width 203 height 21
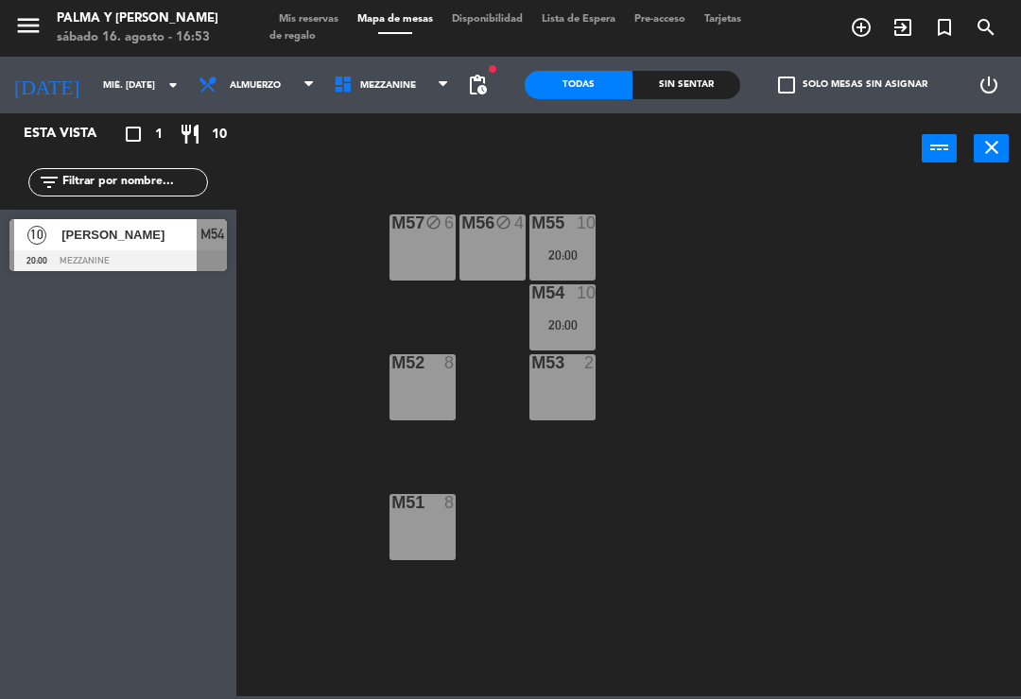
click at [576, 242] on div "M55 10 20:00" at bounding box center [562, 248] width 66 height 66
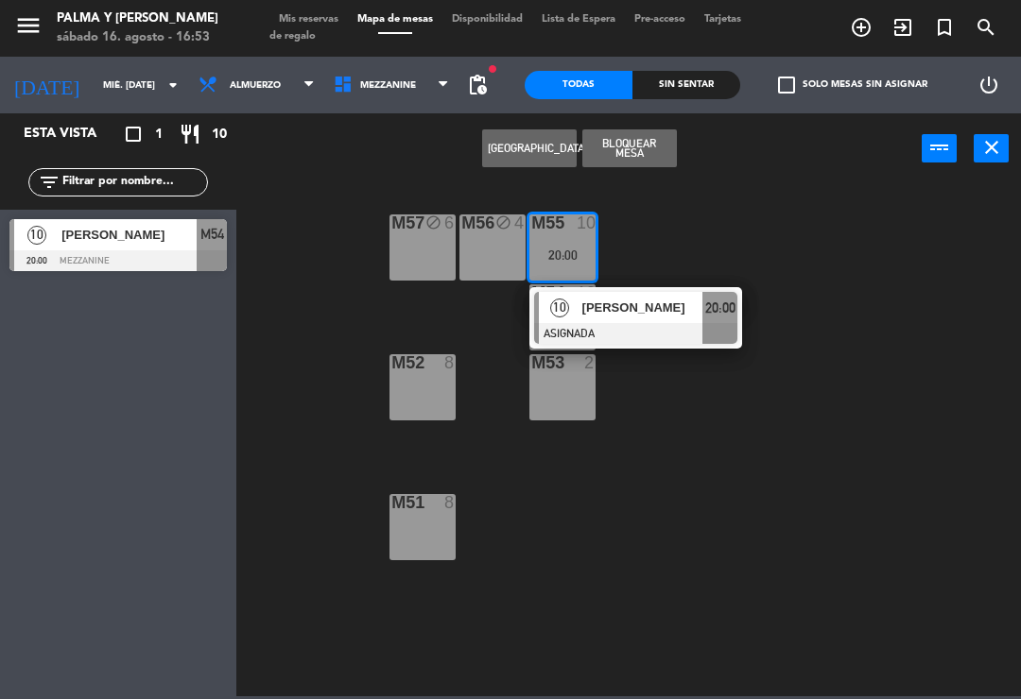
click at [634, 157] on button "Bloquear Mesa" at bounding box center [629, 148] width 95 height 38
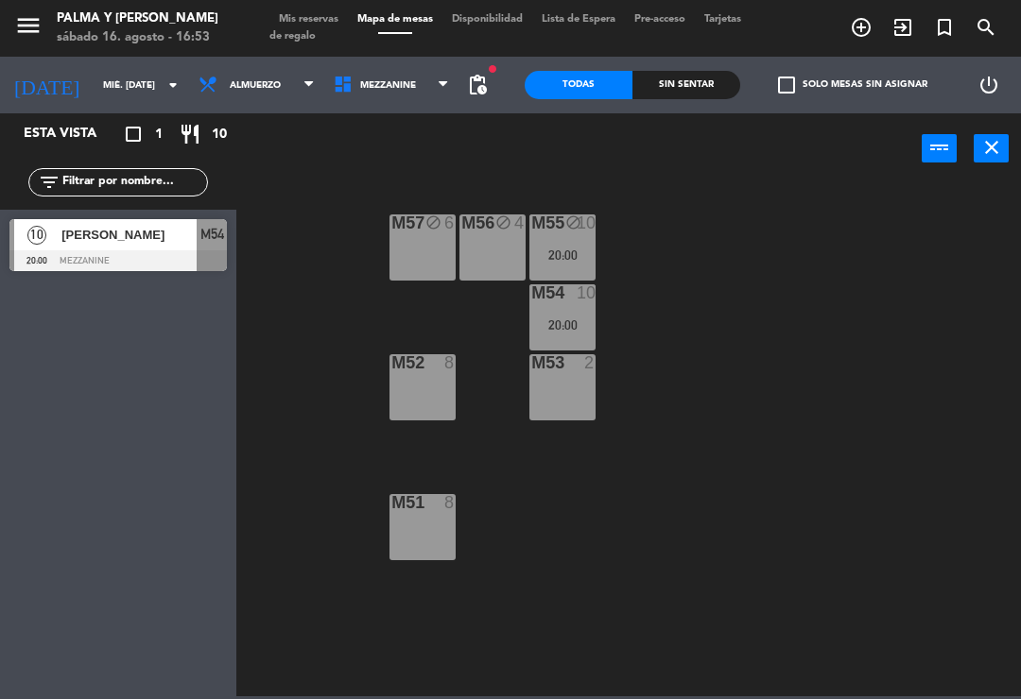
click at [563, 324] on div "20:00" at bounding box center [562, 324] width 66 height 13
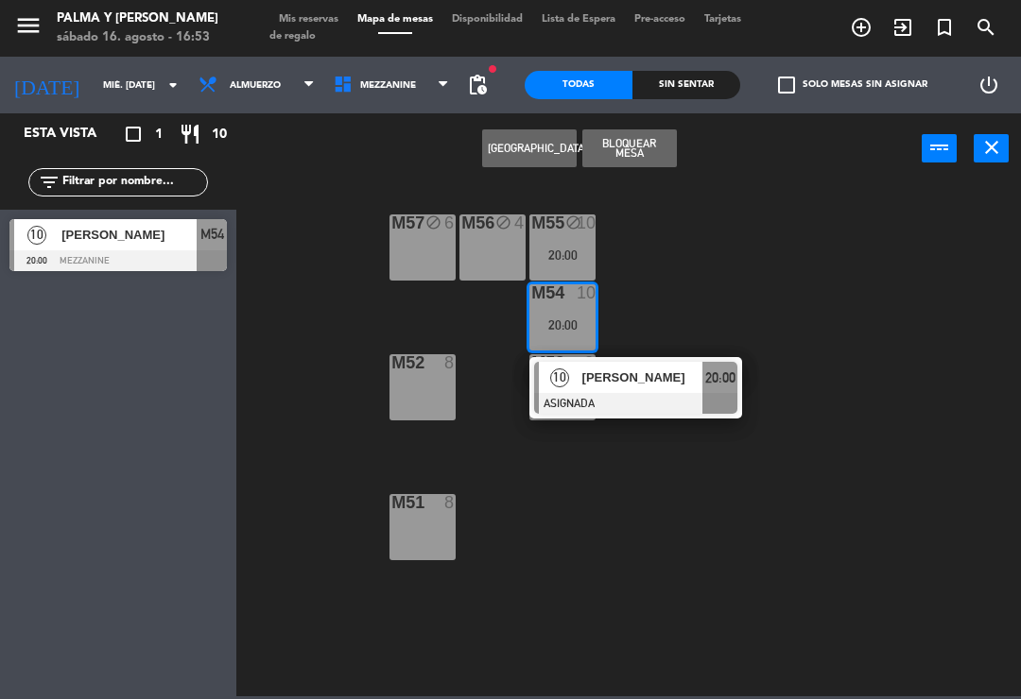
click at [573, 383] on div "10" at bounding box center [559, 377] width 41 height 31
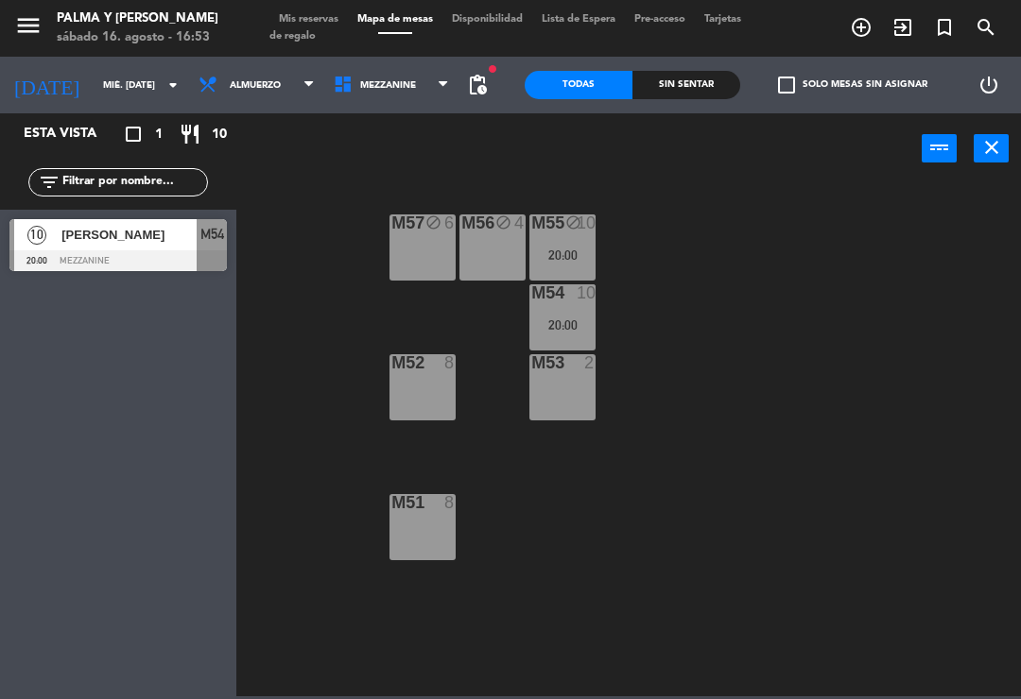
click at [567, 396] on div "M53 2" at bounding box center [562, 387] width 66 height 66
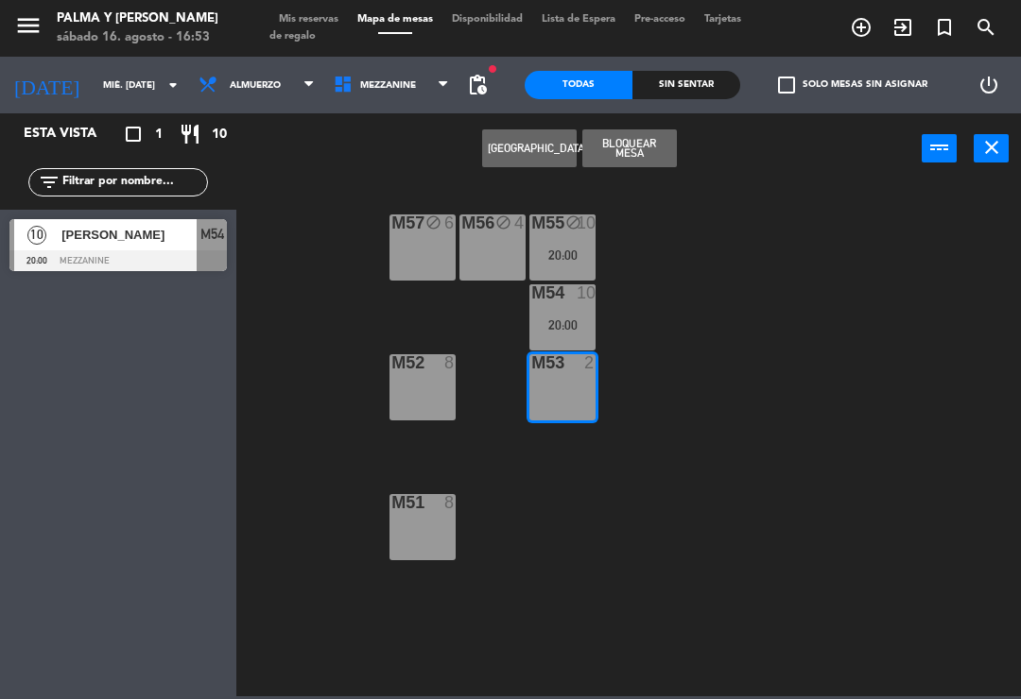
click at [567, 319] on div "20:00" at bounding box center [562, 324] width 66 height 13
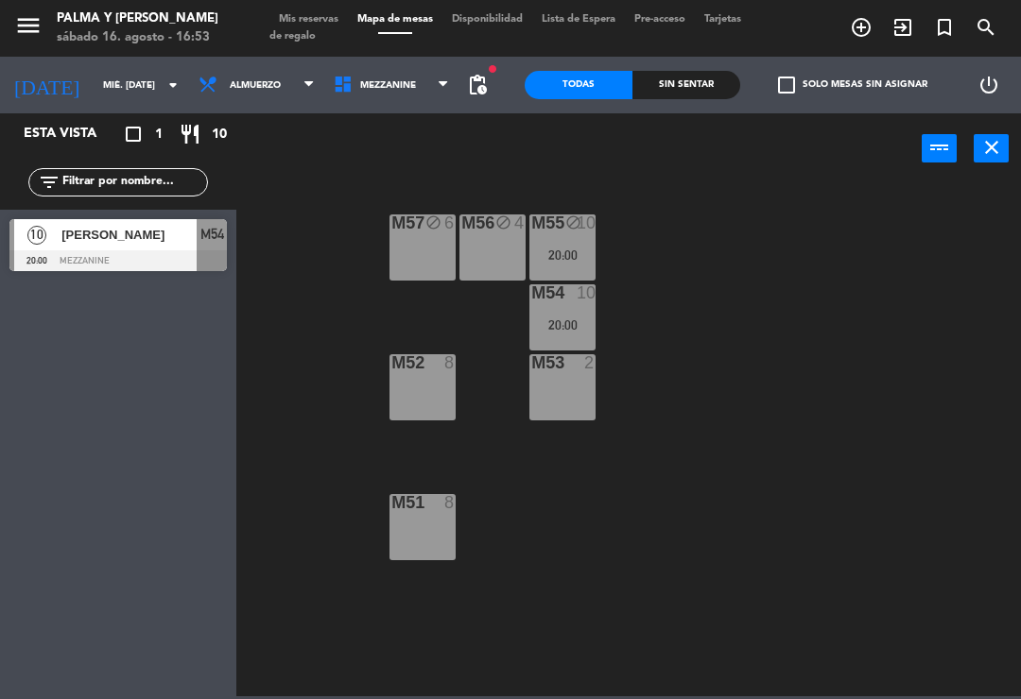
click at [660, 277] on div "M57 block 6 M56 block 4 M55 block 10 20:00 M54 10 20:00 M52 8 M53 2 M51 8" at bounding box center [634, 438] width 774 height 515
click at [574, 325] on div "20:00" at bounding box center [562, 324] width 66 height 13
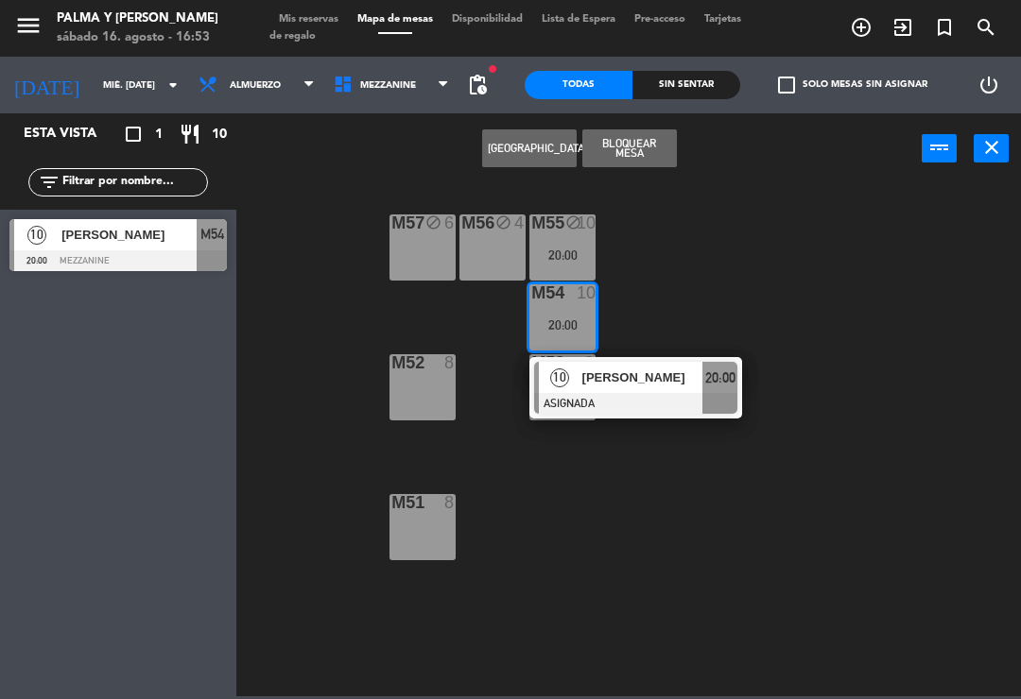
click at [646, 153] on button "Bloquear Mesa" at bounding box center [629, 148] width 95 height 38
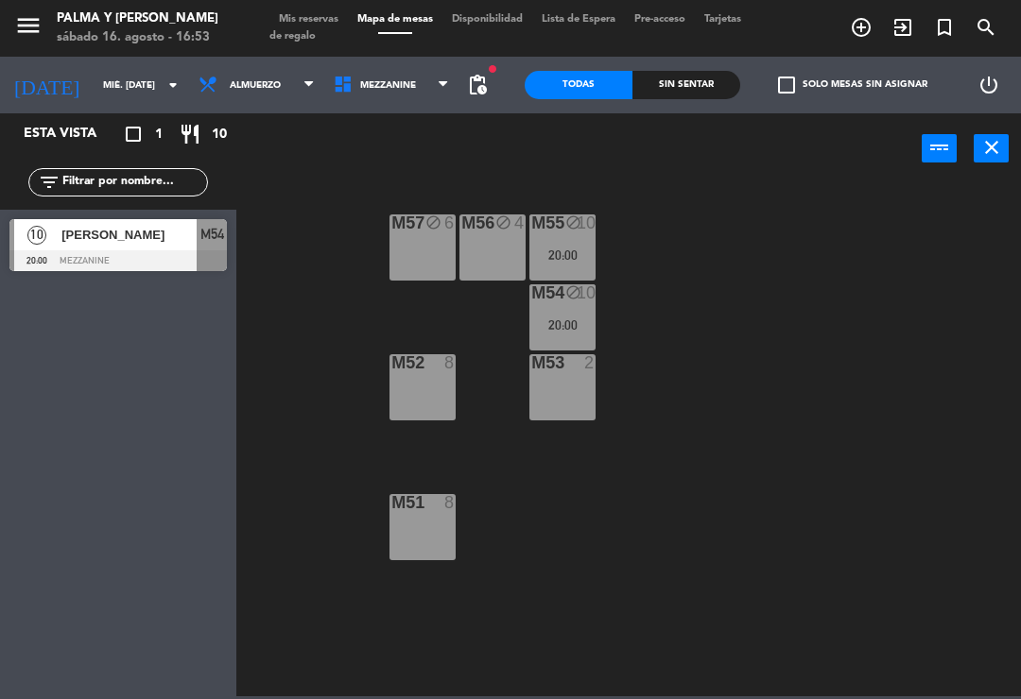
click at [571, 395] on div "M53 2" at bounding box center [562, 387] width 66 height 66
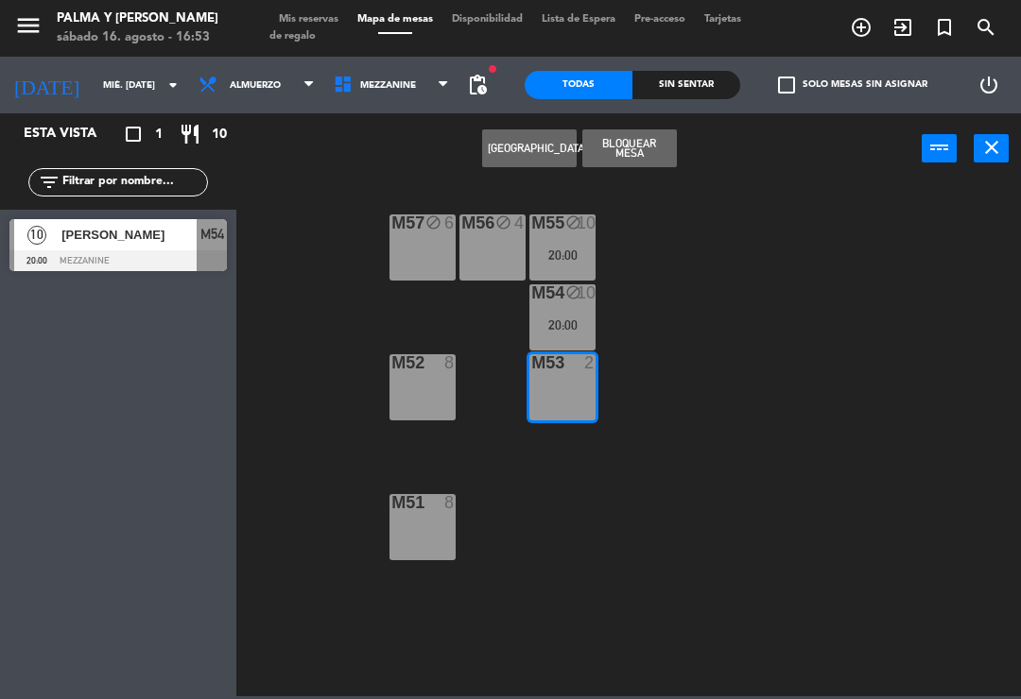
click at [642, 155] on button "Bloquear Mesa" at bounding box center [629, 148] width 95 height 38
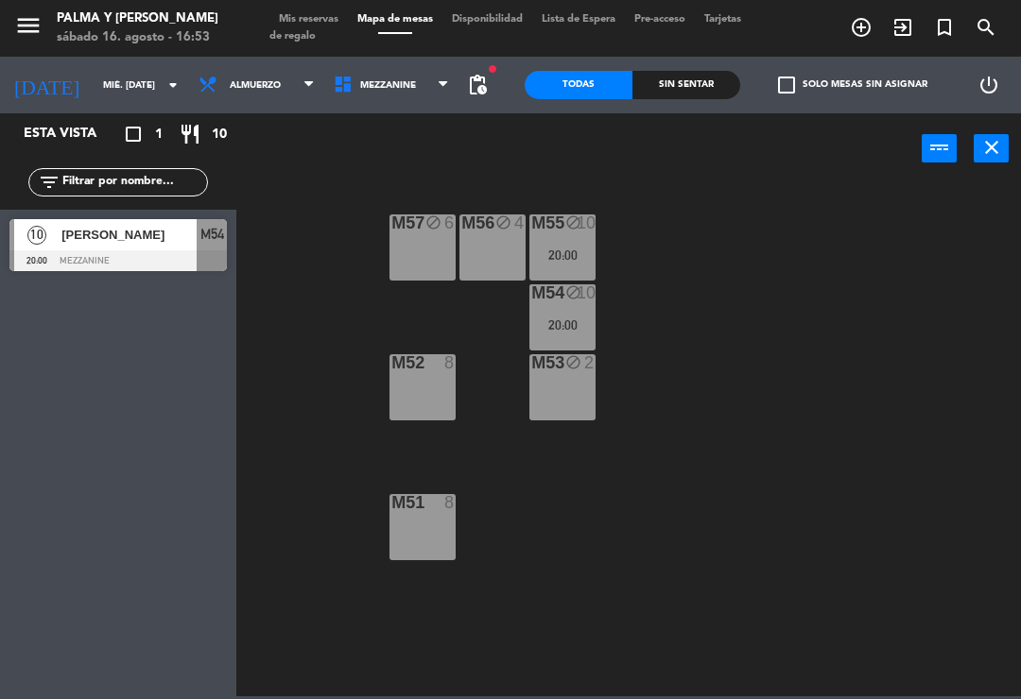
click at [432, 387] on div "M52 8" at bounding box center [422, 387] width 66 height 66
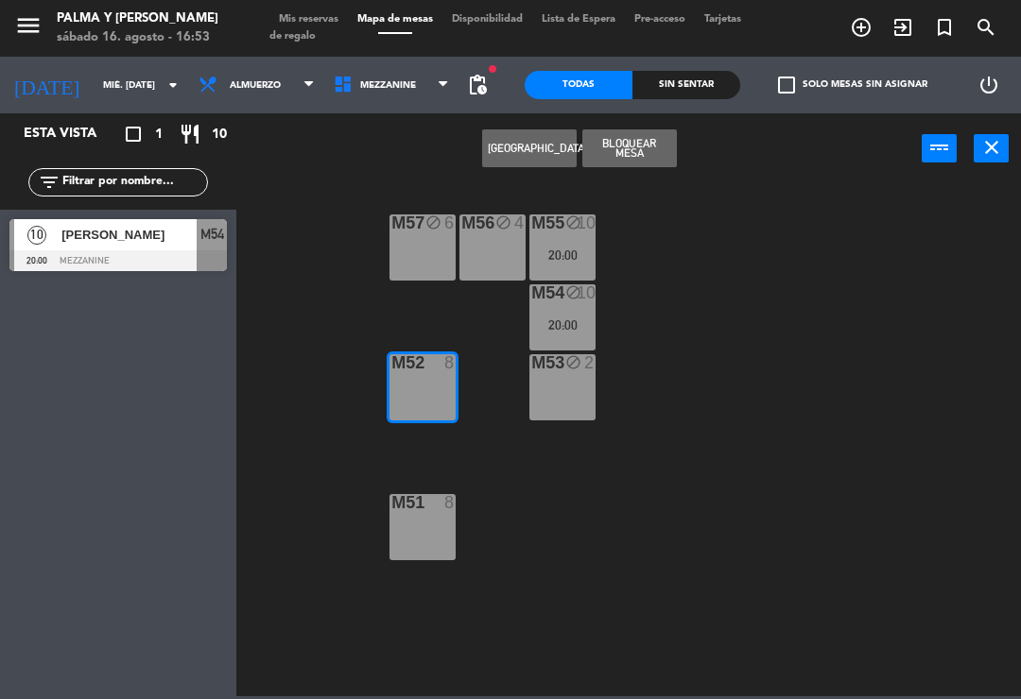
click at [644, 155] on button "Bloquear Mesa" at bounding box center [629, 148] width 95 height 38
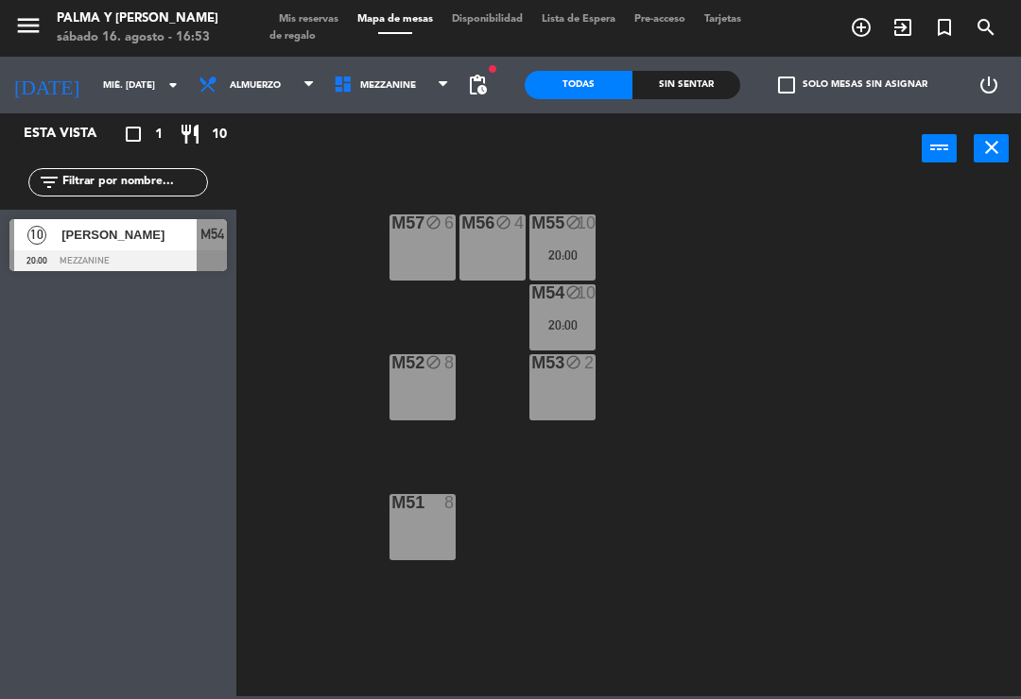
click at [411, 535] on div "M51 8" at bounding box center [422, 527] width 66 height 66
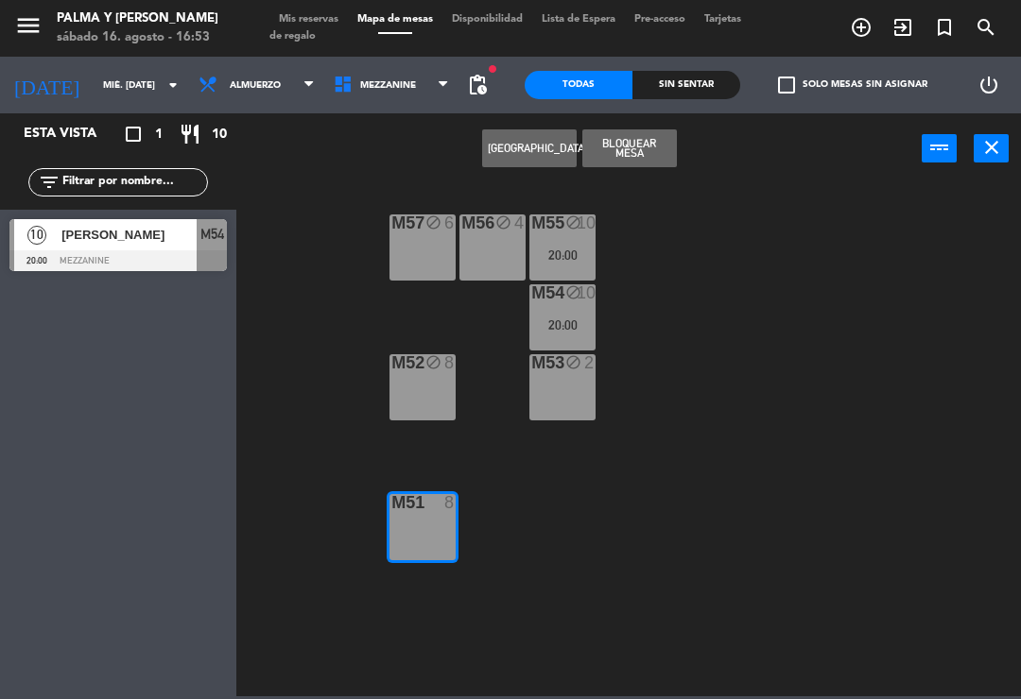
click at [617, 152] on button "Bloquear Mesa" at bounding box center [629, 148] width 95 height 38
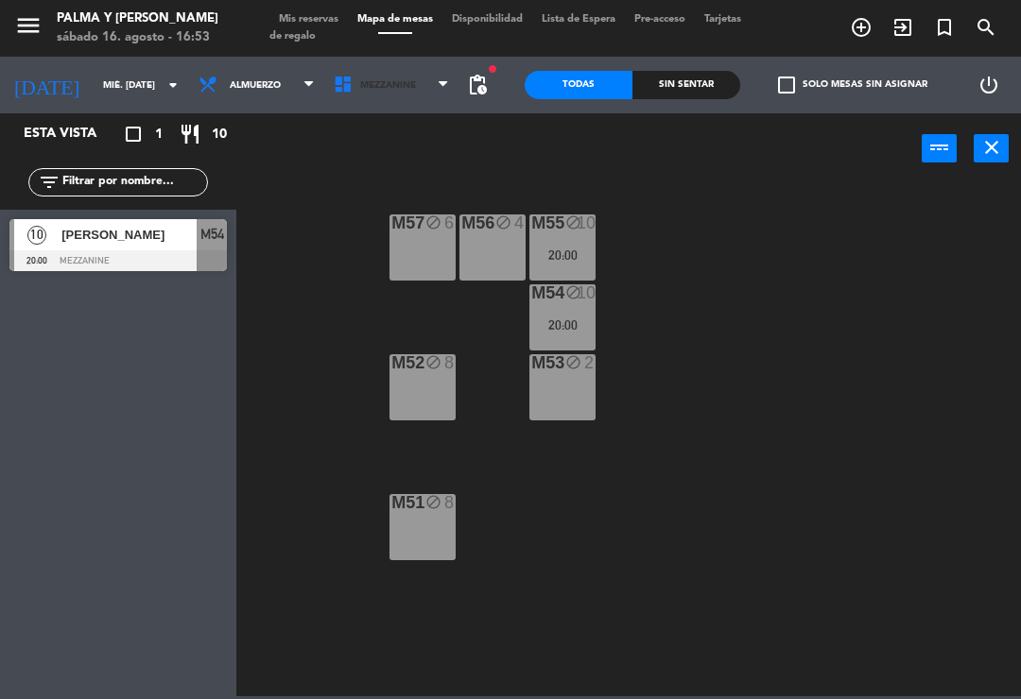
click at [417, 94] on span "Mezzanine" at bounding box center [391, 85] width 135 height 42
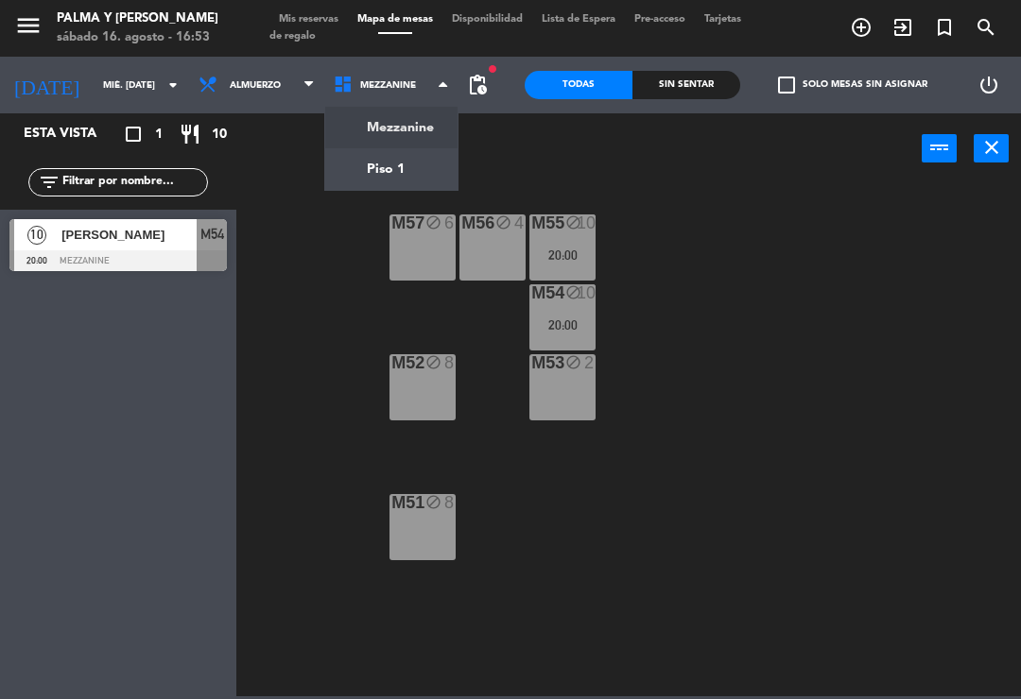
click at [428, 162] on ng-component "menu Palma y Celia sábado 16. agosto - 16:53 Mis reservas Mapa de mesas Disponi…" at bounding box center [510, 348] width 1021 height 697
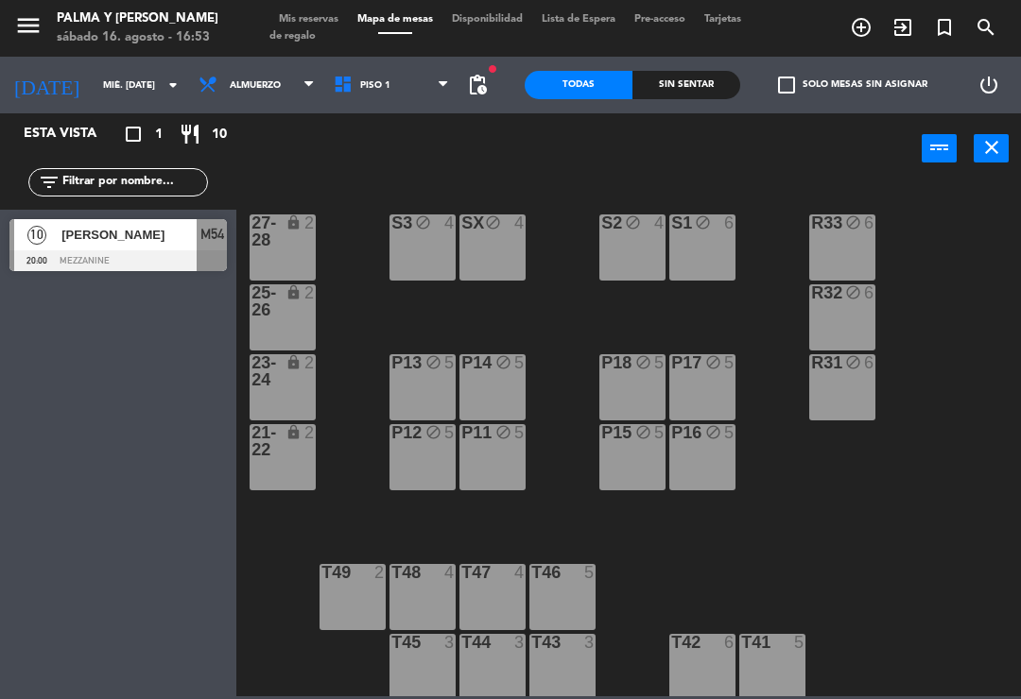
click at [924, 686] on div "R33 block 6 S1 block 6 S2 block 4 S3 block 4 SX block 4 27-28 lock 2 R32 block …" at bounding box center [634, 438] width 774 height 515
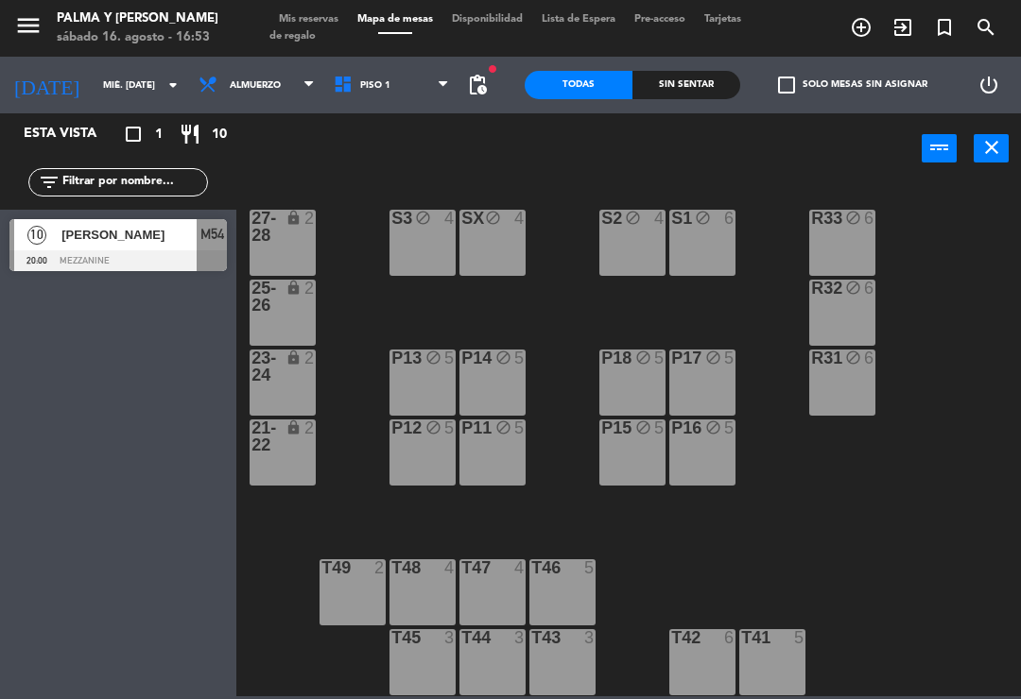
scroll to position [5, 0]
click at [348, 612] on div "T49 2" at bounding box center [352, 592] width 66 height 66
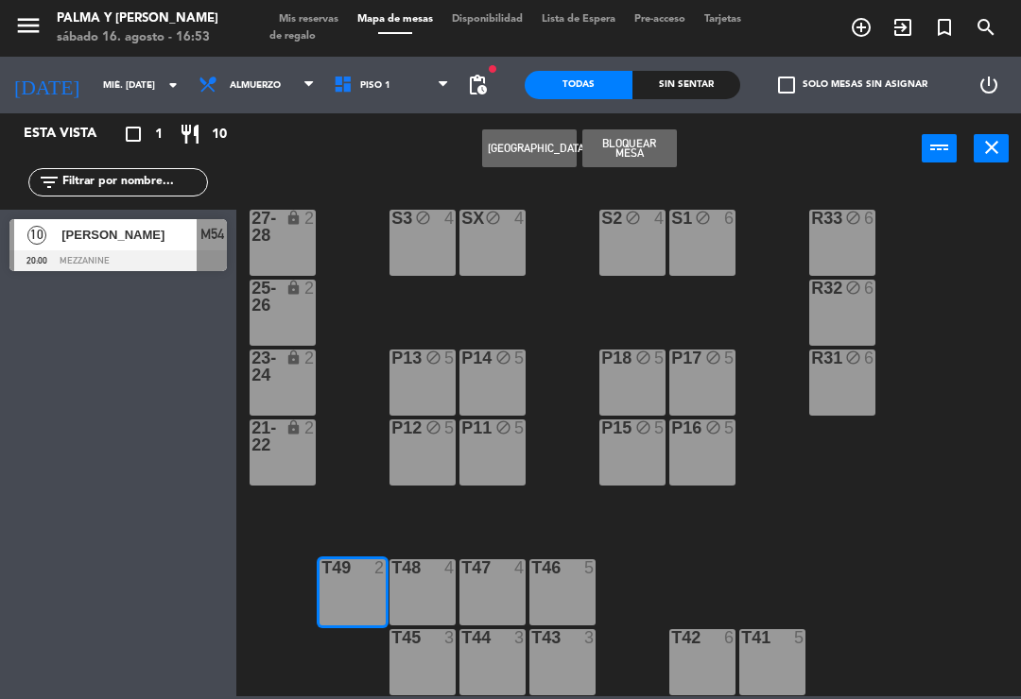
click at [441, 682] on div "T45 3" at bounding box center [422, 662] width 66 height 66
click at [506, 675] on div "T44 3" at bounding box center [492, 662] width 66 height 66
click at [498, 595] on div "T47 4" at bounding box center [492, 592] width 66 height 66
click at [427, 588] on div "T48 4" at bounding box center [422, 592] width 66 height 66
click at [516, 590] on div "T47 4" at bounding box center [492, 592] width 66 height 66
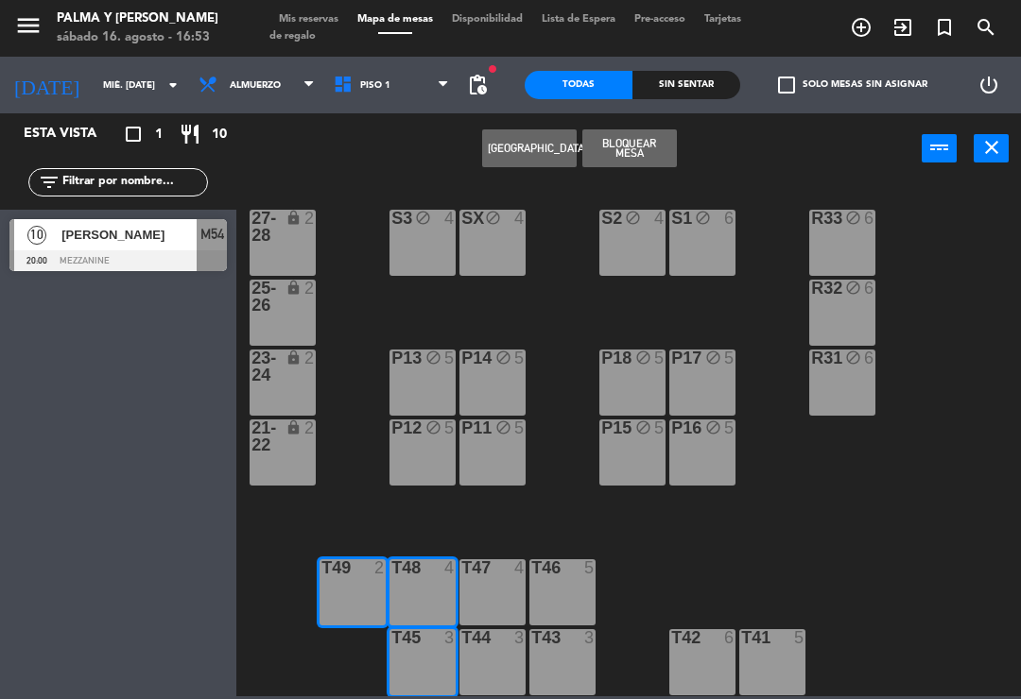
click at [514, 669] on div "T44 3" at bounding box center [492, 662] width 66 height 66
click at [567, 669] on div "T43 3" at bounding box center [562, 662] width 66 height 66
click at [567, 589] on div "T46 5" at bounding box center [562, 592] width 66 height 66
click at [499, 584] on div "T47 4" at bounding box center [492, 592] width 66 height 66
click at [570, 597] on div "T46 5" at bounding box center [562, 592] width 66 height 66
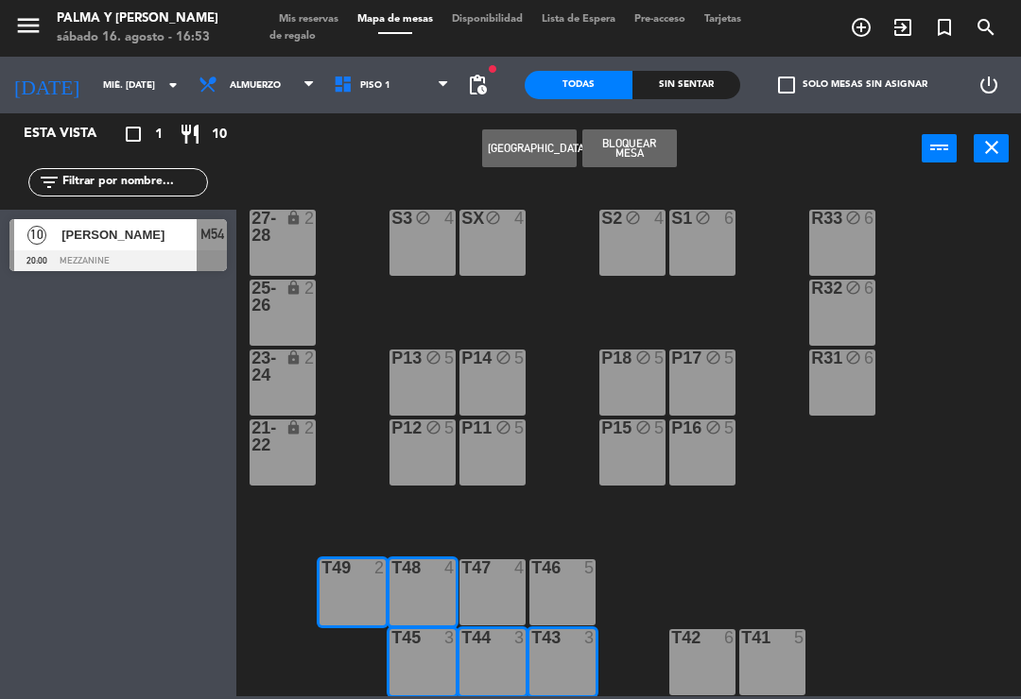
click at [499, 596] on div "T47 4" at bounding box center [492, 592] width 66 height 66
click at [643, 151] on button "Bloquear Mesa" at bounding box center [629, 148] width 95 height 38
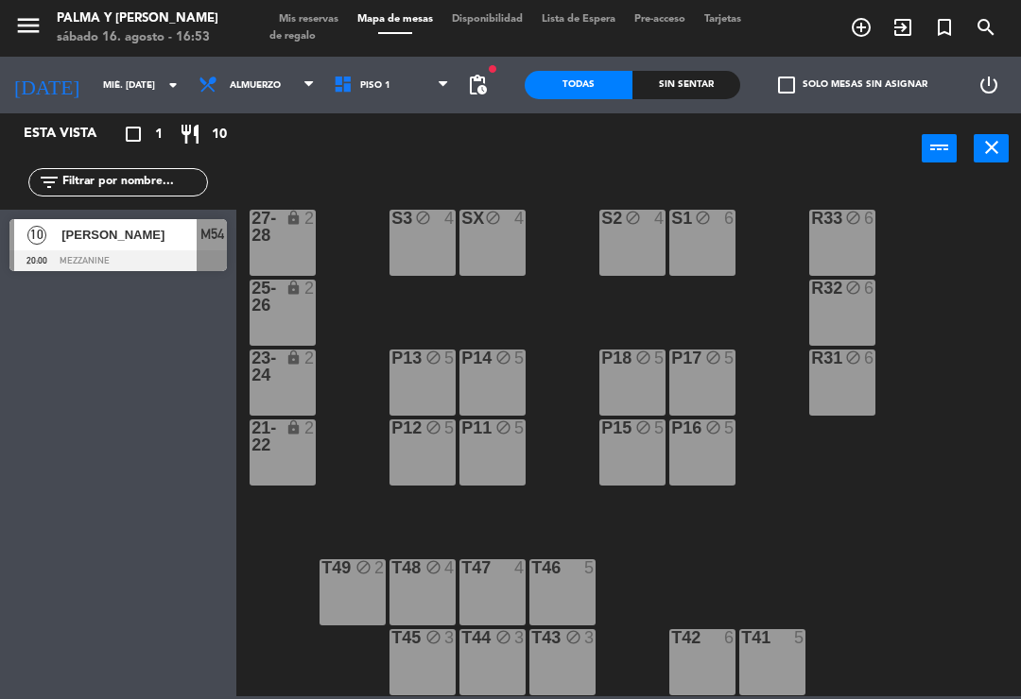
click at [497, 596] on div "T47 4" at bounding box center [492, 592] width 66 height 66
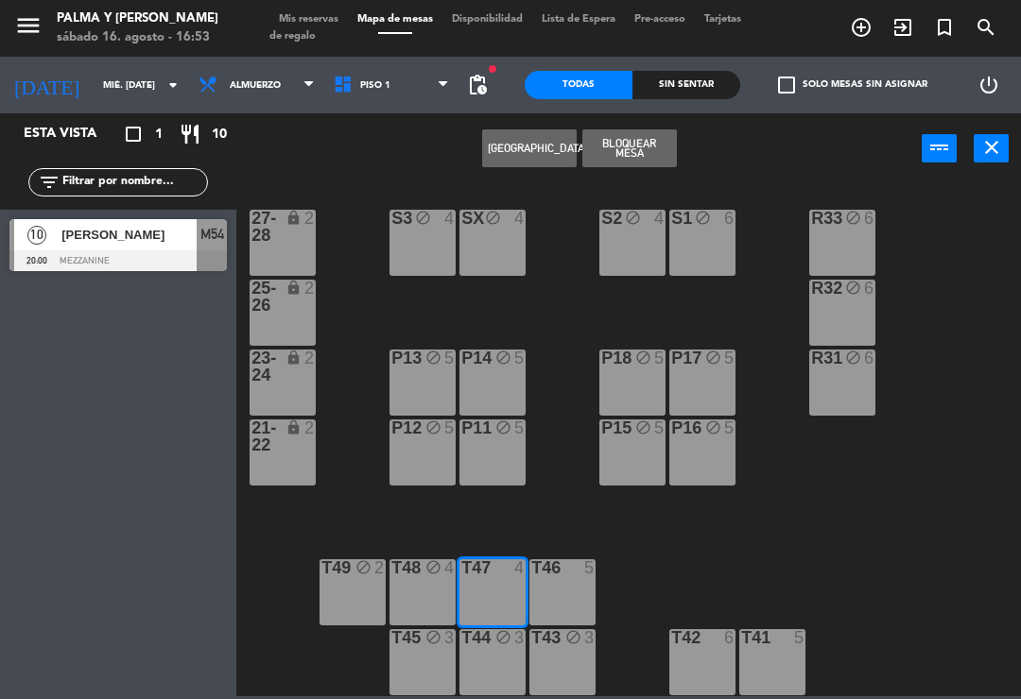
click at [570, 585] on div "T46 5" at bounding box center [562, 592] width 66 height 66
click at [732, 646] on div "6" at bounding box center [729, 637] width 11 height 17
click at [770, 663] on div "T41 5" at bounding box center [772, 662] width 66 height 66
click at [714, 668] on div "T42 6" at bounding box center [702, 662] width 66 height 66
click at [705, 663] on div "T42 6" at bounding box center [702, 662] width 66 height 66
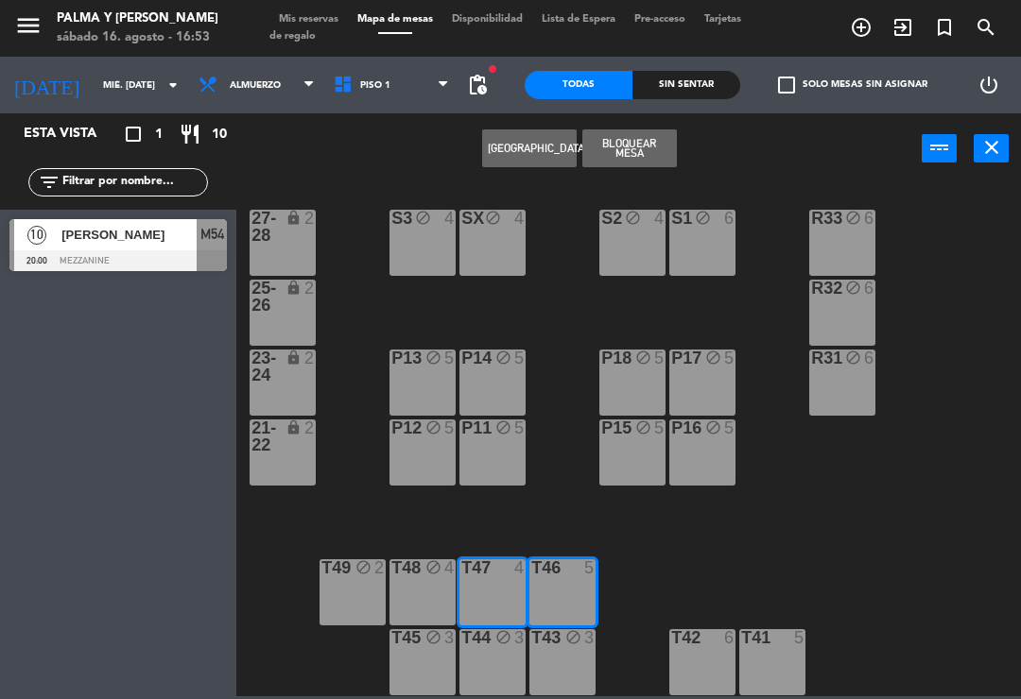
click at [632, 166] on button "Bloquear Mesa" at bounding box center [629, 148] width 95 height 38
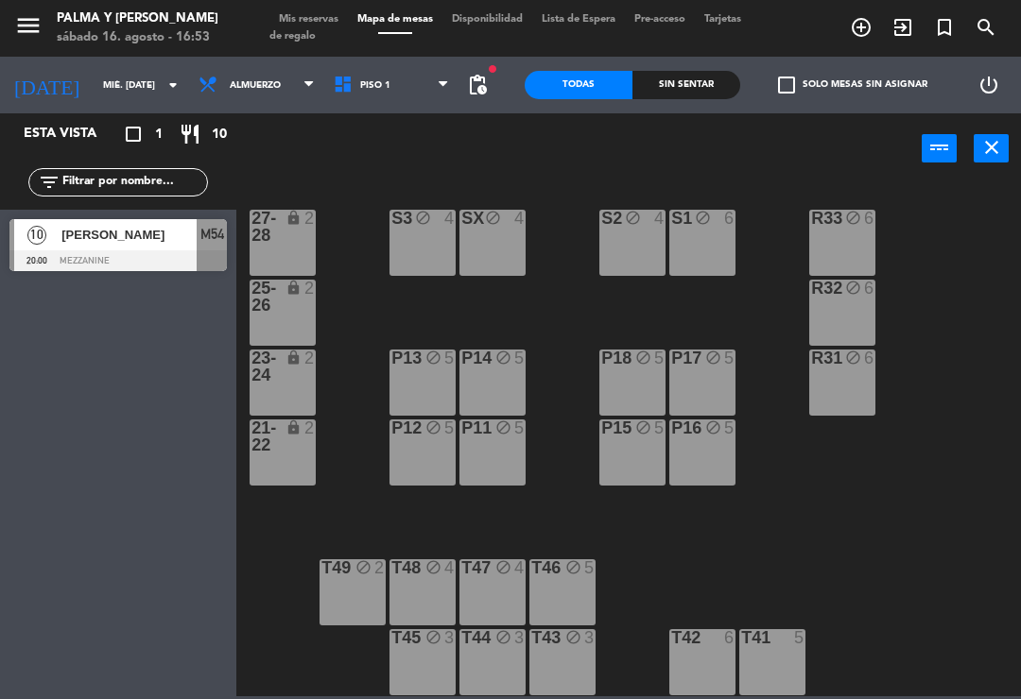
click at [706, 654] on div "T42 6" at bounding box center [702, 662] width 66 height 66
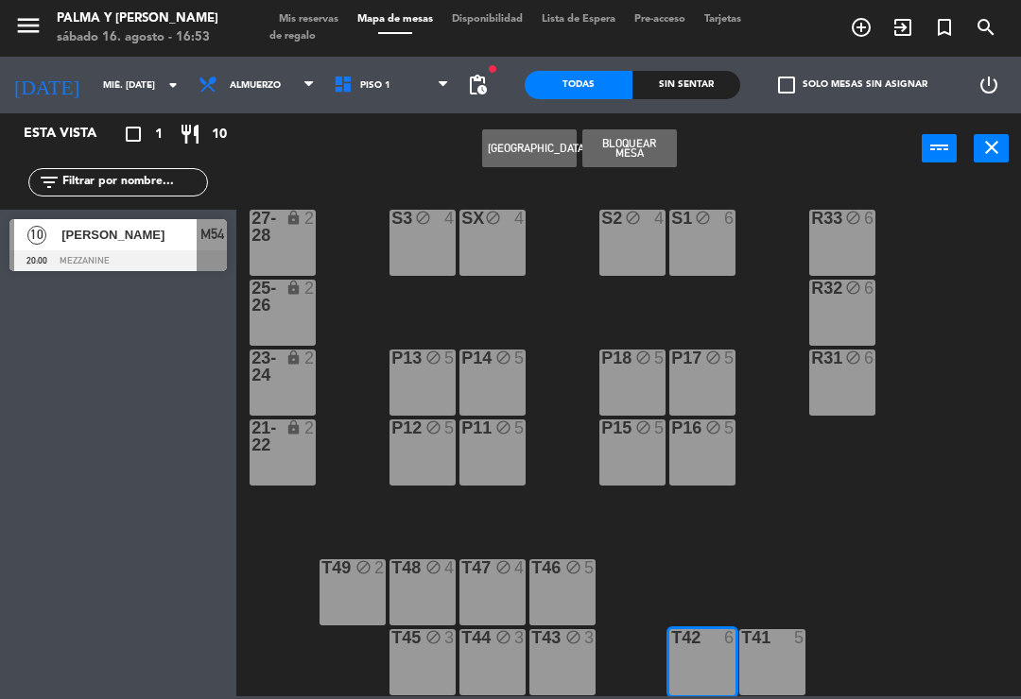
click at [781, 663] on div "T41 5" at bounding box center [772, 662] width 66 height 66
click at [657, 152] on button "Bloquear Mesa" at bounding box center [629, 148] width 95 height 38
